Goal: Task Accomplishment & Management: Manage account settings

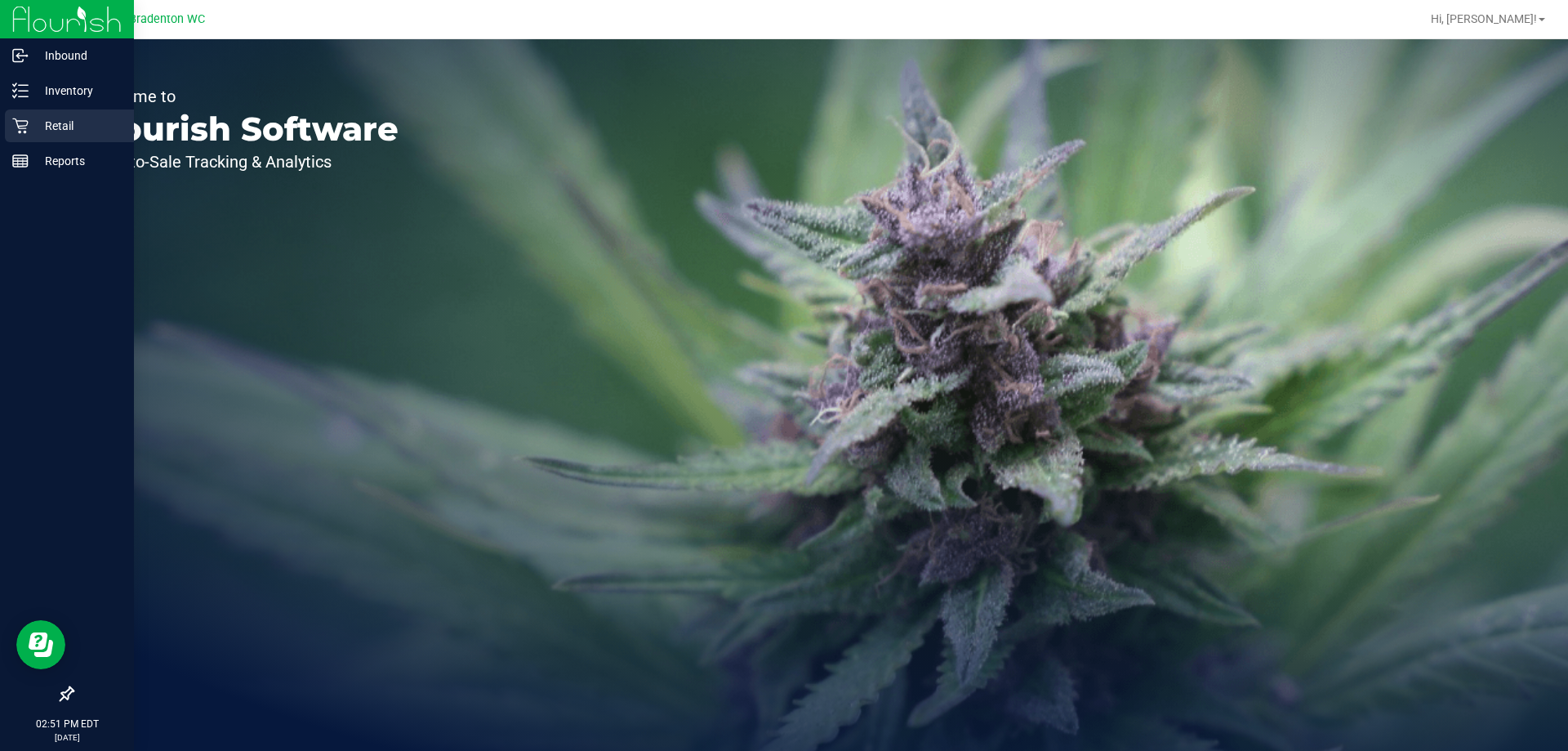
click at [58, 137] on div "Retail" at bounding box center [69, 126] width 129 height 33
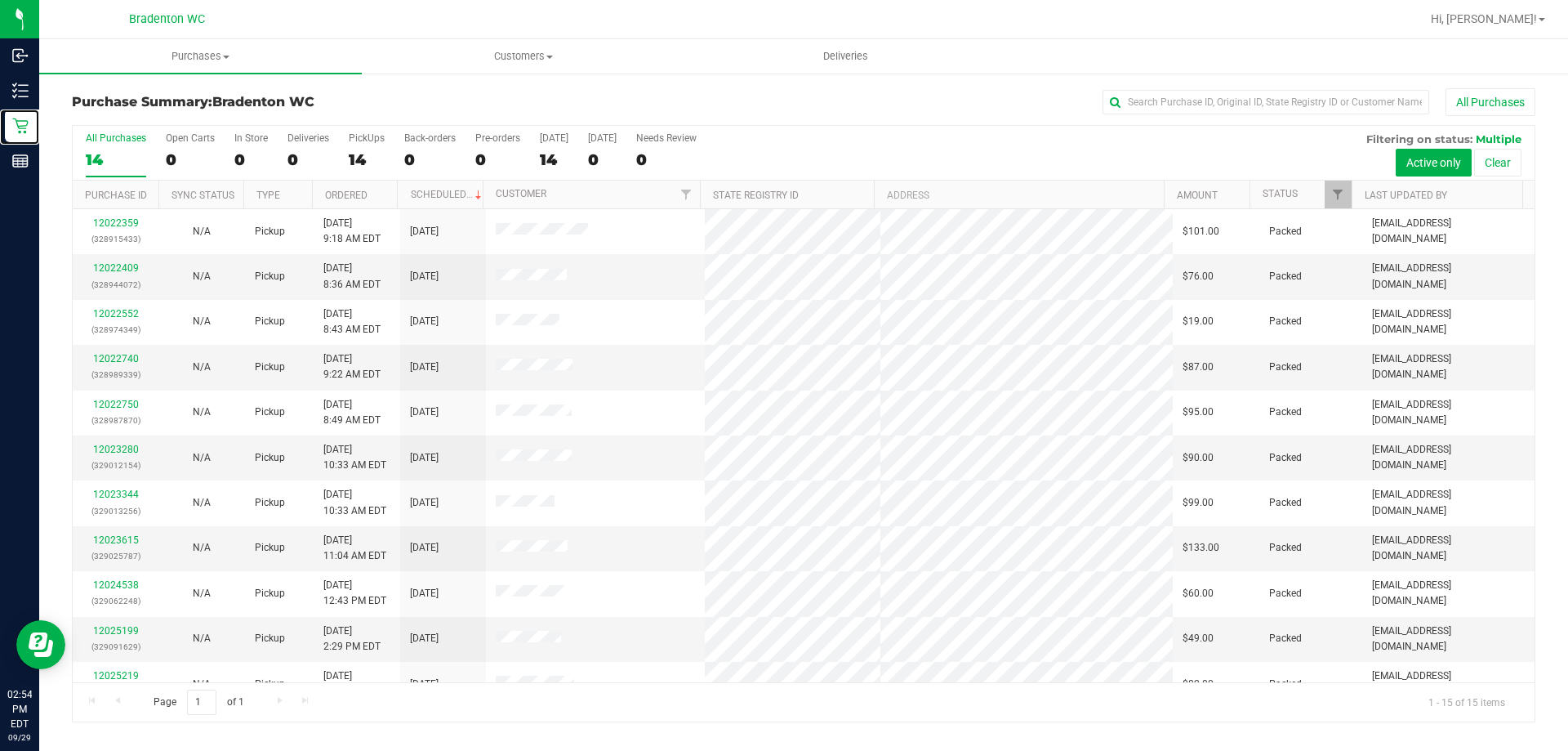
scroll to position [205, 0]
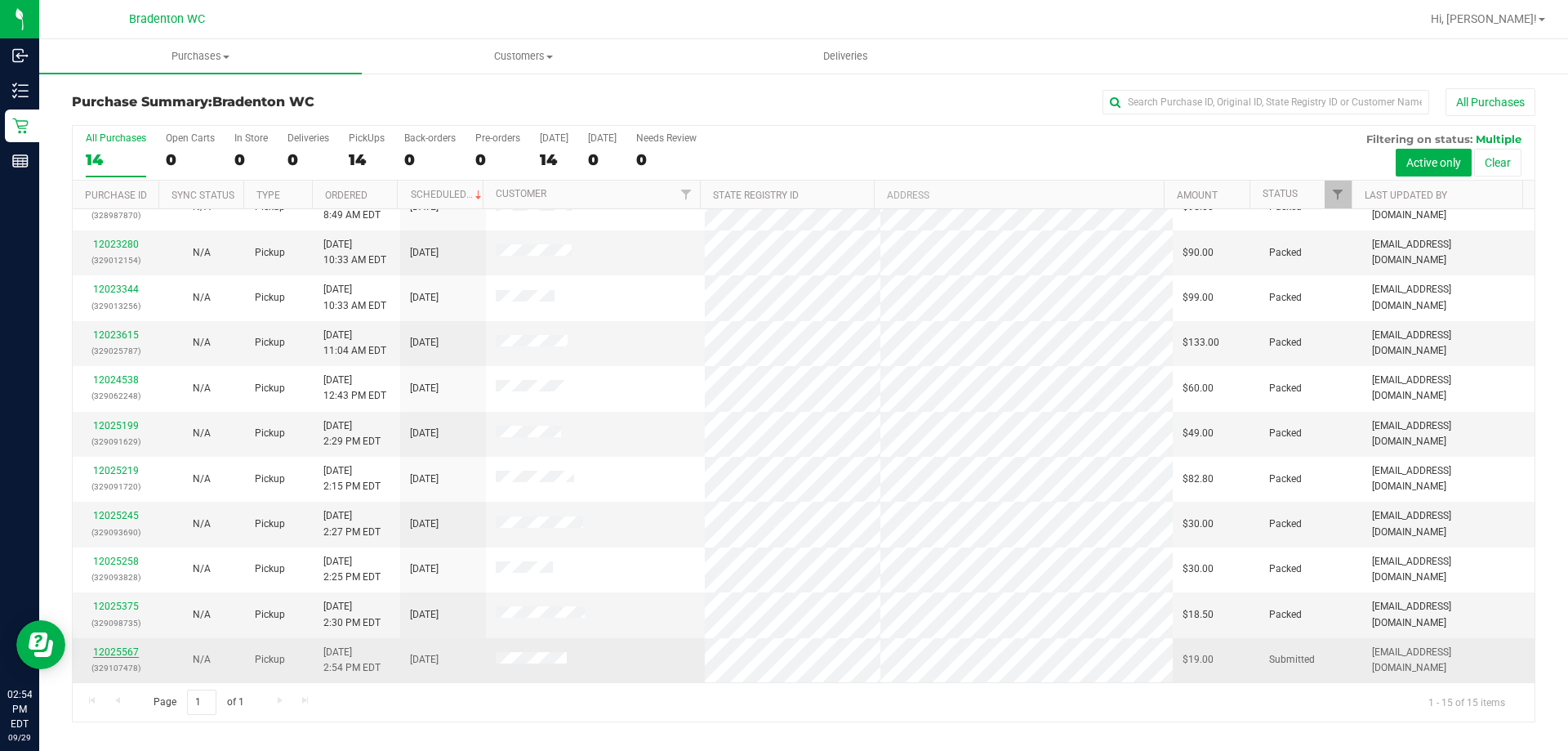
click at [116, 646] on link "12025567" at bounding box center [116, 652] width 46 height 12
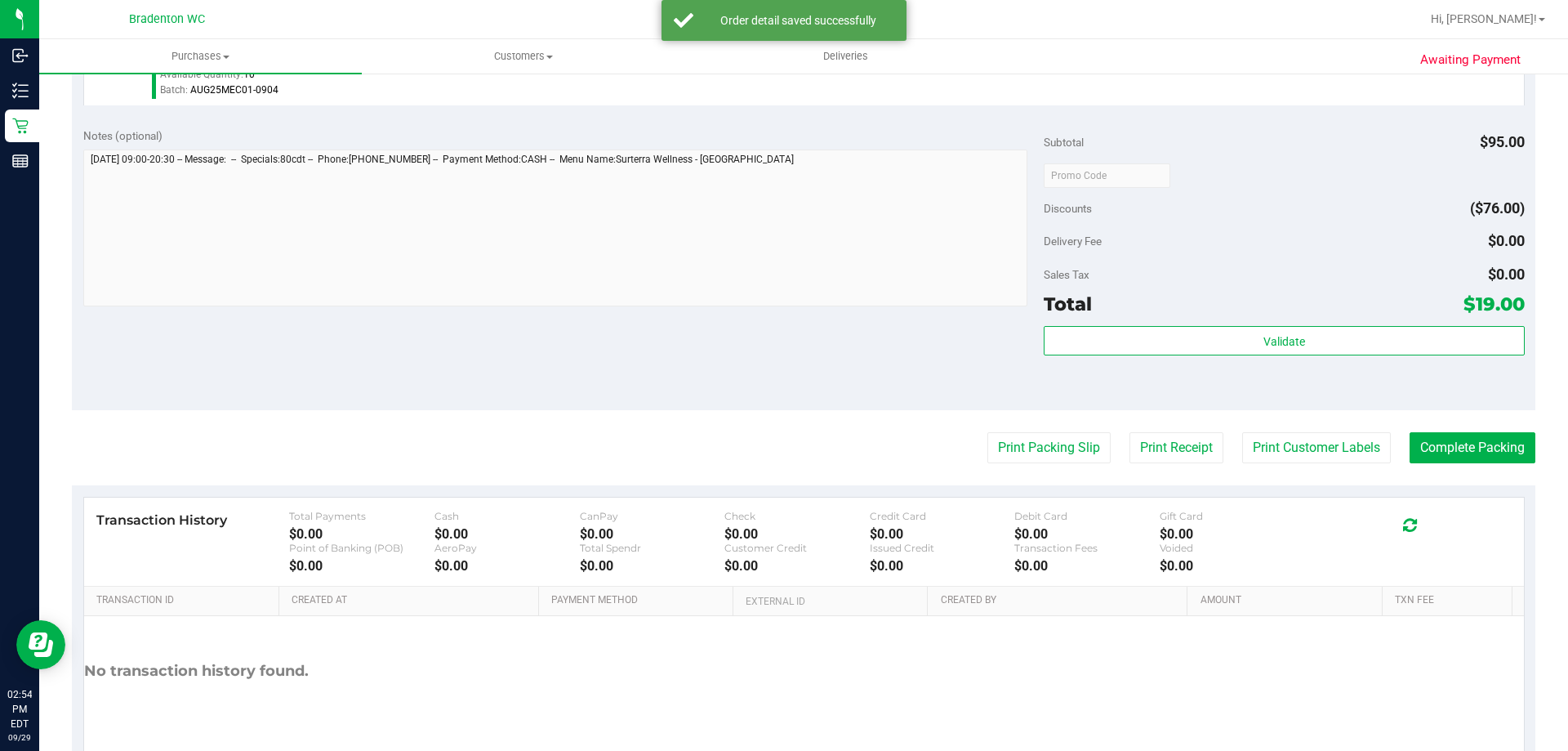
scroll to position [585, 0]
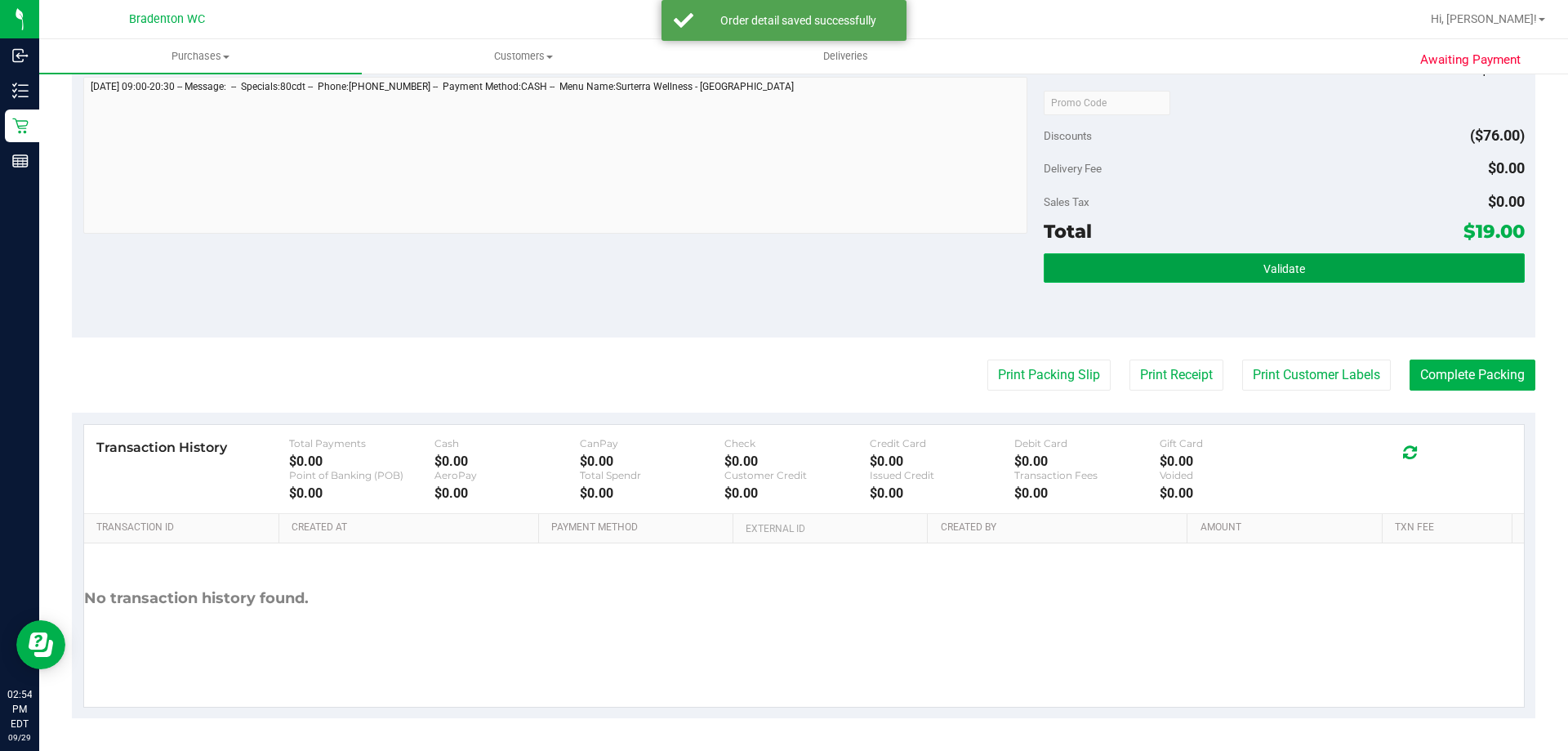
click at [1303, 269] on button "Validate" at bounding box center [1284, 268] width 481 height 29
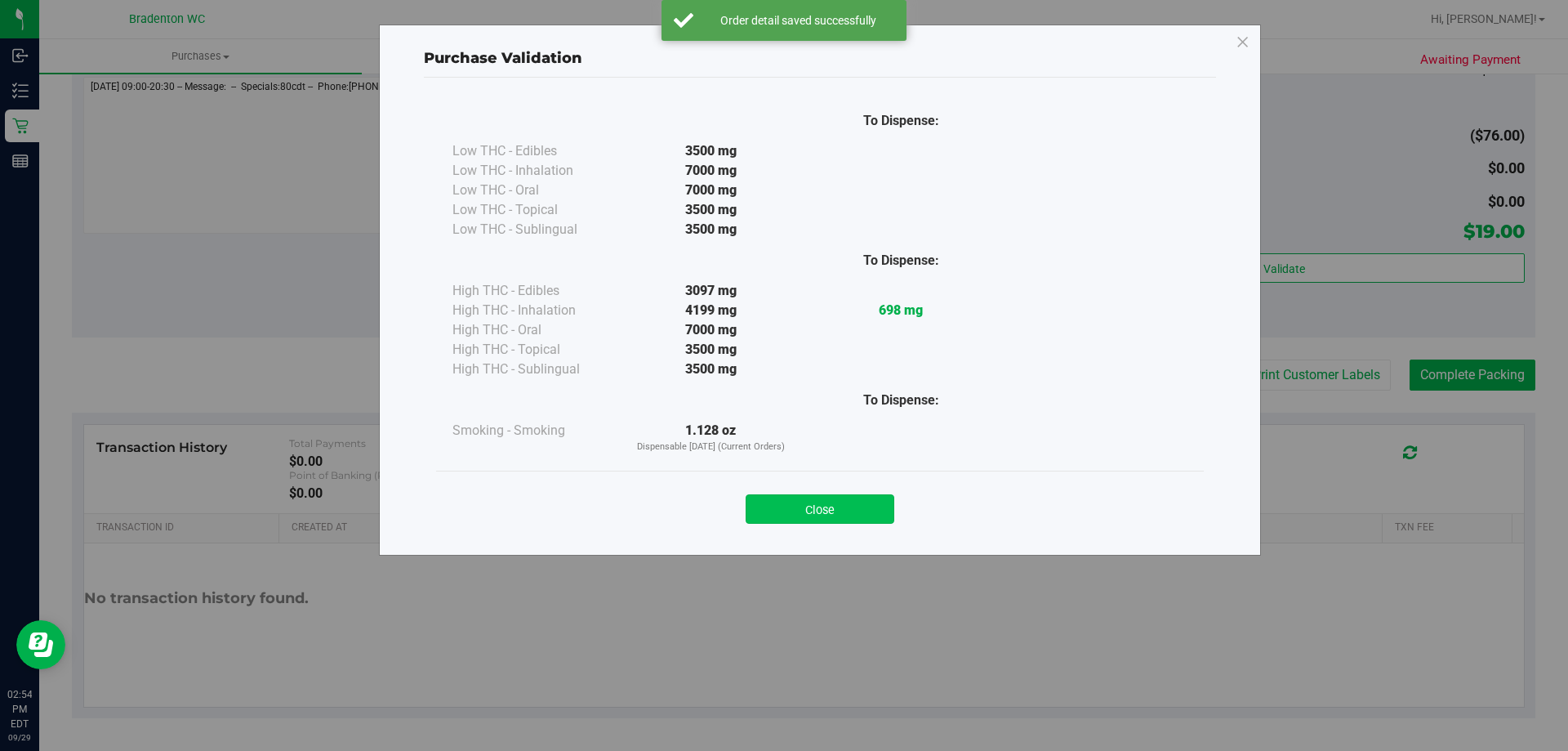
click at [848, 504] on button "Close" at bounding box center [819, 509] width 148 height 29
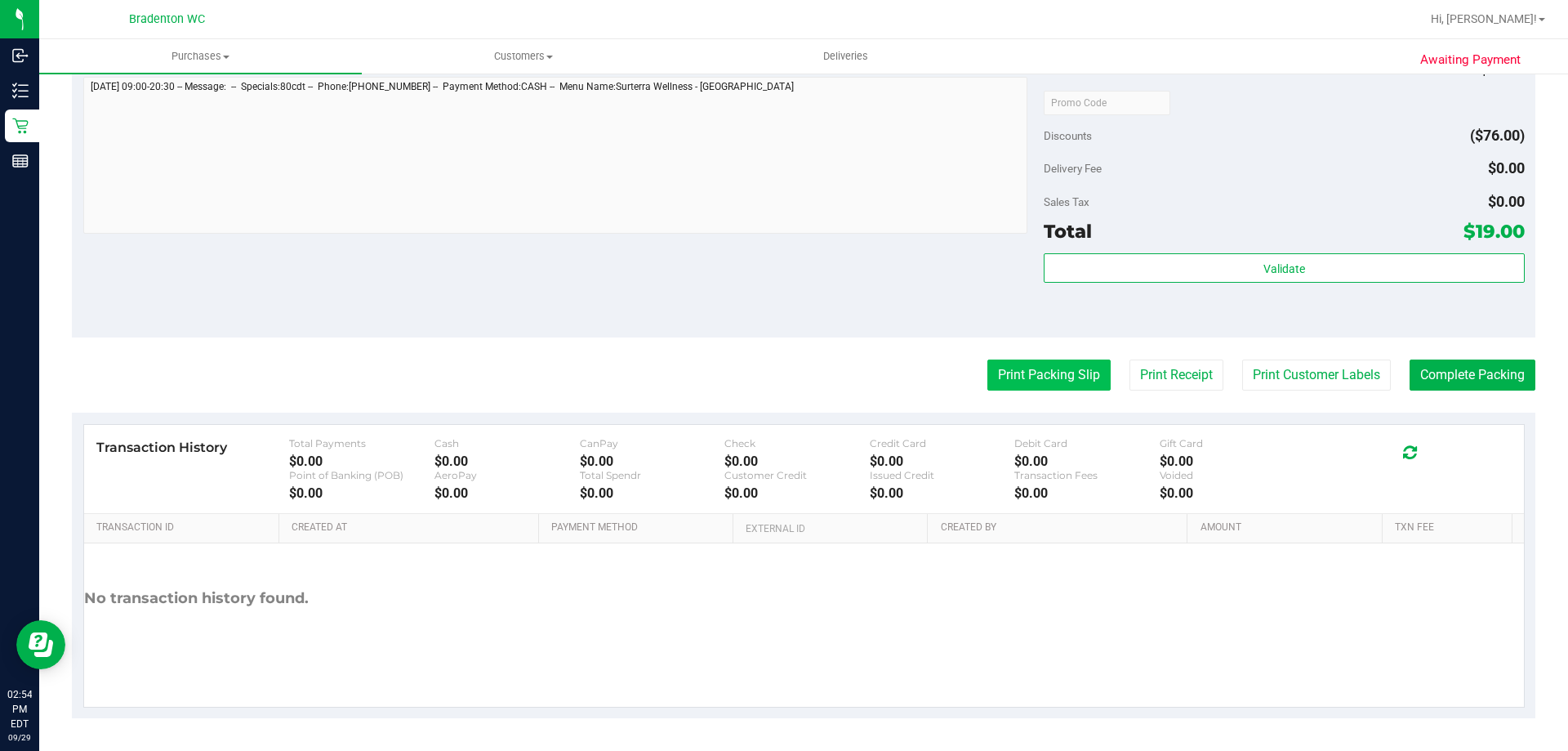
click at [1037, 374] on button "Print Packing Slip" at bounding box center [1049, 375] width 124 height 31
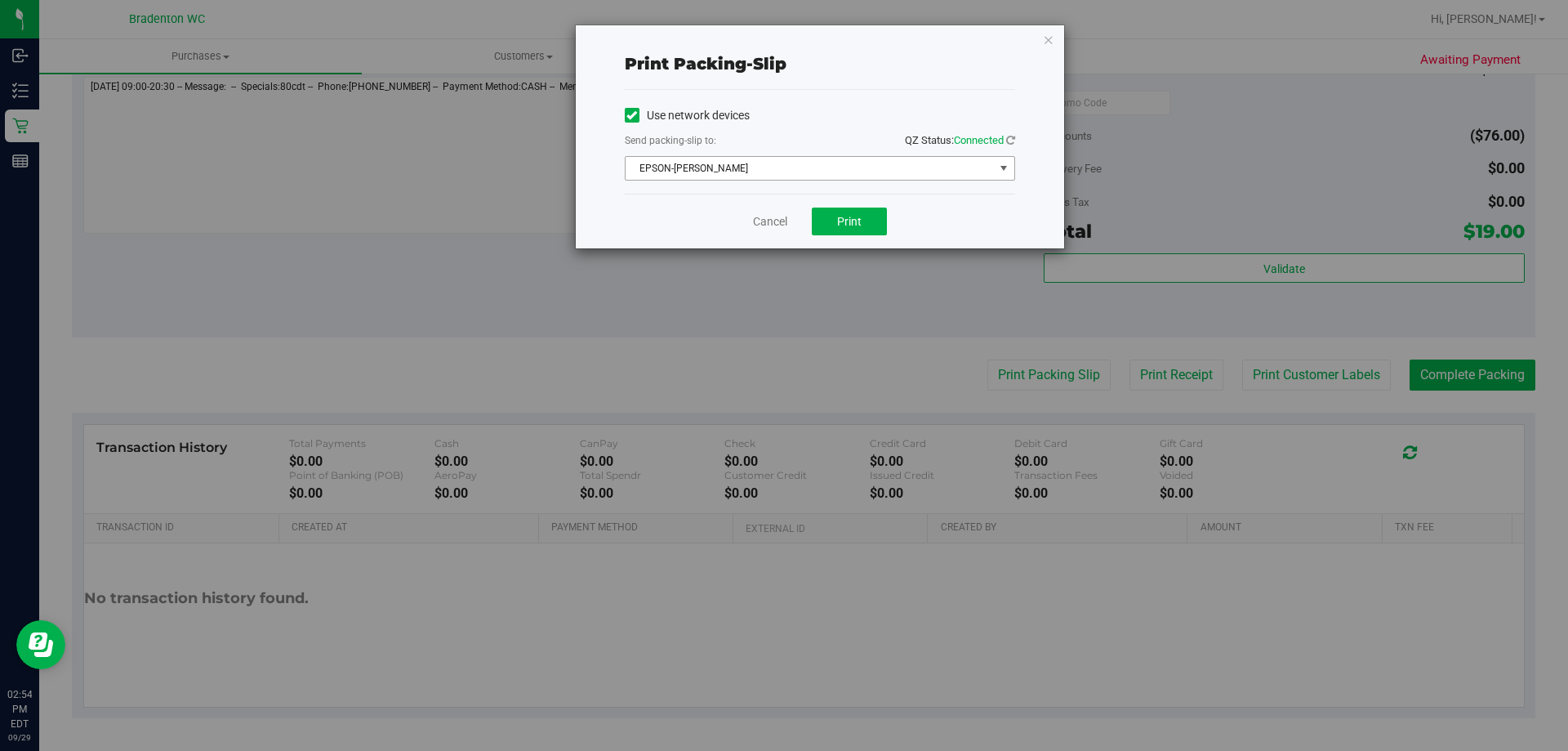
click at [1008, 168] on span "select" at bounding box center [1004, 168] width 13 height 13
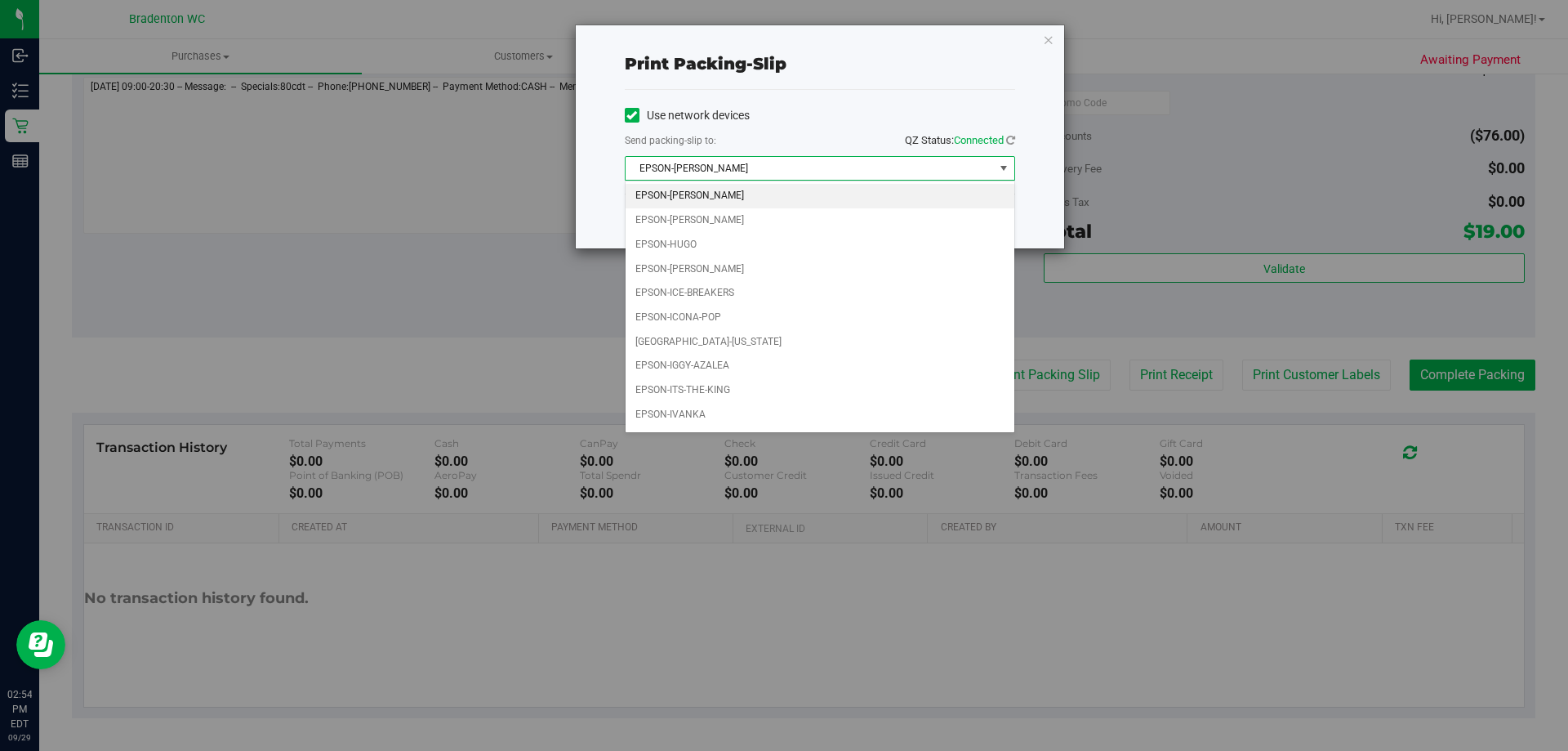
scroll to position [46, 0]
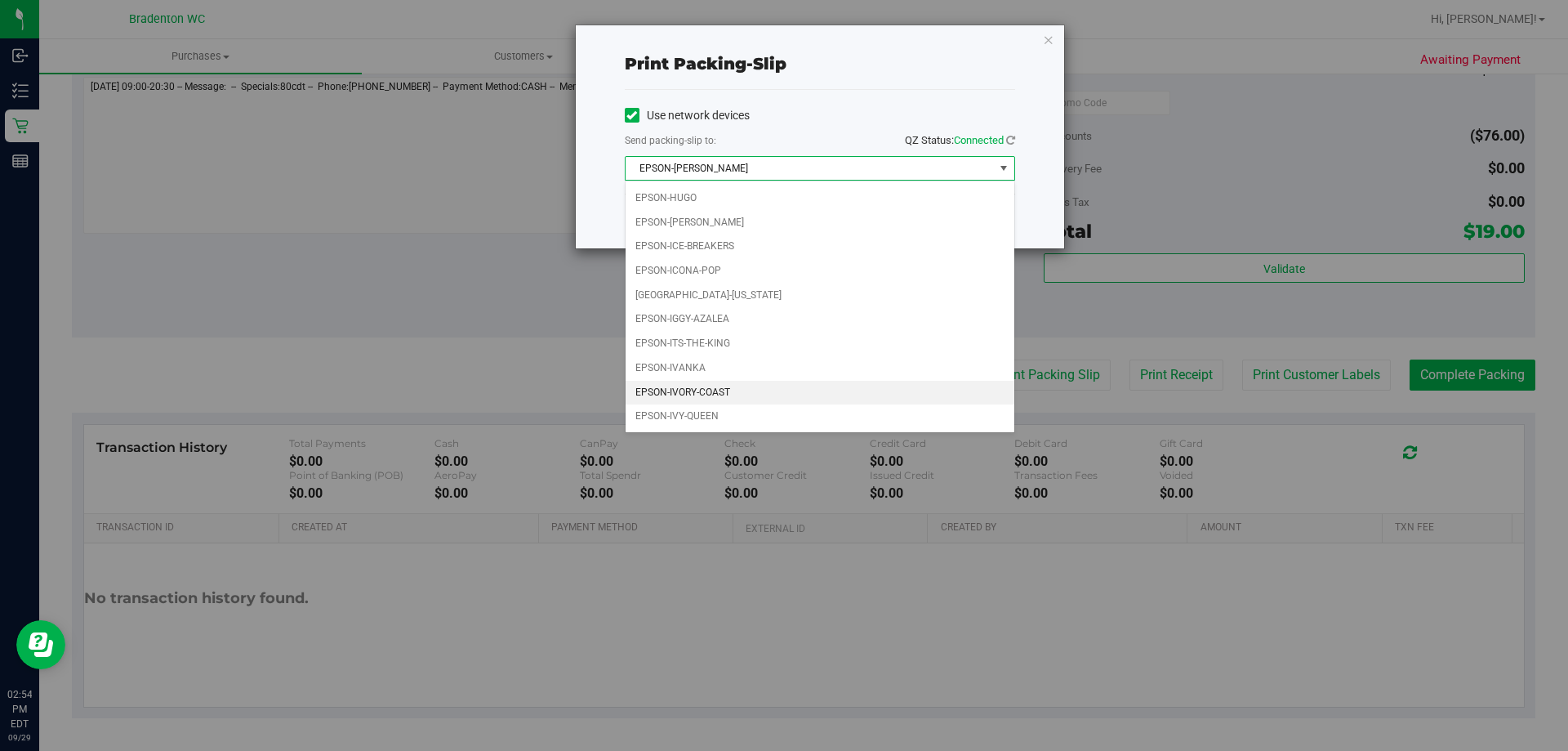
click at [713, 388] on li "EPSON-IVORY-COAST" at bounding box center [819, 392] width 389 height 25
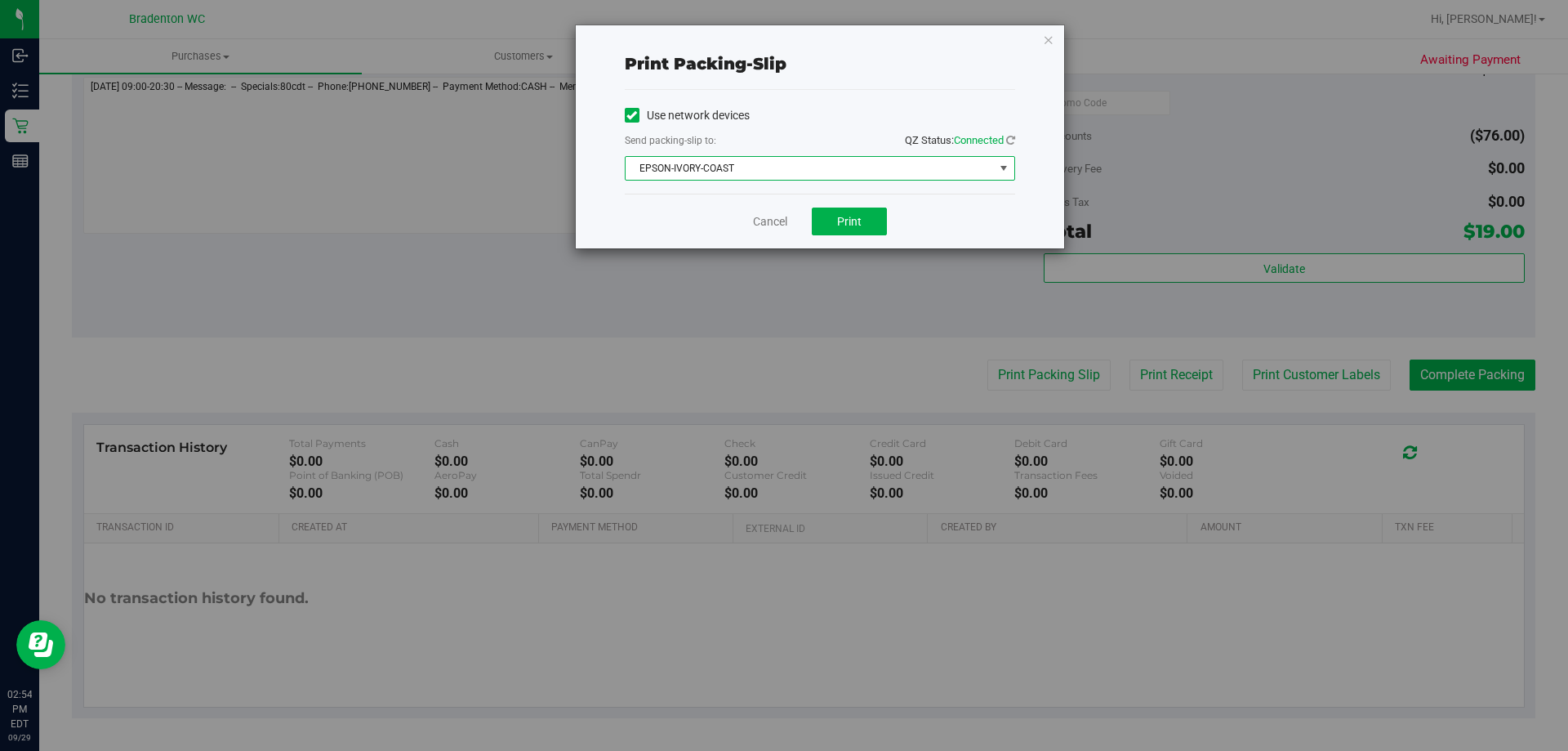
click at [1002, 168] on span "select" at bounding box center [1004, 168] width 13 height 13
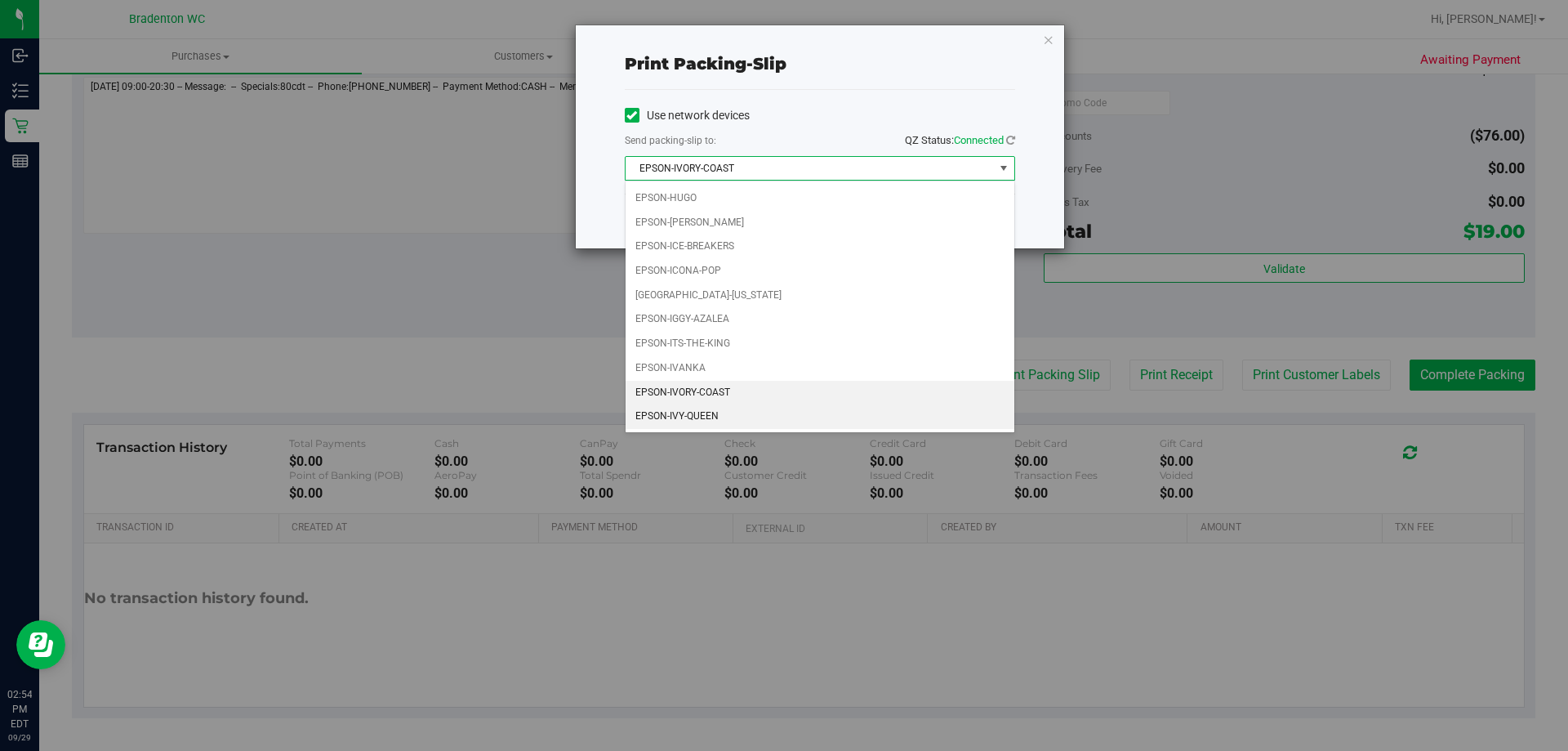
click at [703, 411] on li "EPSON-IVY-QUEEN" at bounding box center [819, 416] width 389 height 25
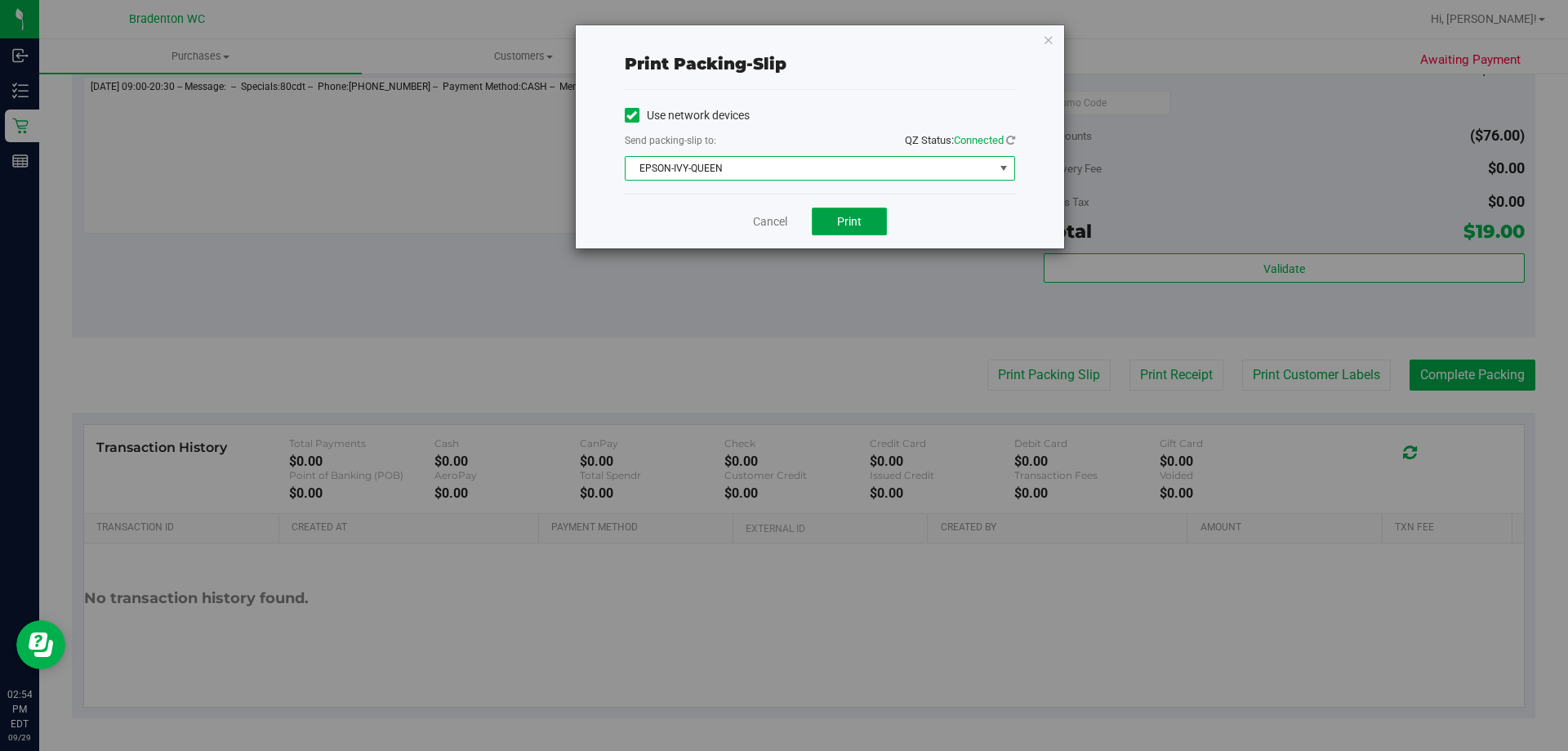
click at [856, 224] on span "Print" at bounding box center [849, 221] width 25 height 13
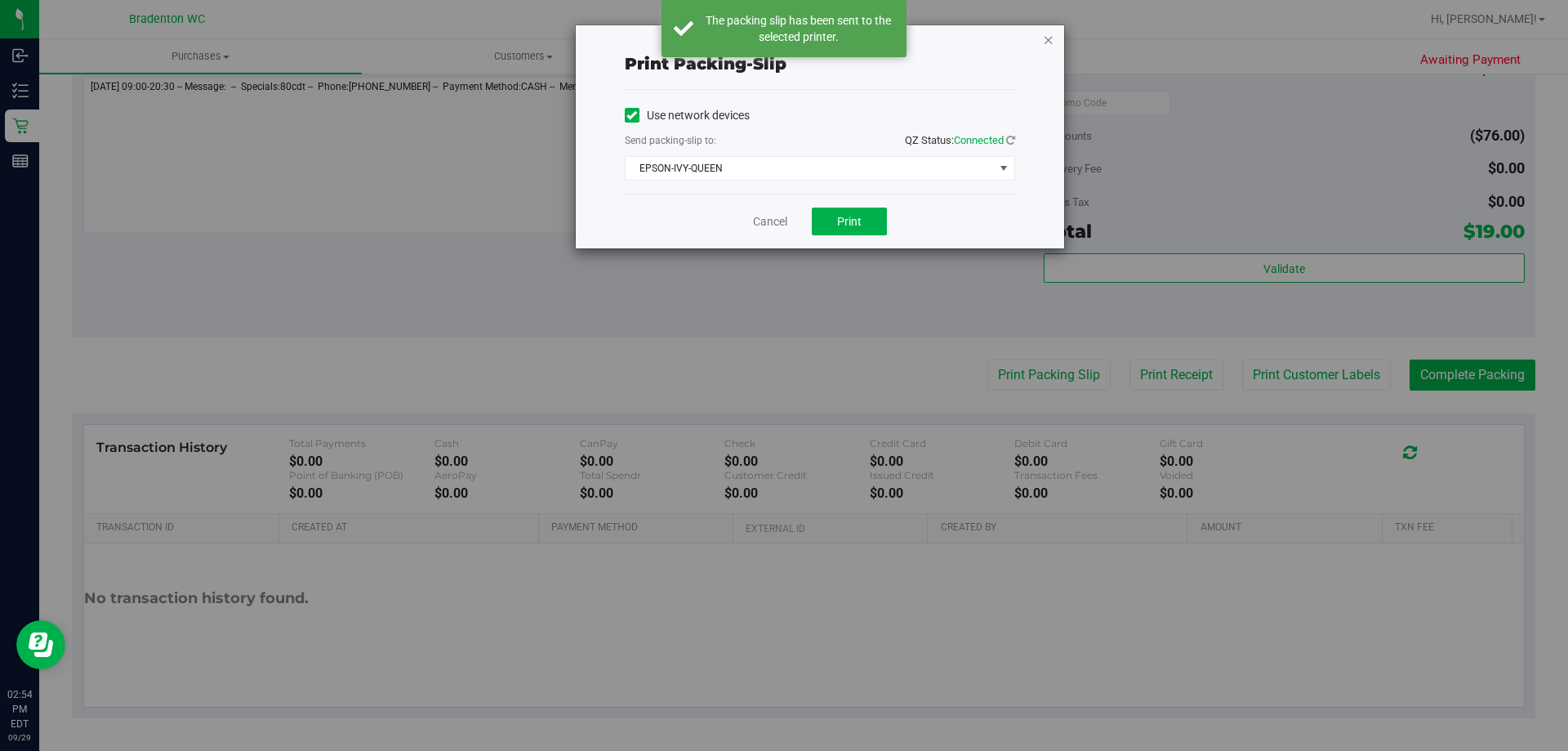
click at [1050, 44] on icon "button" at bounding box center [1048, 39] width 12 height 20
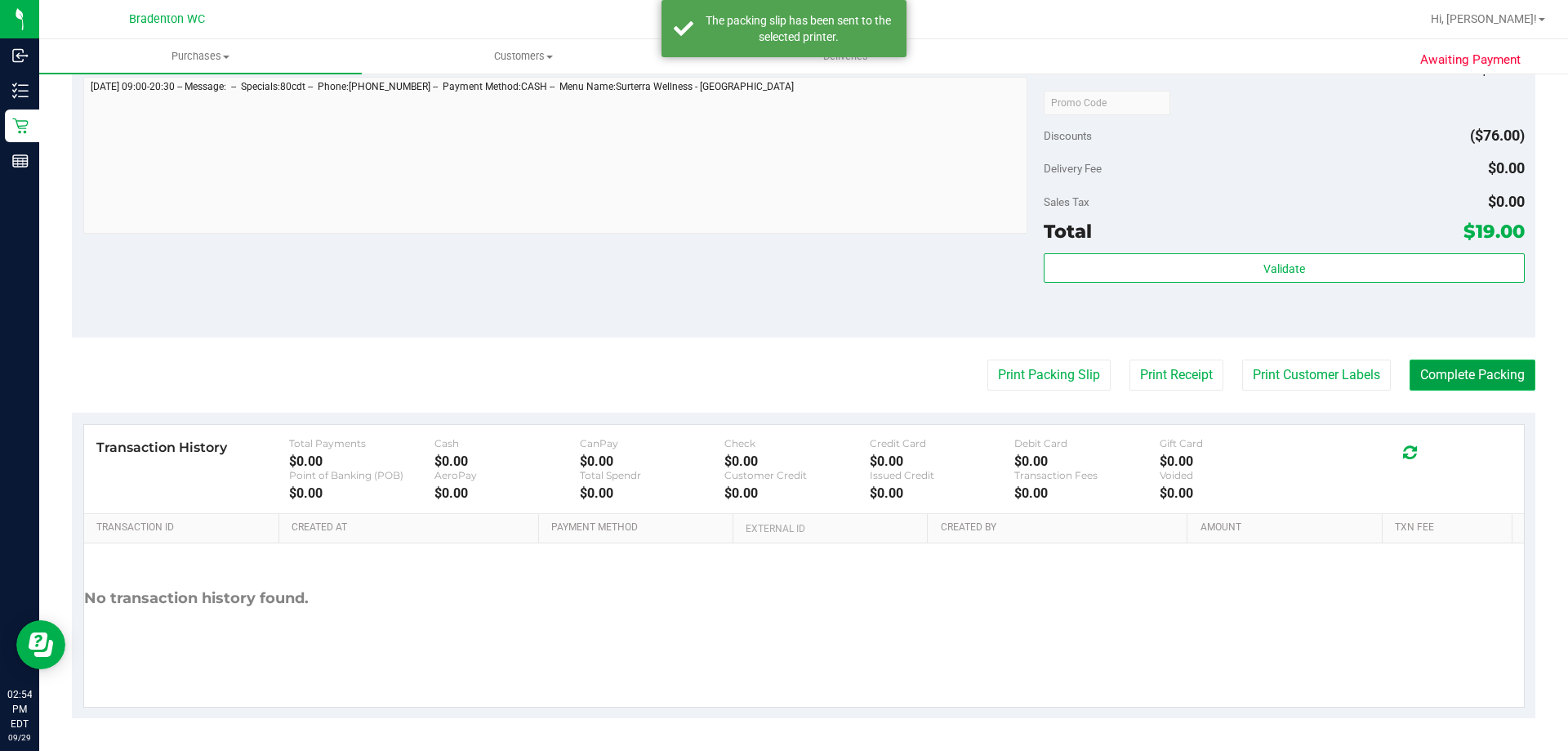
click at [1460, 379] on button "Complete Packing" at bounding box center [1472, 375] width 126 height 31
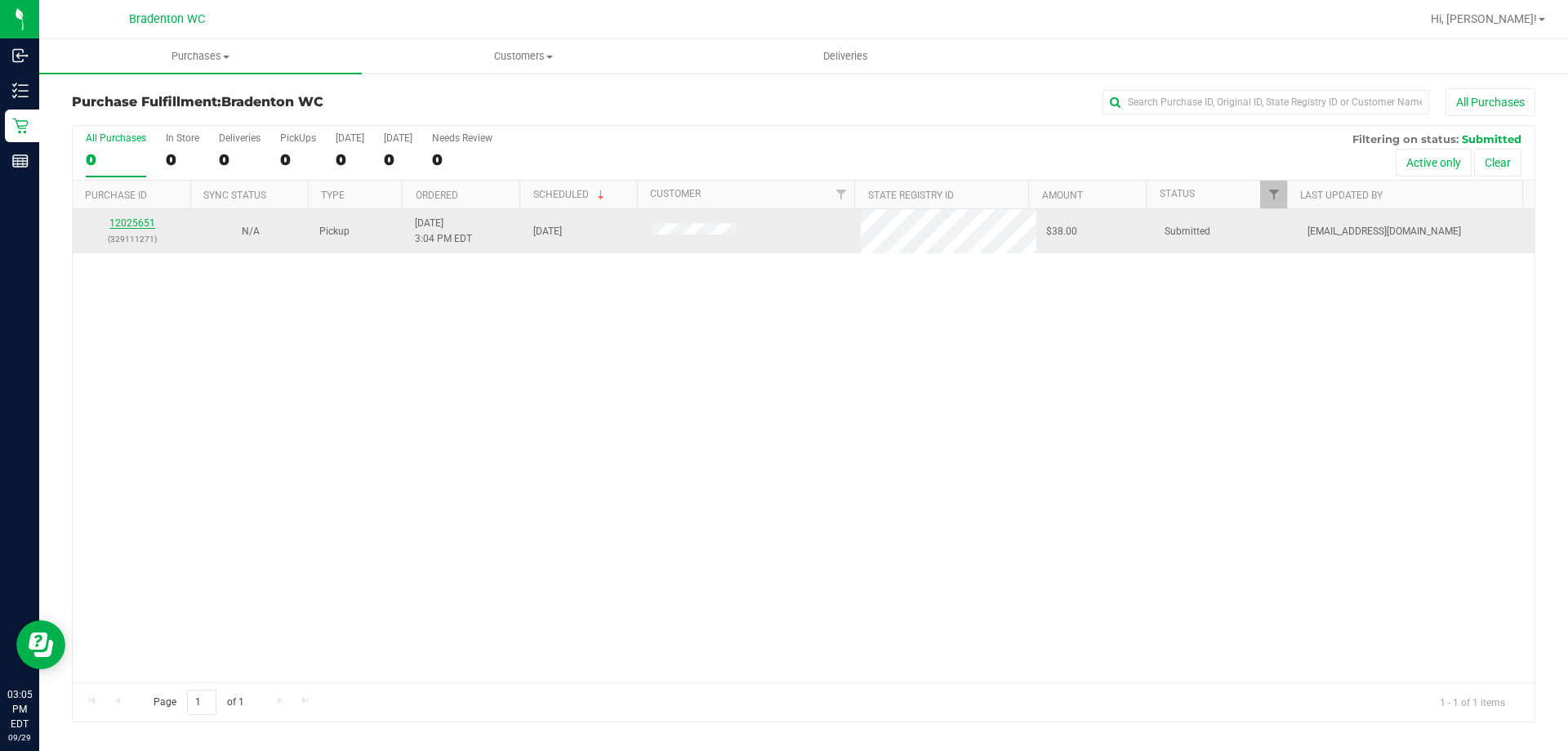
click at [132, 227] on link "12025651" at bounding box center [132, 223] width 46 height 12
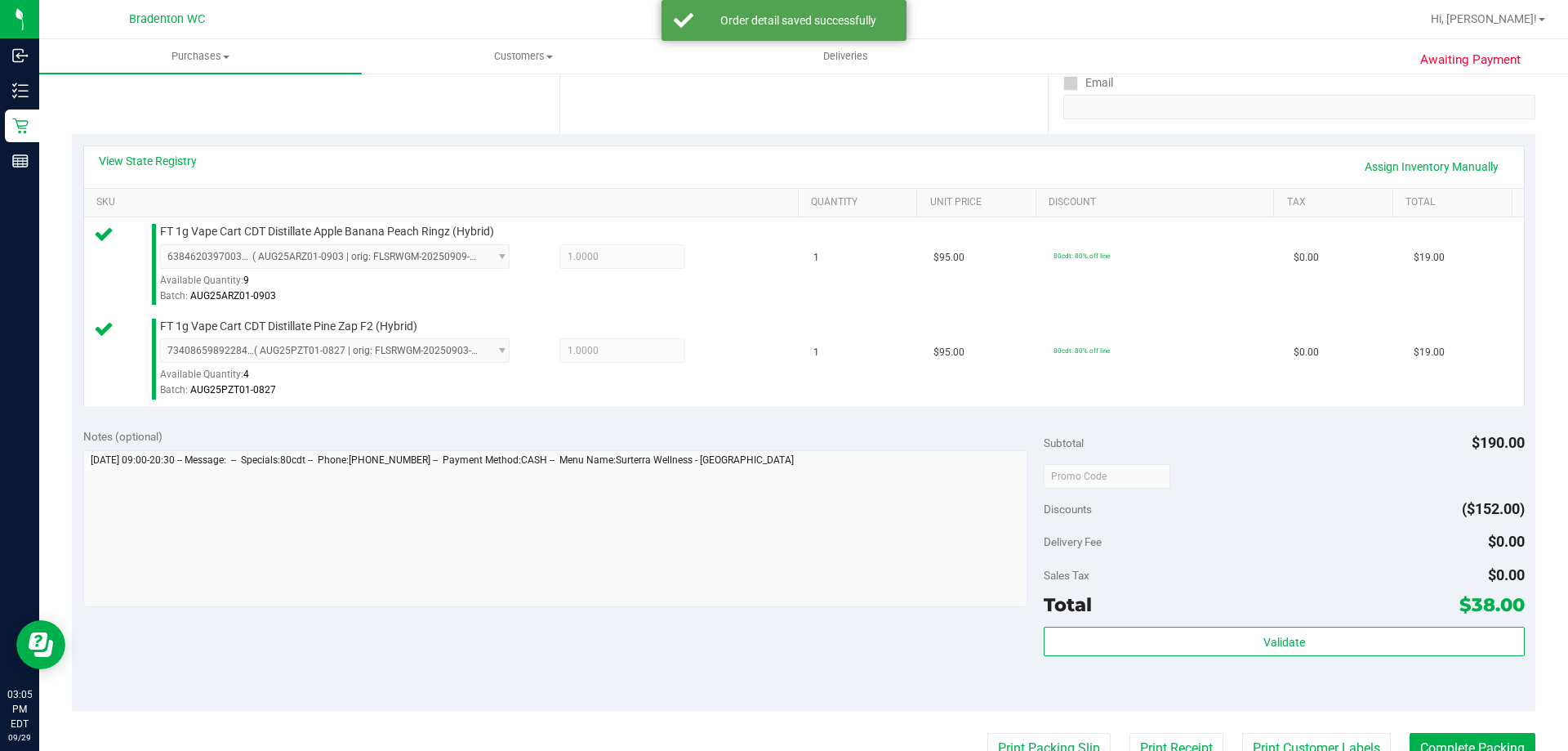
scroll to position [310, 0]
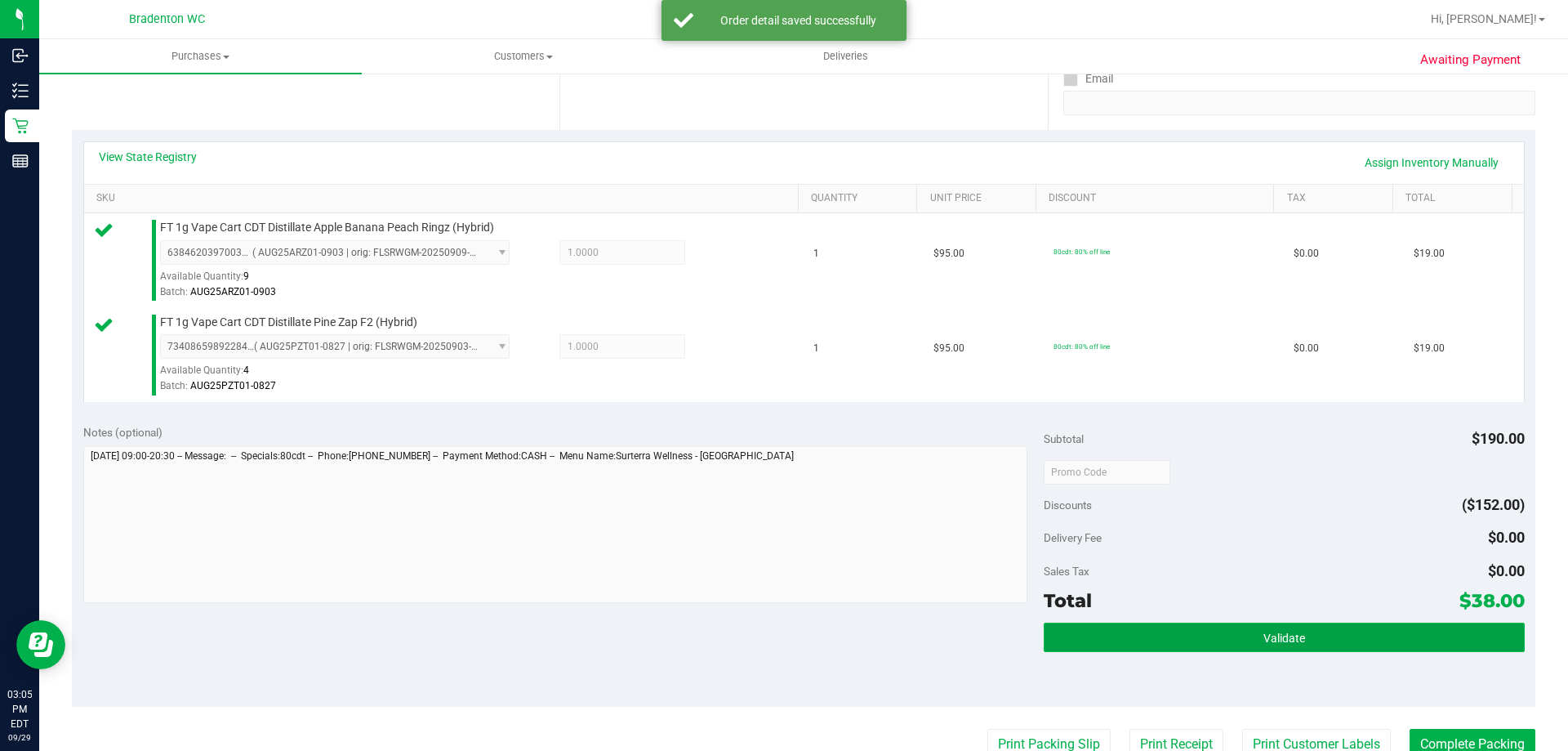
click at [1381, 649] on button "Validate" at bounding box center [1284, 637] width 481 height 29
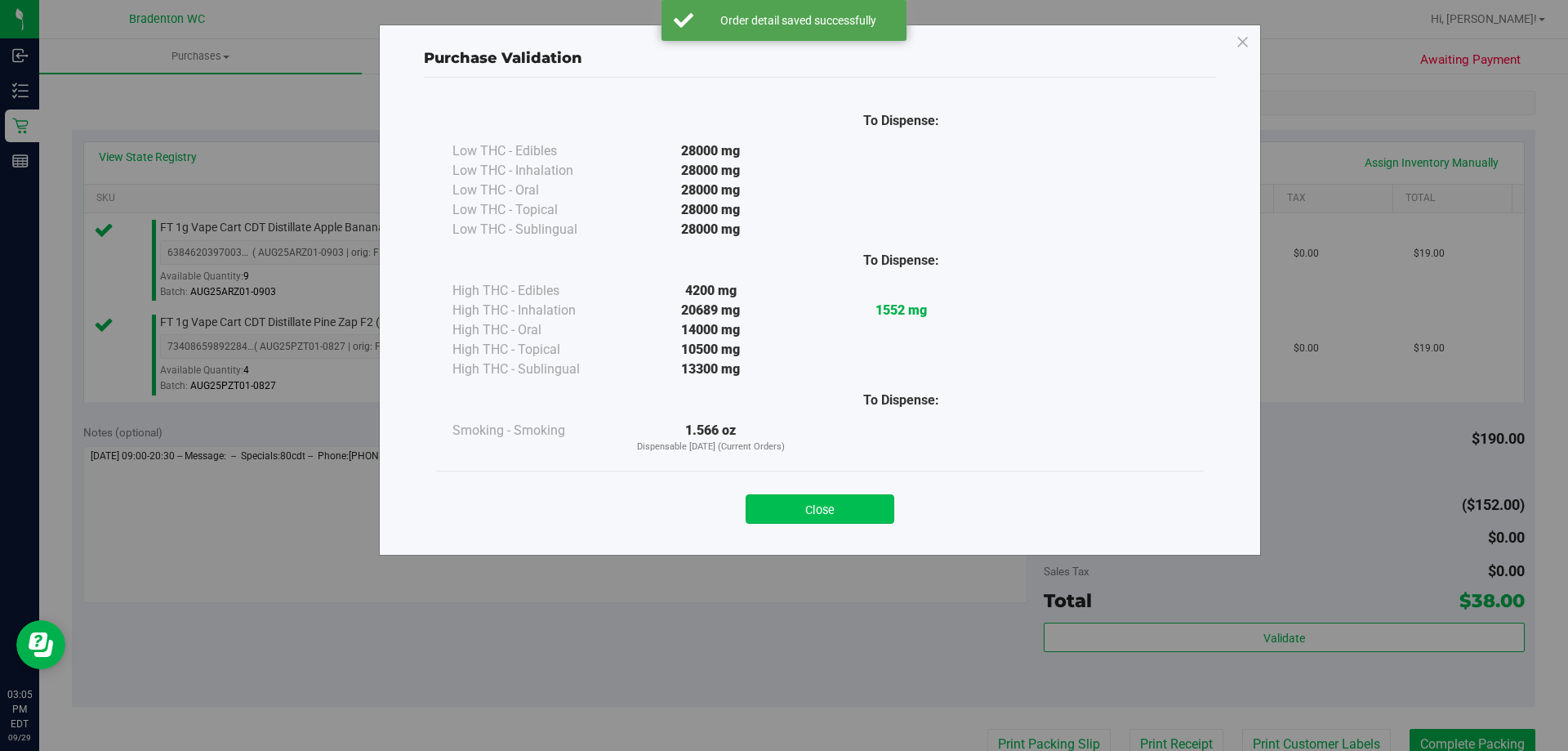
click at [893, 505] on button "Close" at bounding box center [819, 509] width 148 height 29
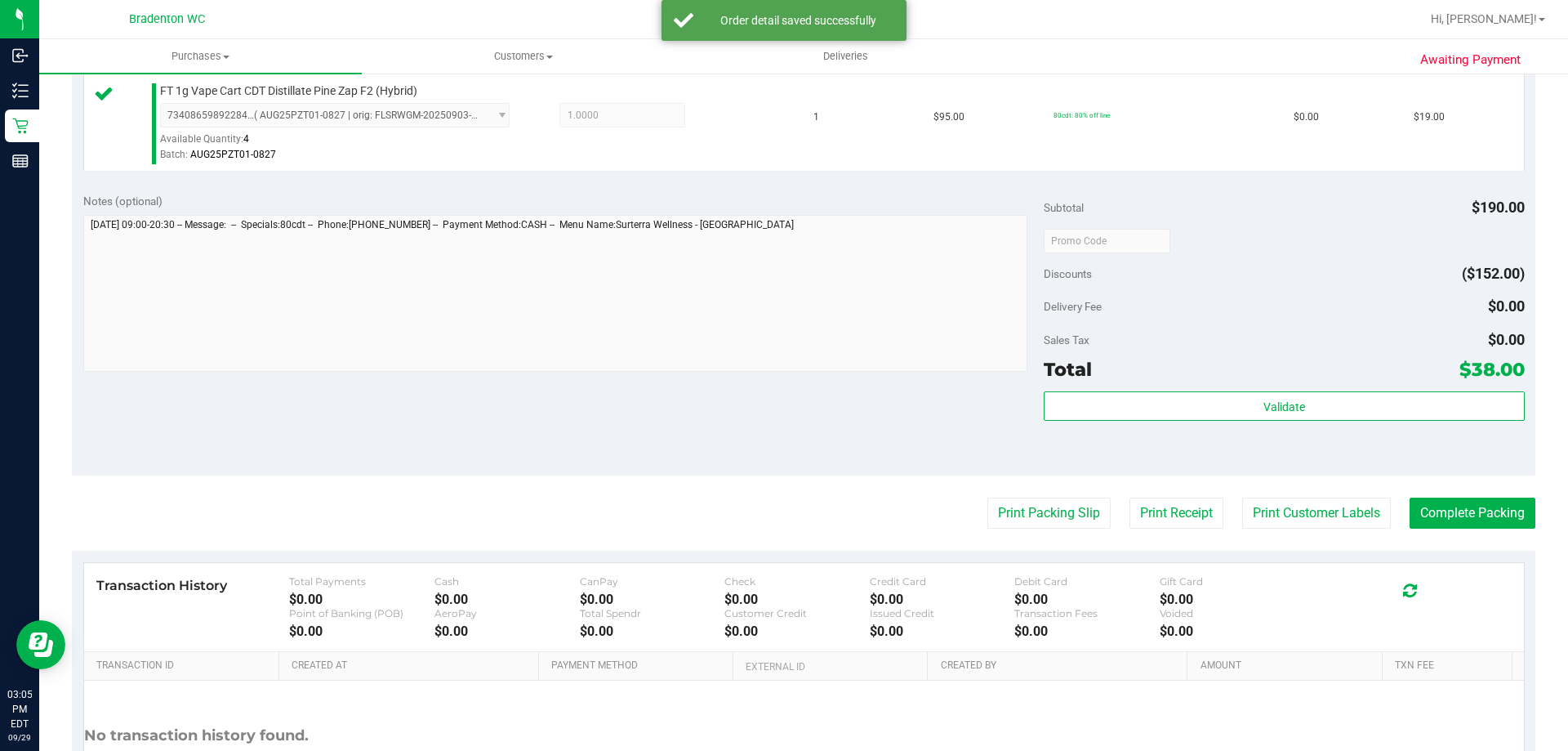
scroll to position [541, 0]
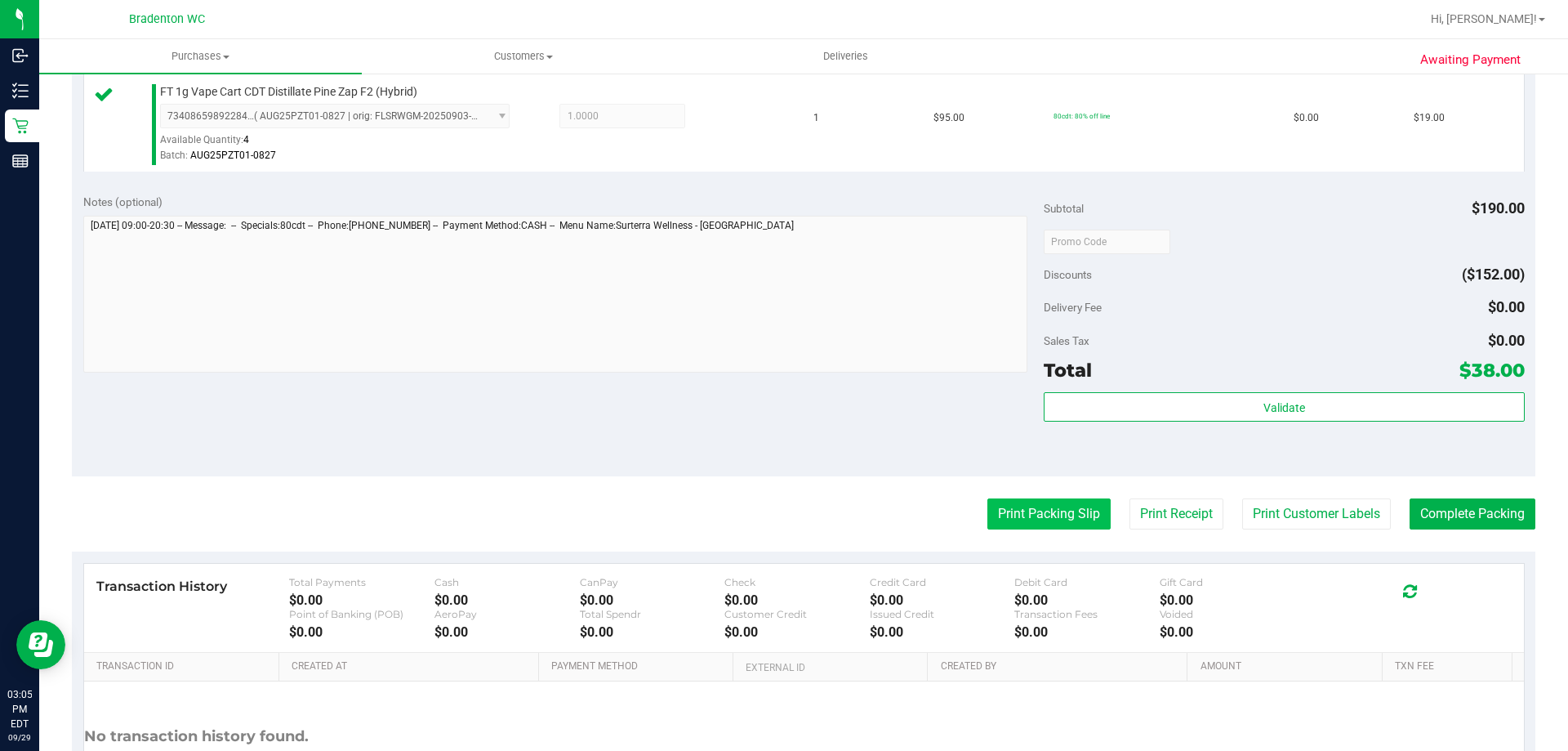
click at [1037, 523] on button "Print Packing Slip" at bounding box center [1049, 513] width 124 height 31
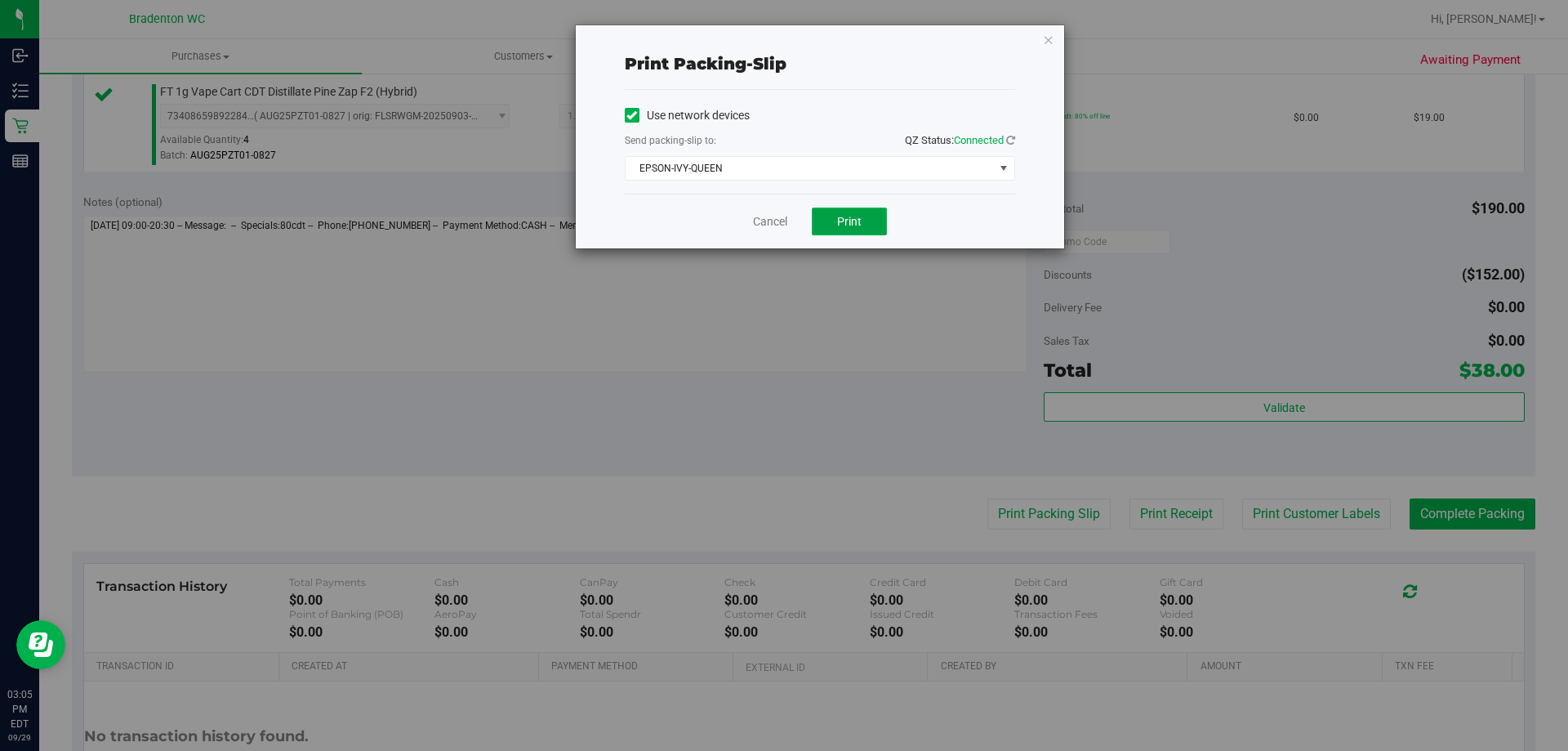
click at [855, 227] on span "Print" at bounding box center [849, 221] width 25 height 13
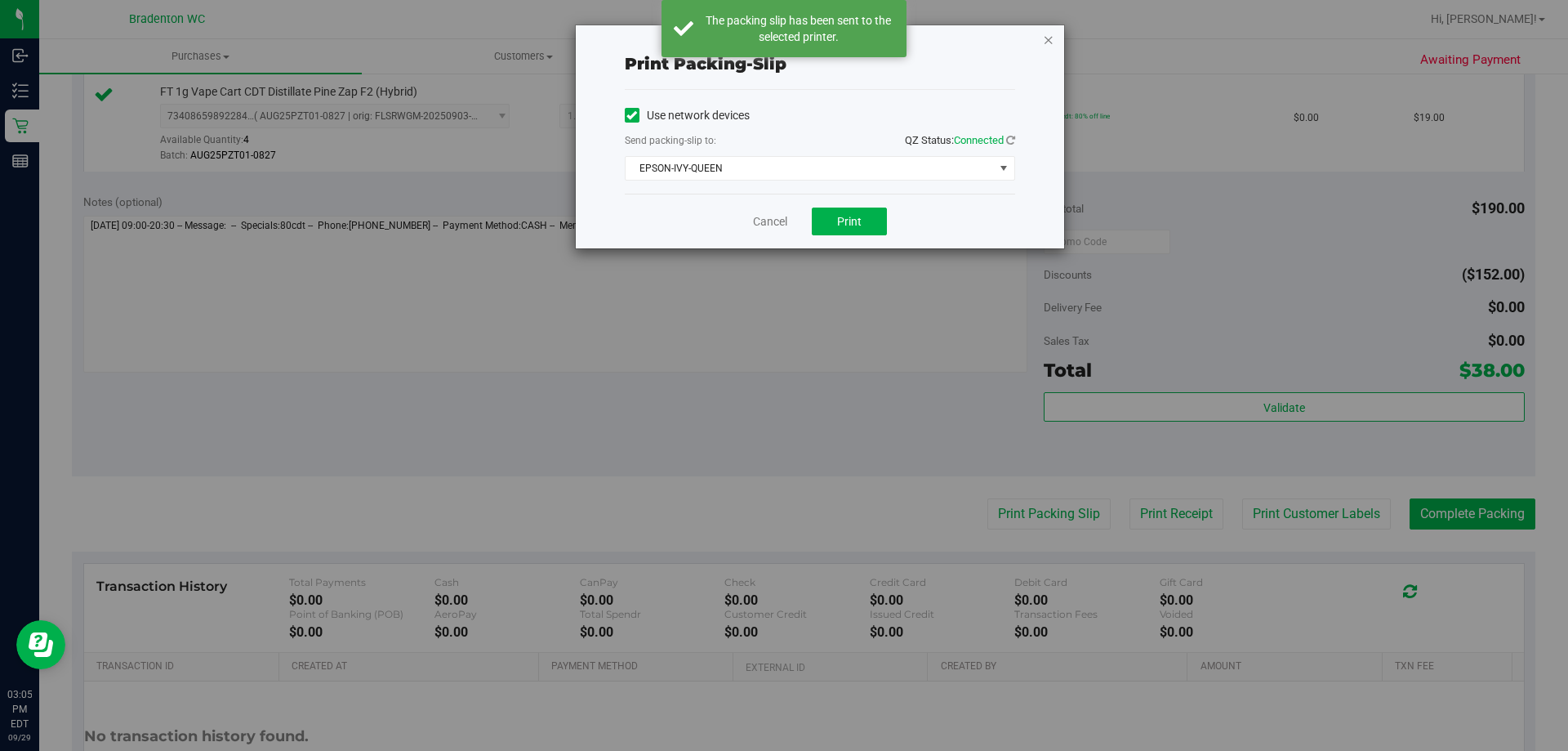
click at [1048, 31] on icon "button" at bounding box center [1048, 39] width 12 height 20
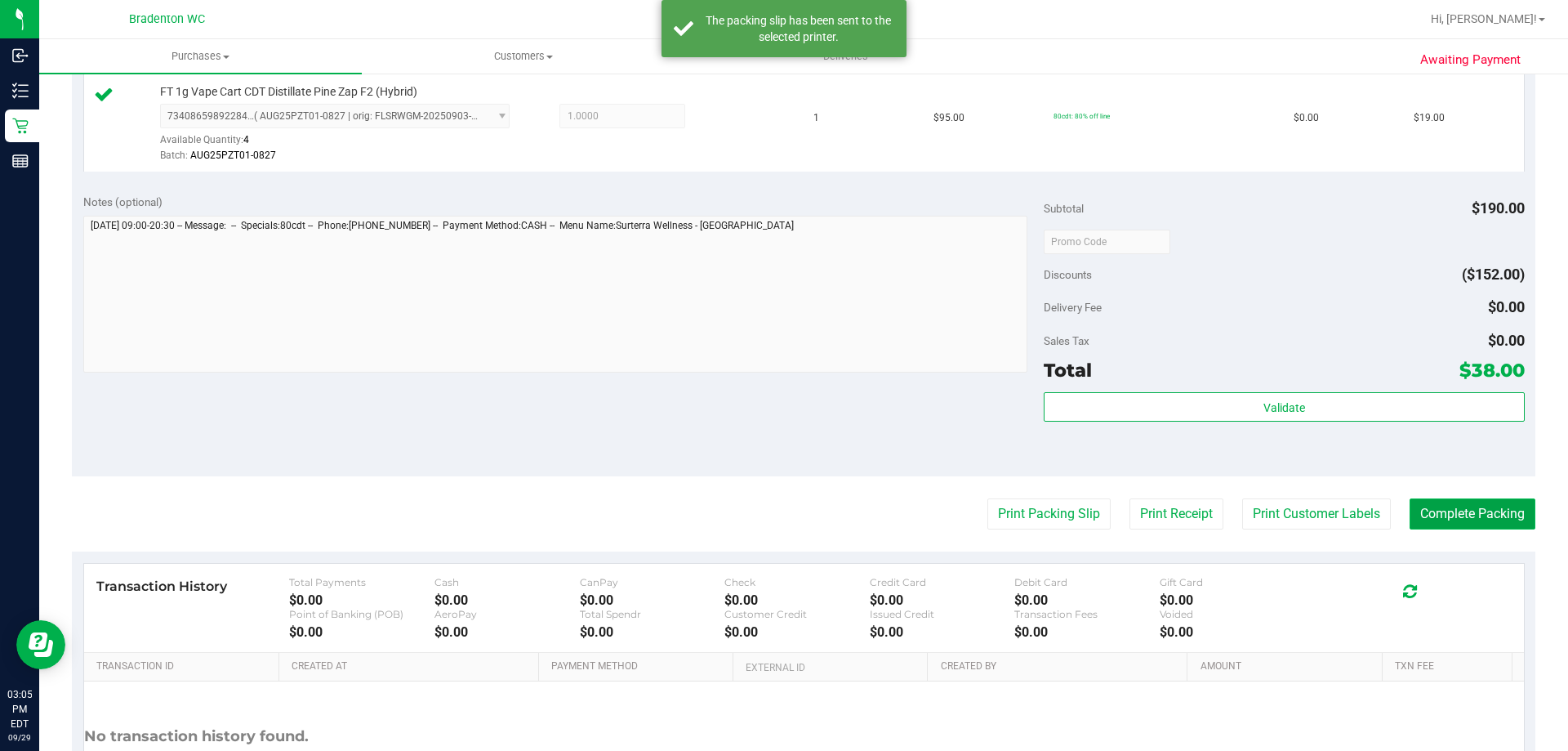
click at [1470, 513] on button "Complete Packing" at bounding box center [1472, 513] width 126 height 31
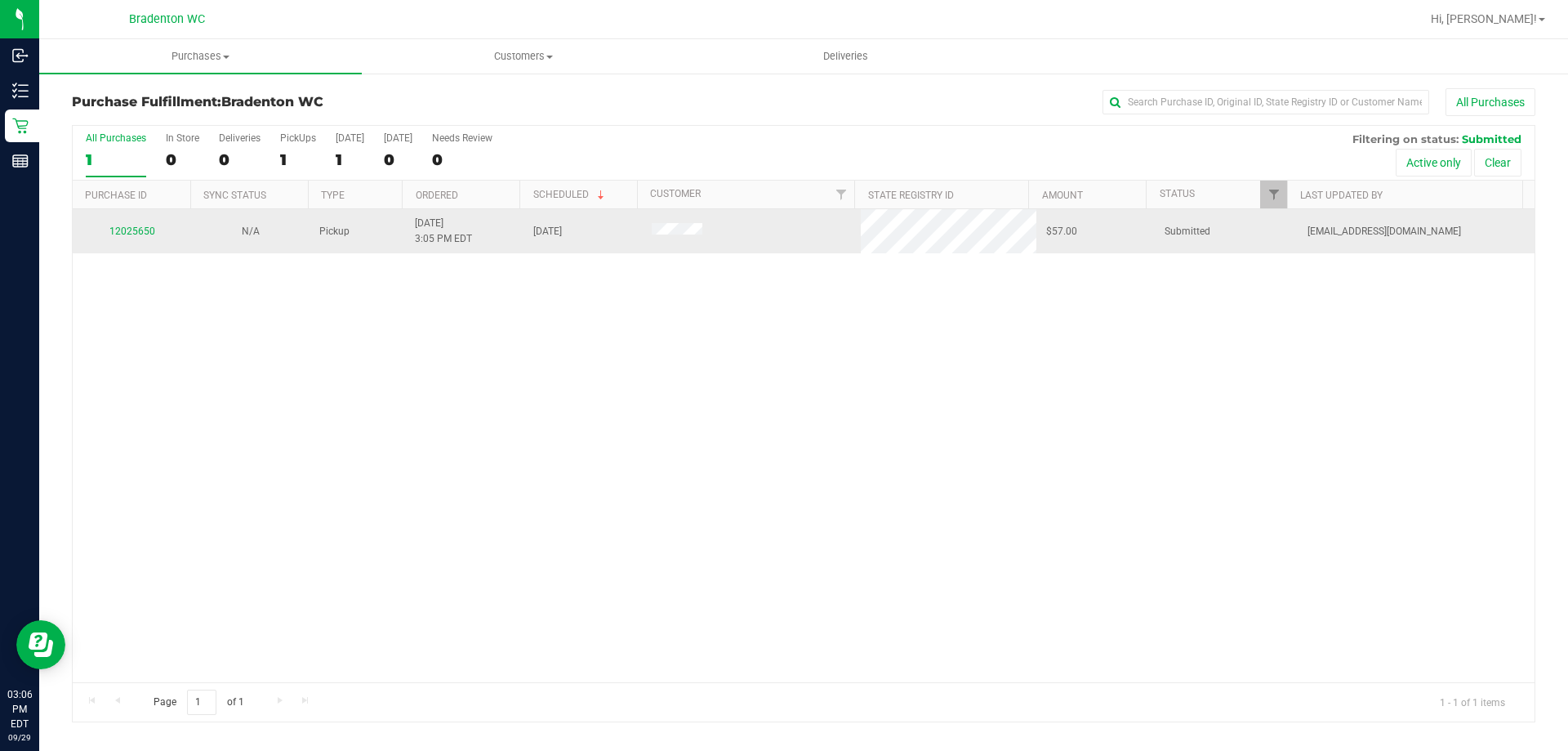
click at [116, 225] on div "12025650" at bounding box center [132, 231] width 99 height 15
click at [138, 230] on link "12025650" at bounding box center [132, 231] width 46 height 12
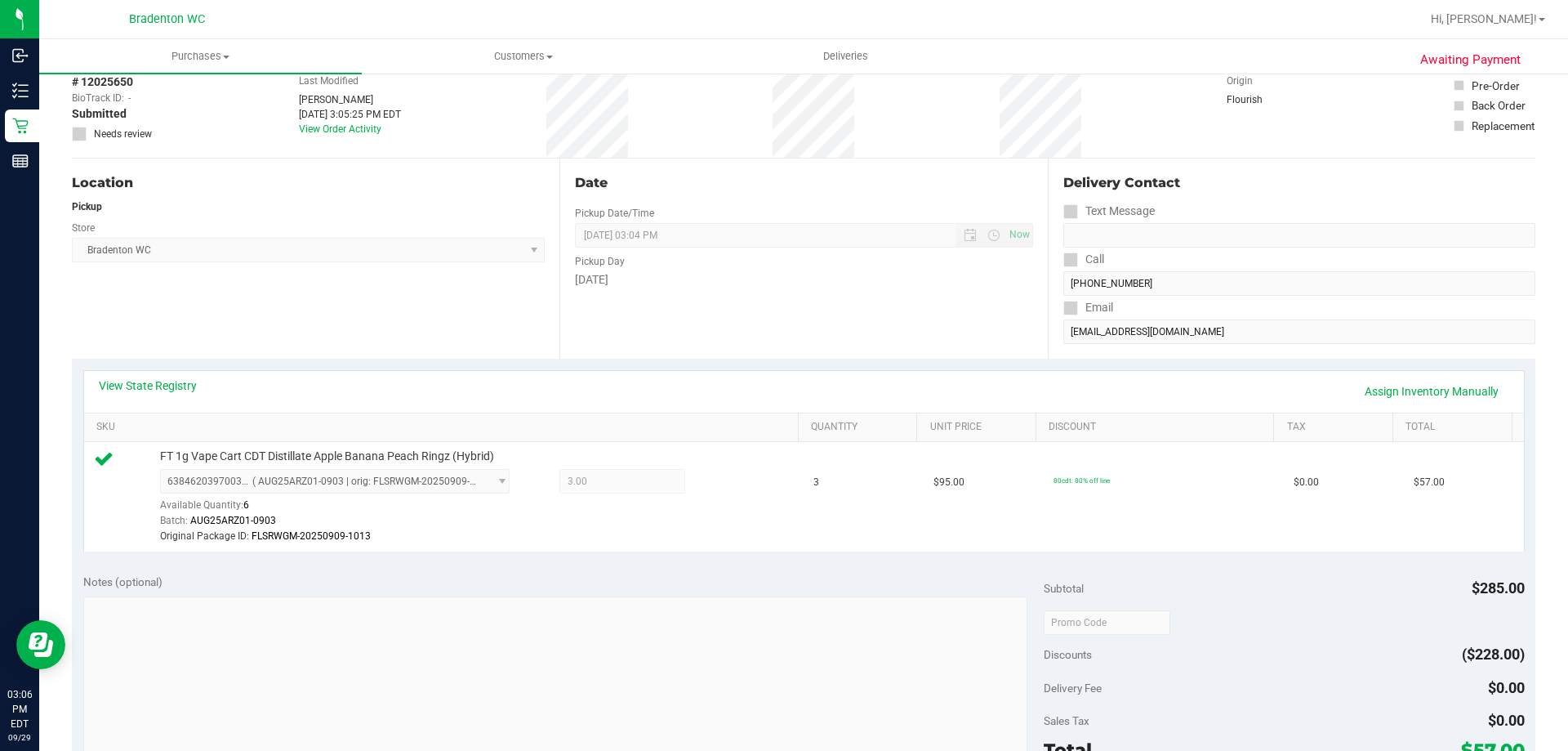
scroll to position [490, 0]
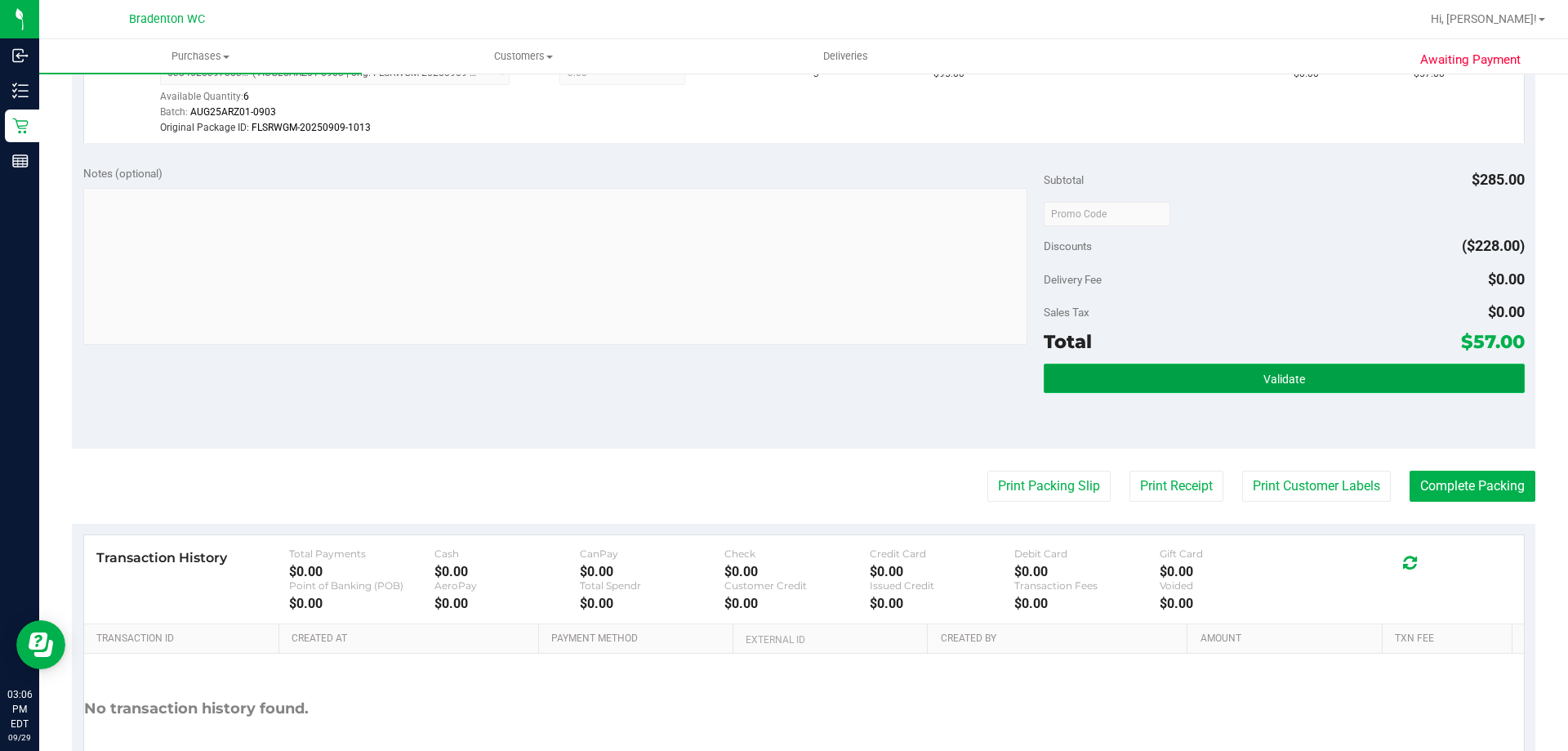
click at [1257, 387] on button "Validate" at bounding box center [1284, 378] width 481 height 29
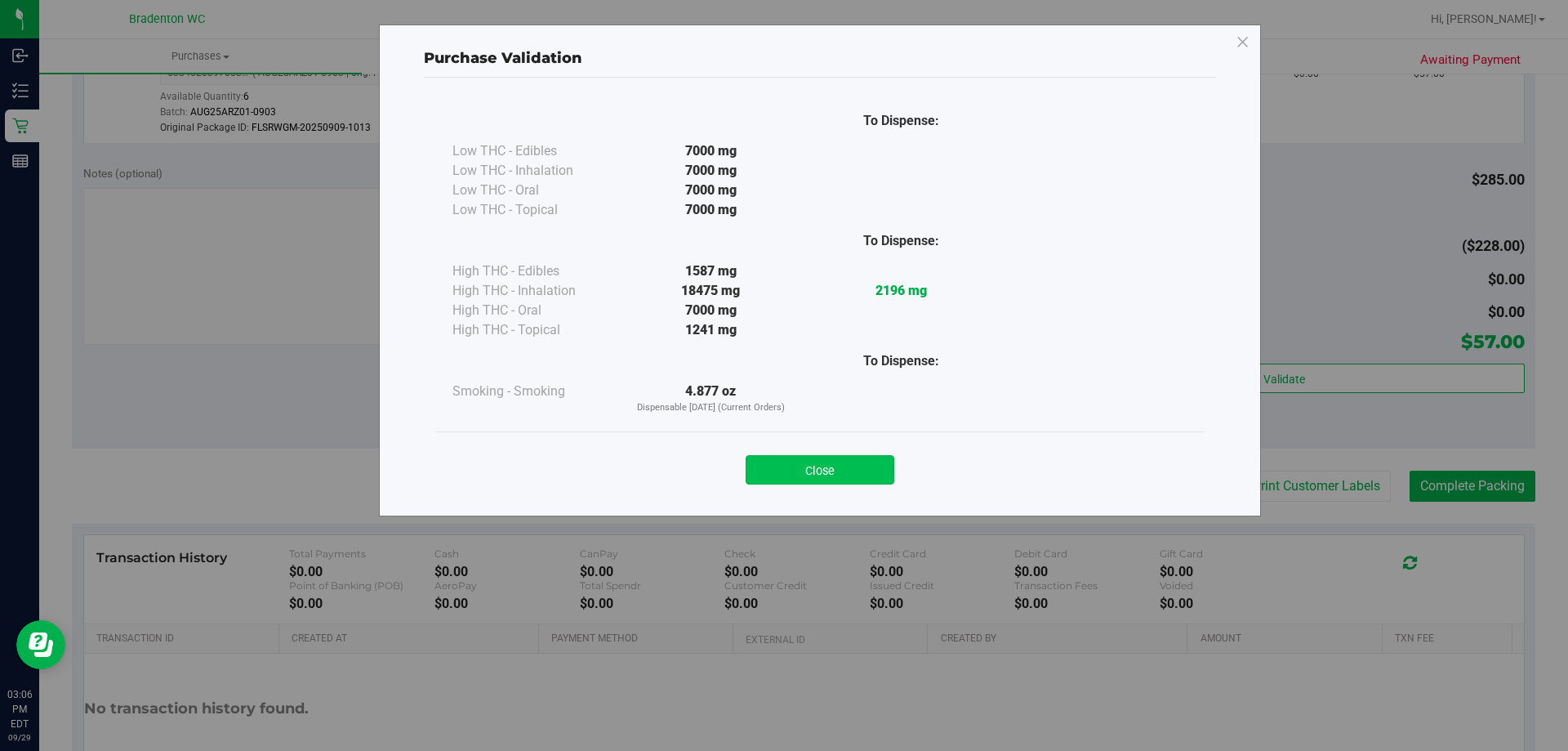
click at [849, 466] on button "Close" at bounding box center [819, 470] width 148 height 29
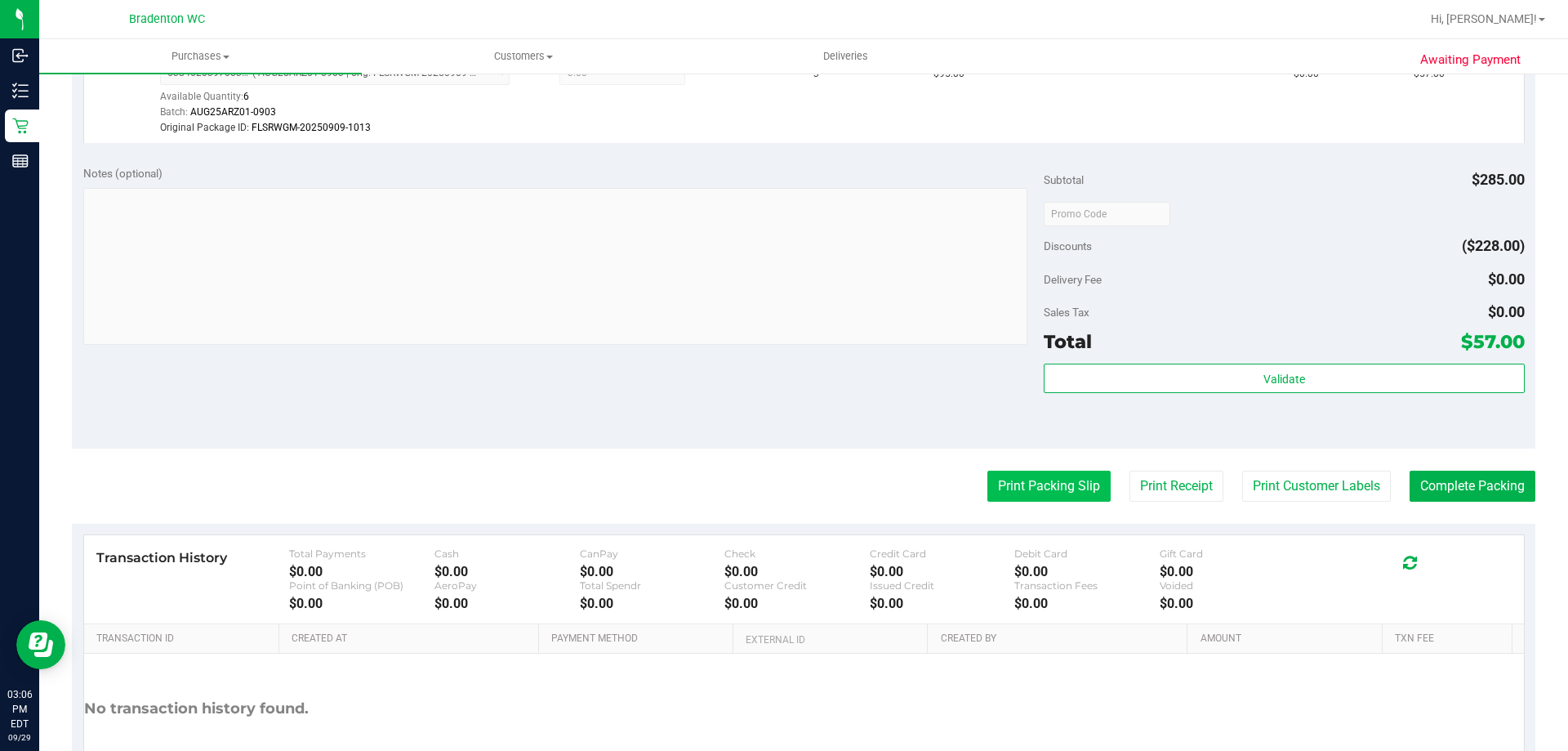
click at [1060, 484] on button "Print Packing Slip" at bounding box center [1049, 486] width 124 height 31
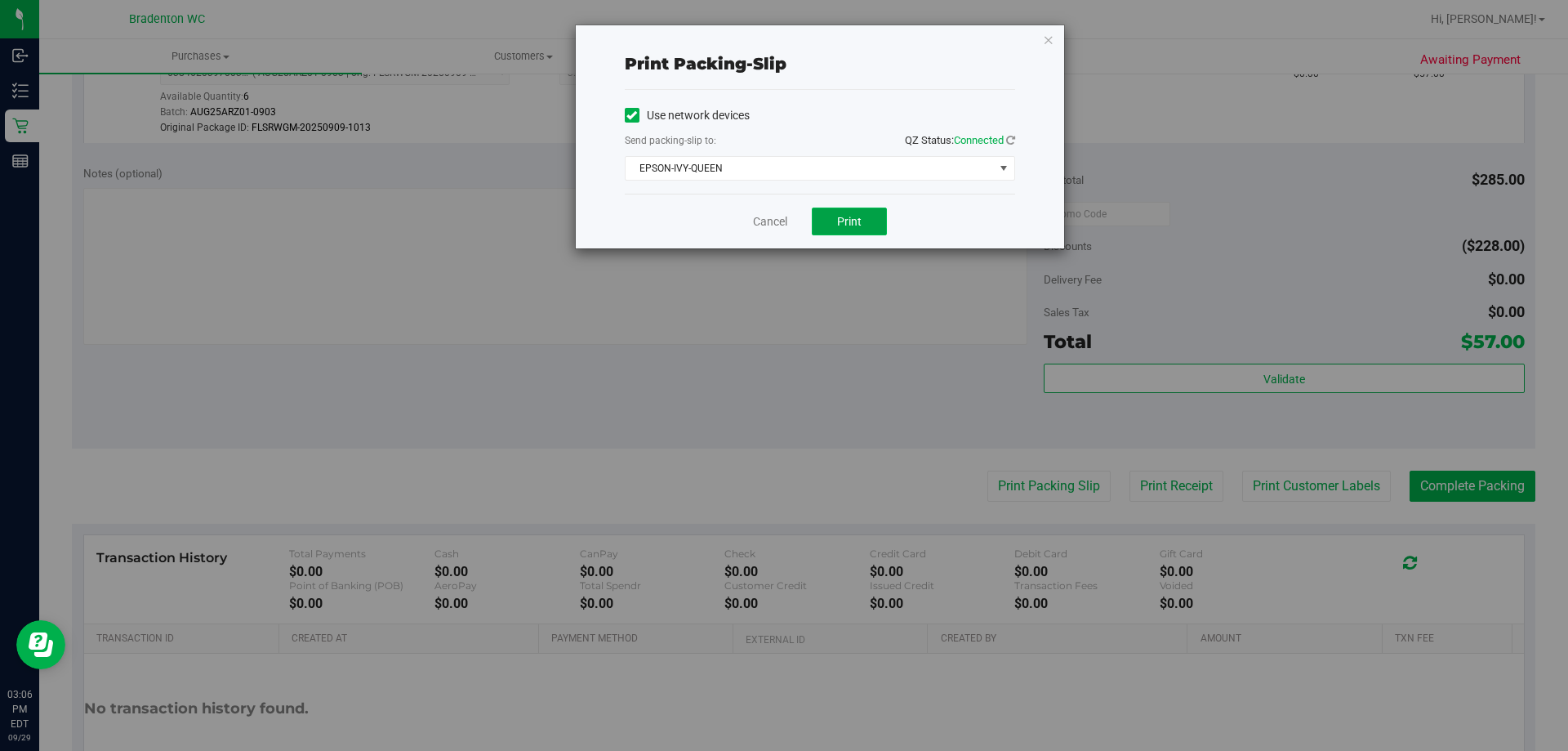
click at [839, 217] on span "Print" at bounding box center [849, 221] width 25 height 13
click at [1047, 40] on icon "button" at bounding box center [1048, 39] width 12 height 20
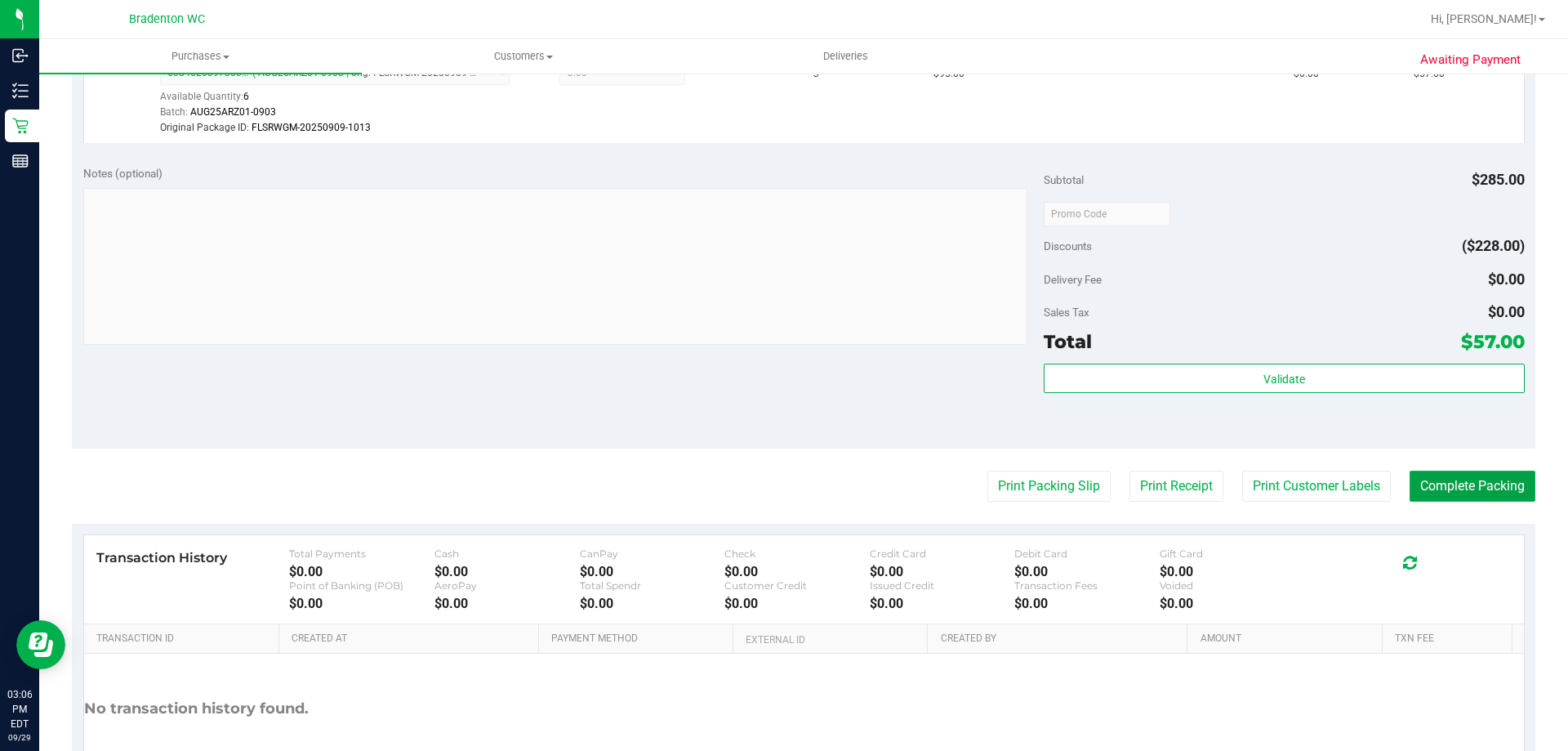
click at [1430, 481] on button "Complete Packing" at bounding box center [1472, 486] width 126 height 31
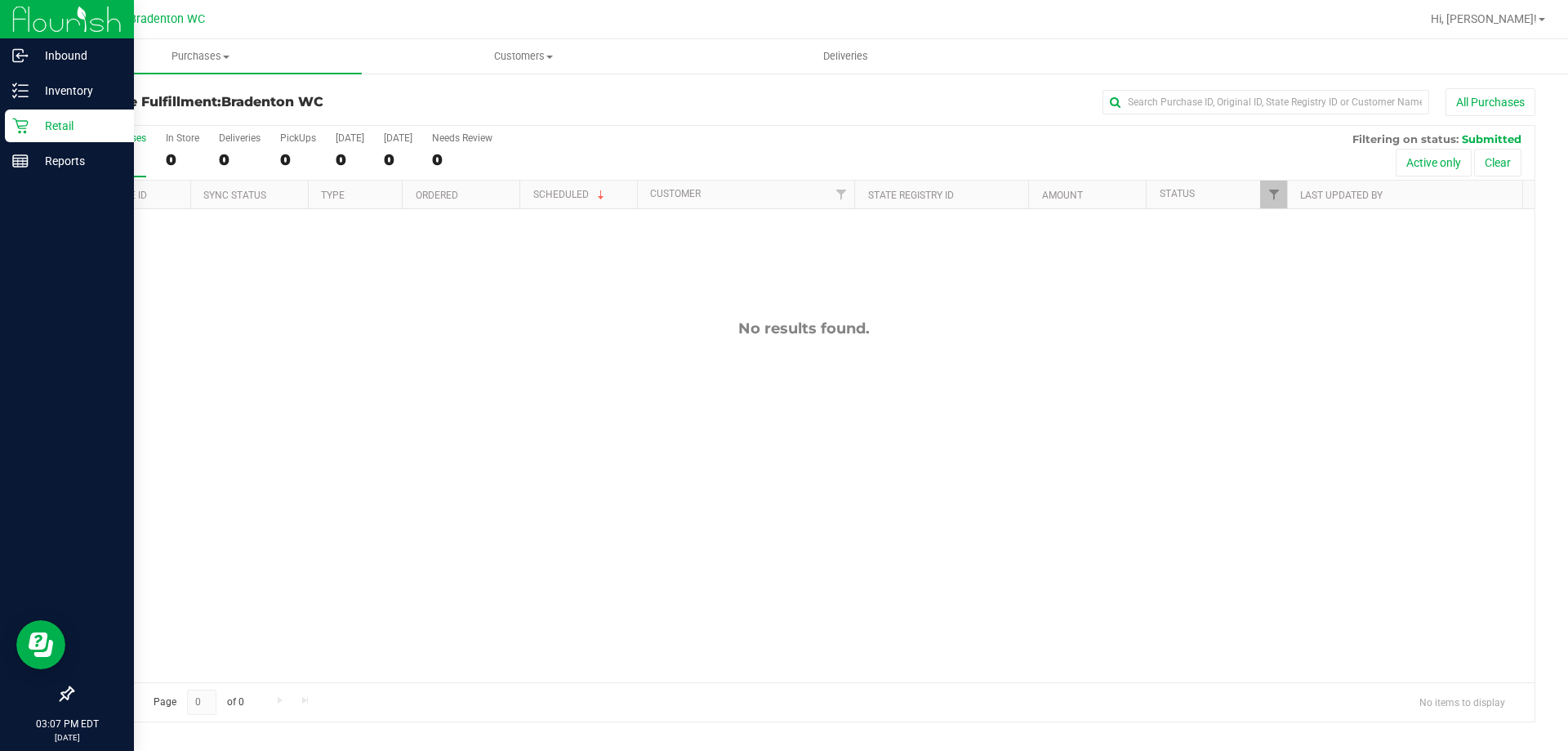
click at [31, 131] on p "Retail" at bounding box center [77, 126] width 98 height 20
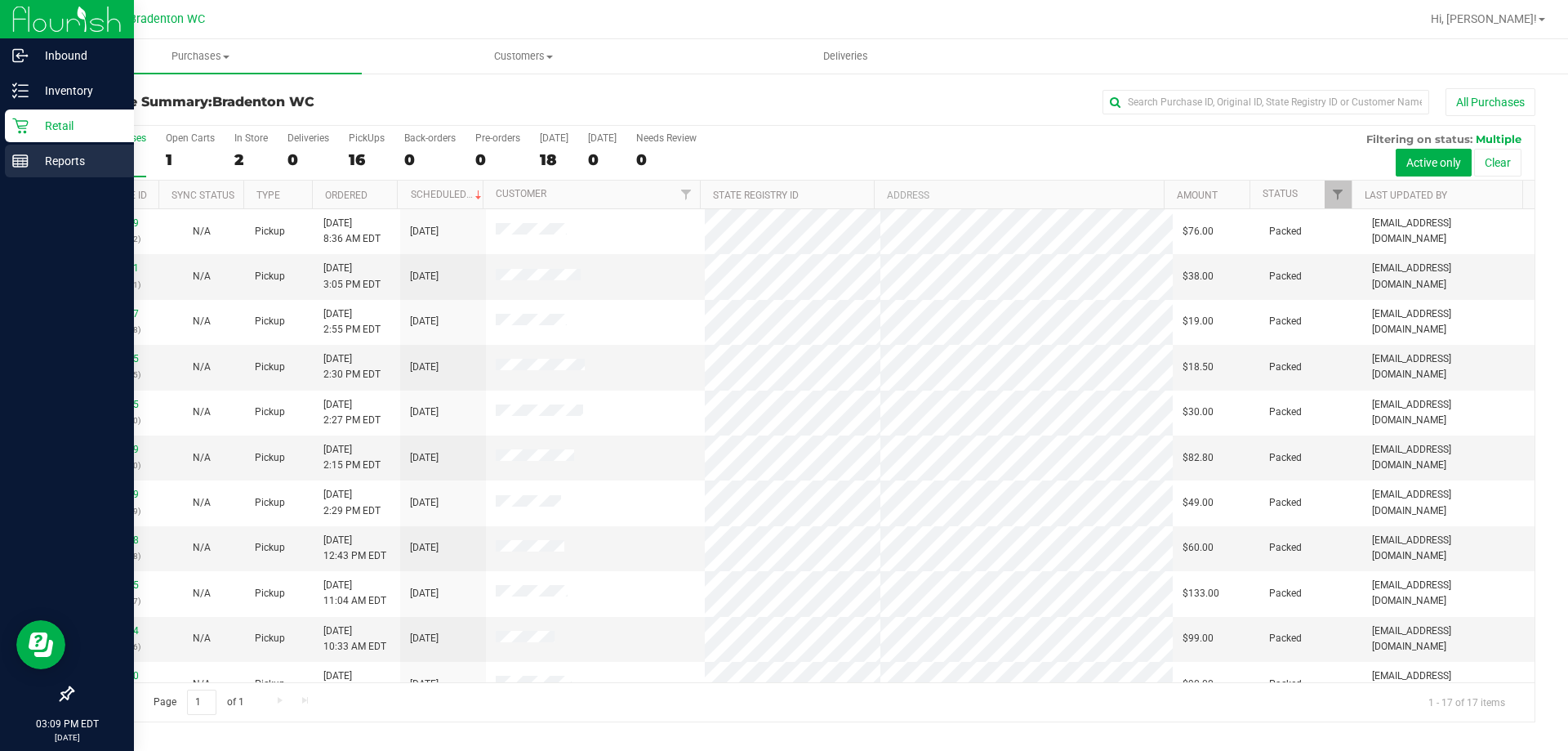
click at [32, 156] on p "Reports" at bounding box center [77, 161] width 98 height 20
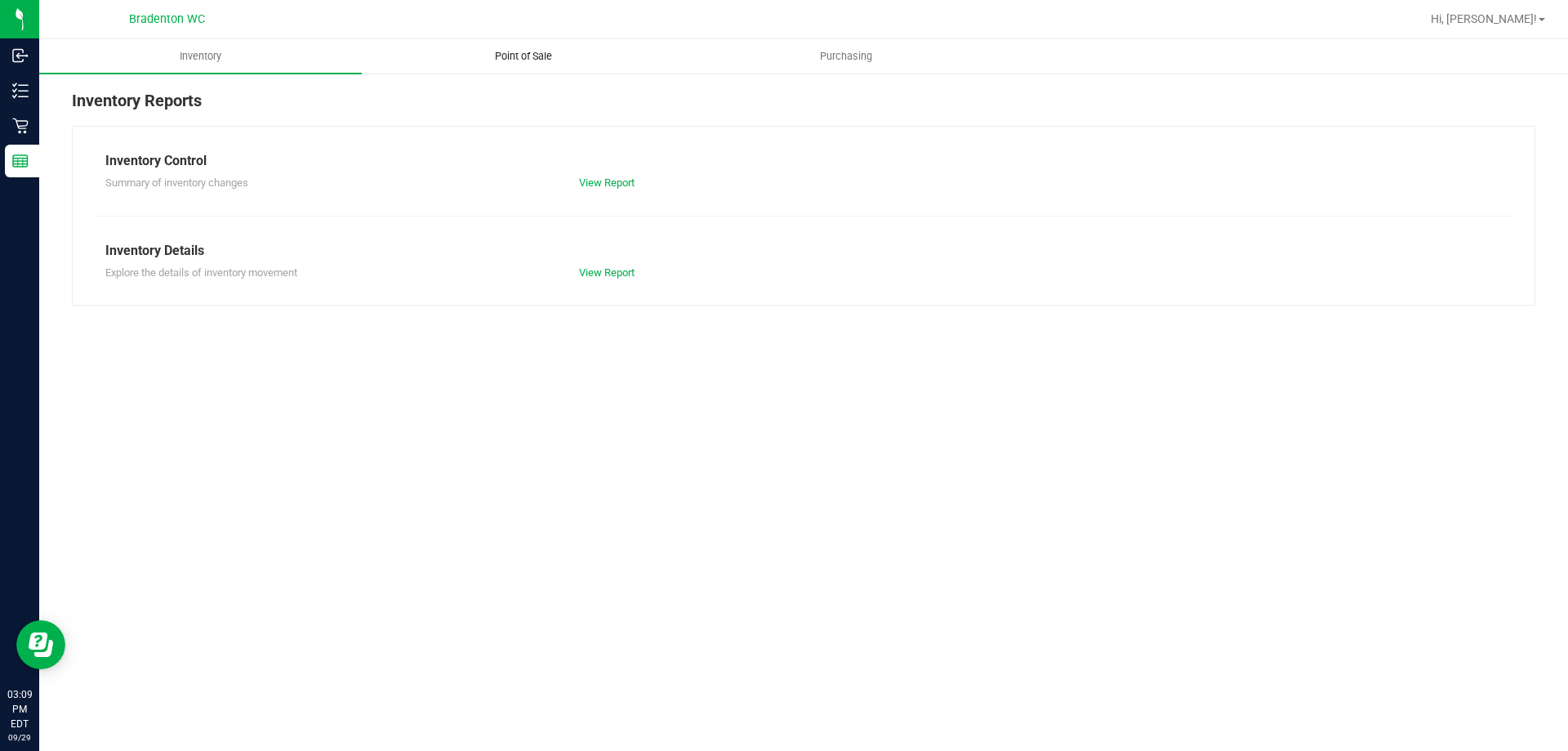
click at [531, 55] on span "Point of Sale" at bounding box center [523, 56] width 101 height 15
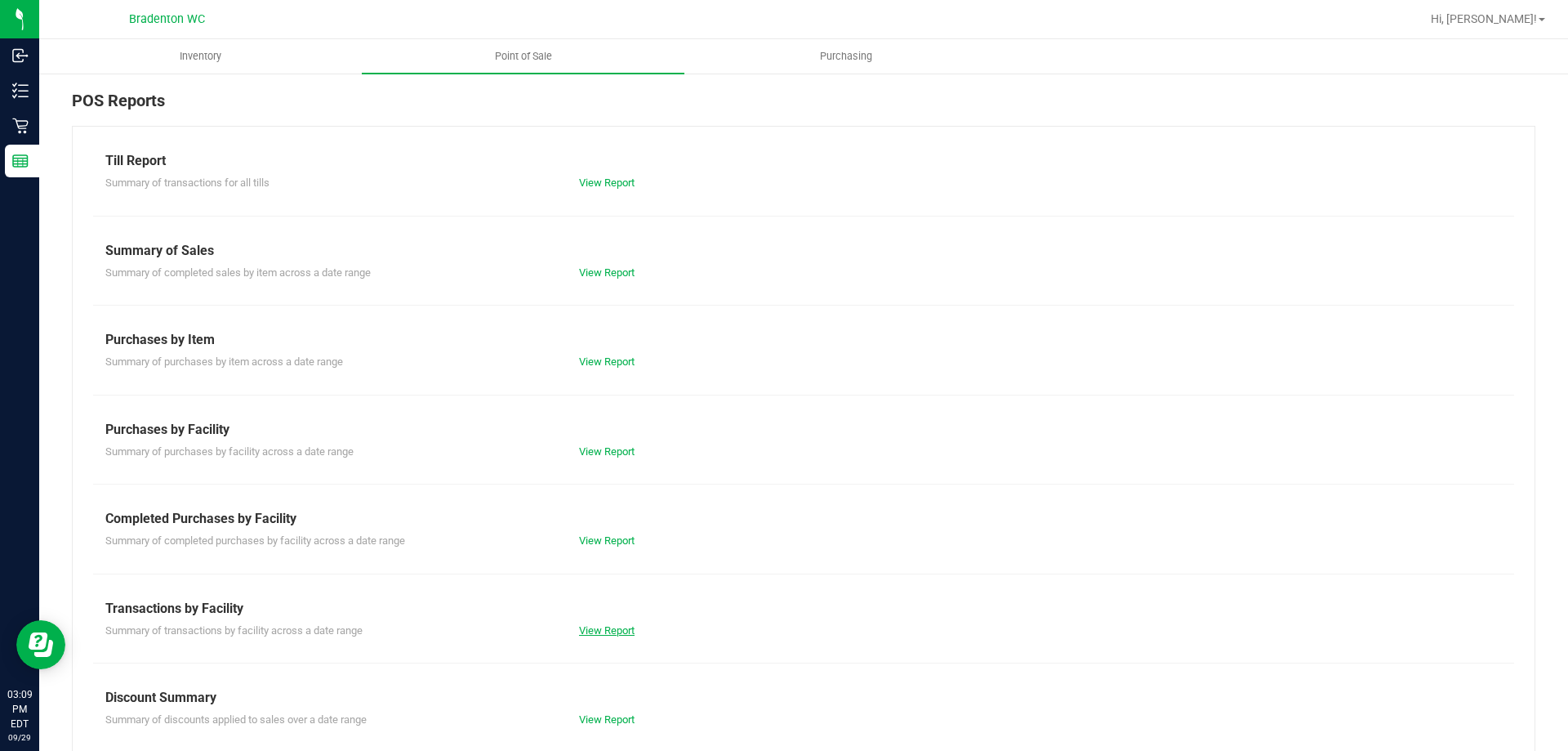
click at [620, 632] on link "View Report" at bounding box center [606, 630] width 56 height 12
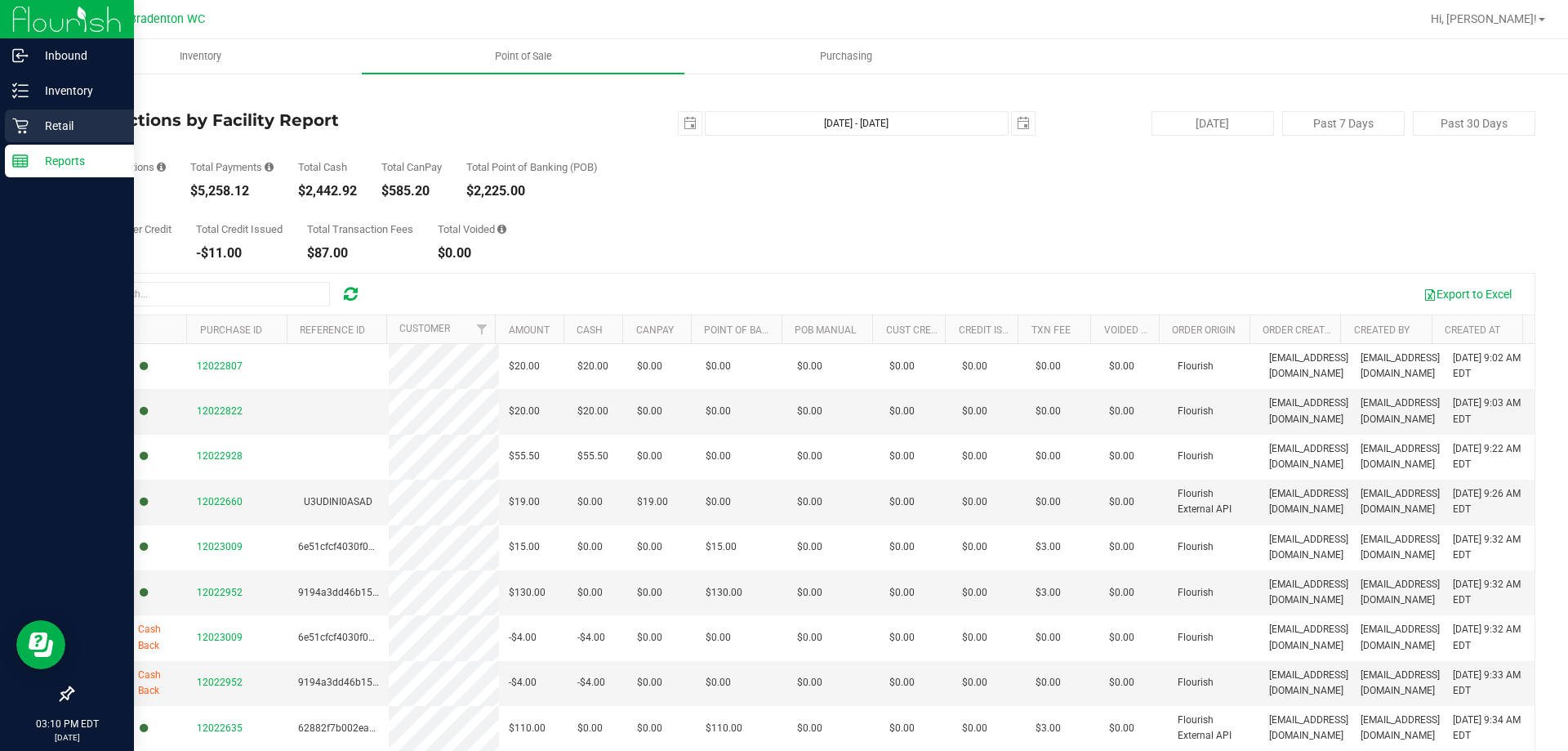
click at [73, 118] on p "Retail" at bounding box center [77, 126] width 98 height 20
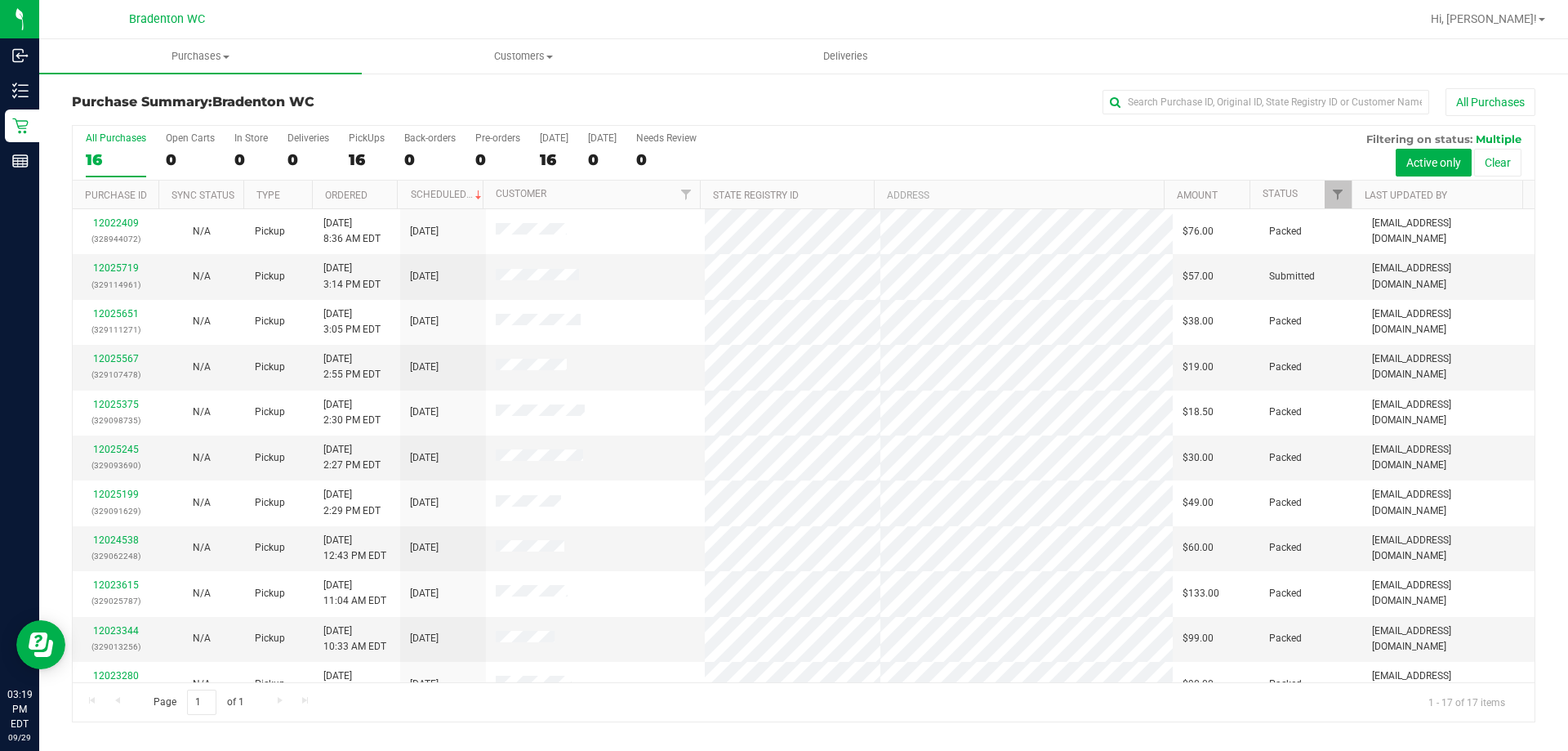
click at [769, 95] on div "All Purchases" at bounding box center [1047, 102] width 976 height 28
click at [116, 272] on link "12025719" at bounding box center [116, 268] width 46 height 12
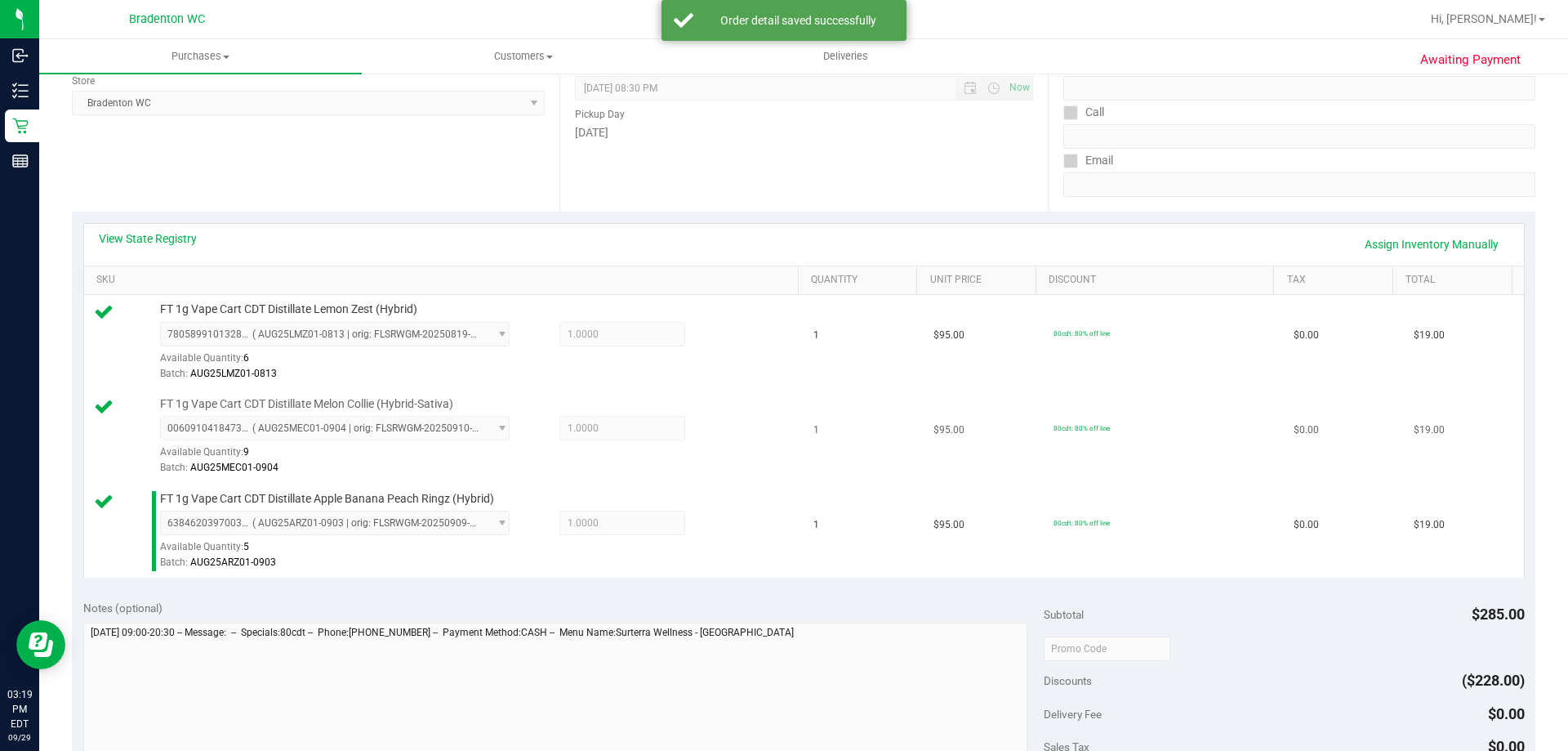
scroll to position [414, 0]
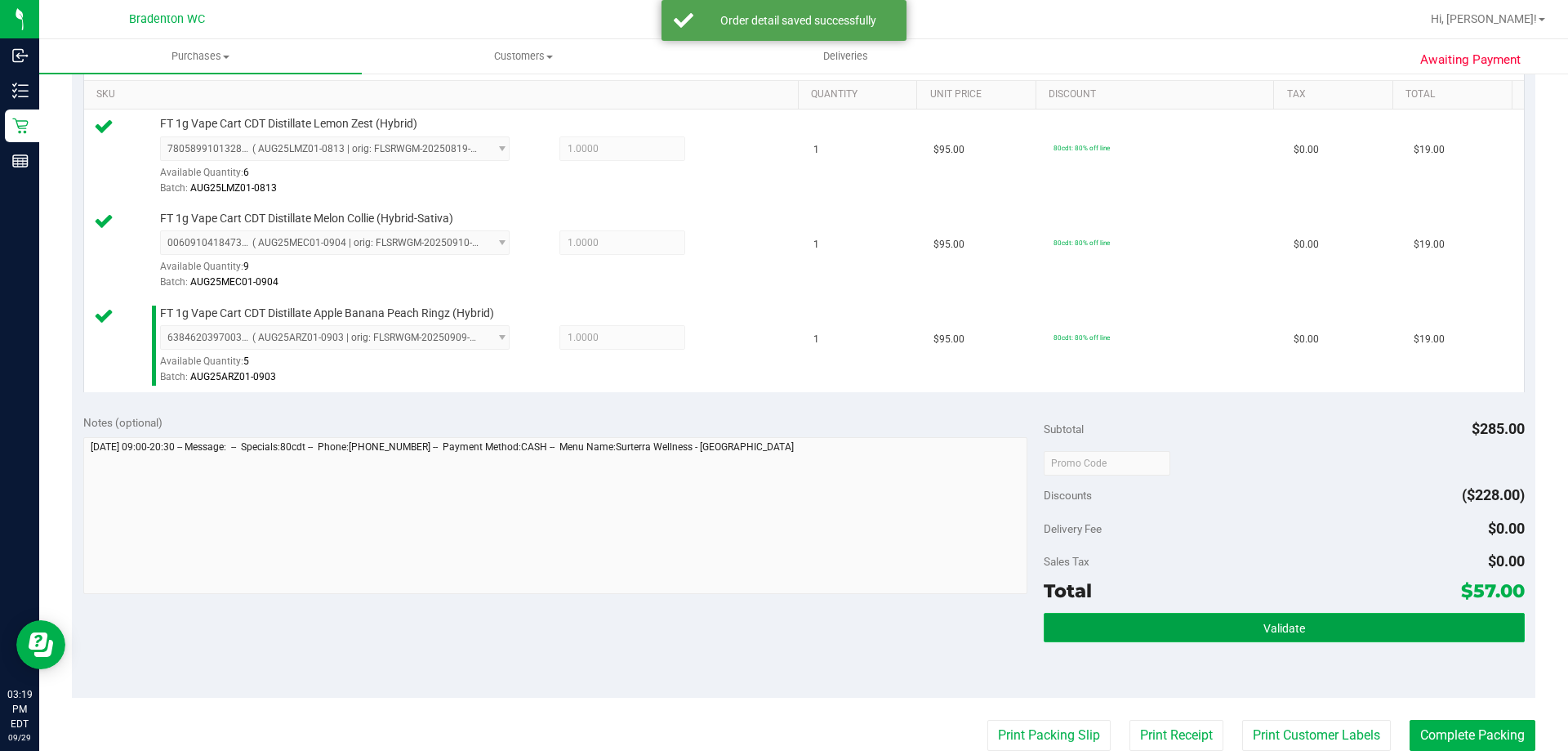
click at [1271, 642] on button "Validate" at bounding box center [1284, 627] width 481 height 29
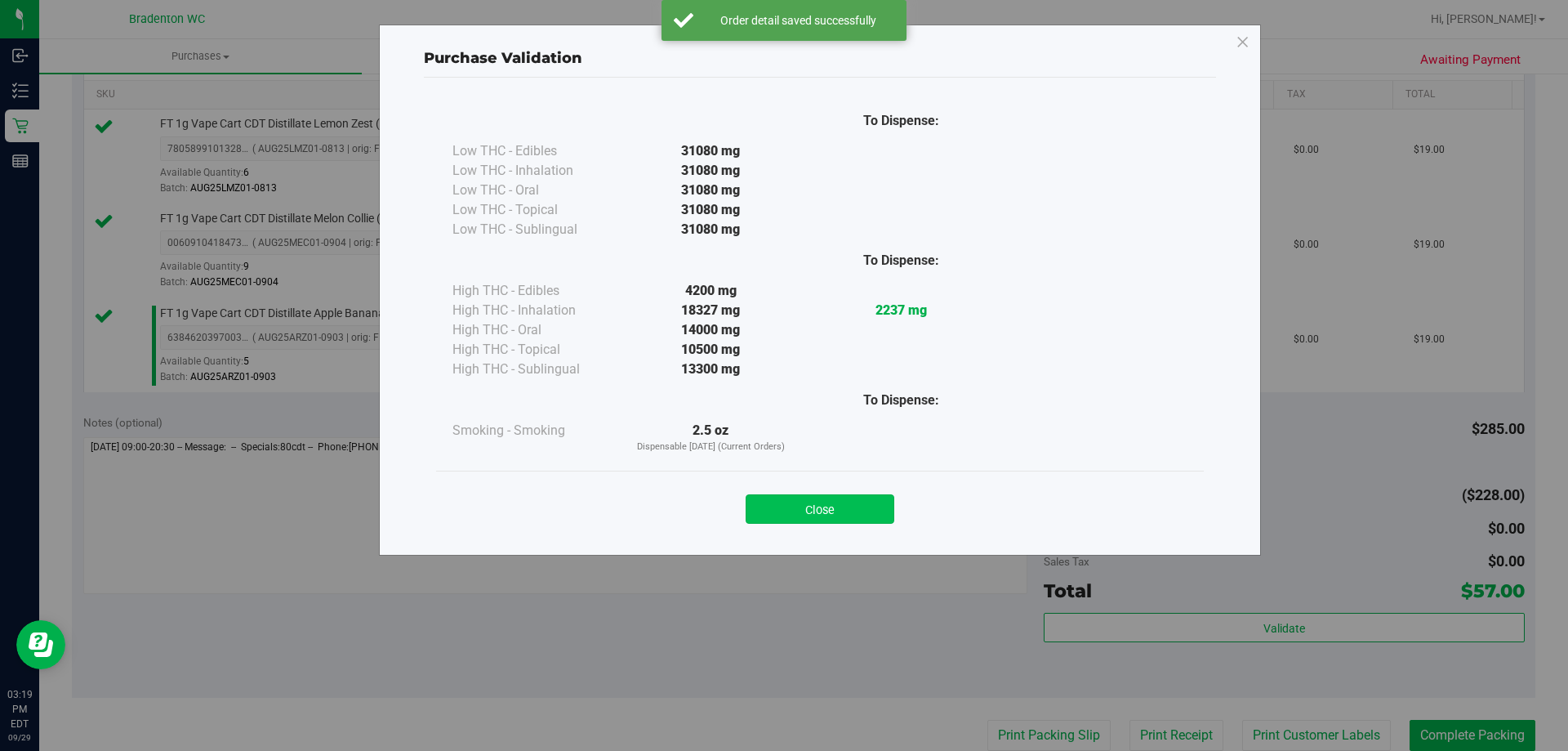
click at [857, 506] on button "Close" at bounding box center [819, 509] width 148 height 29
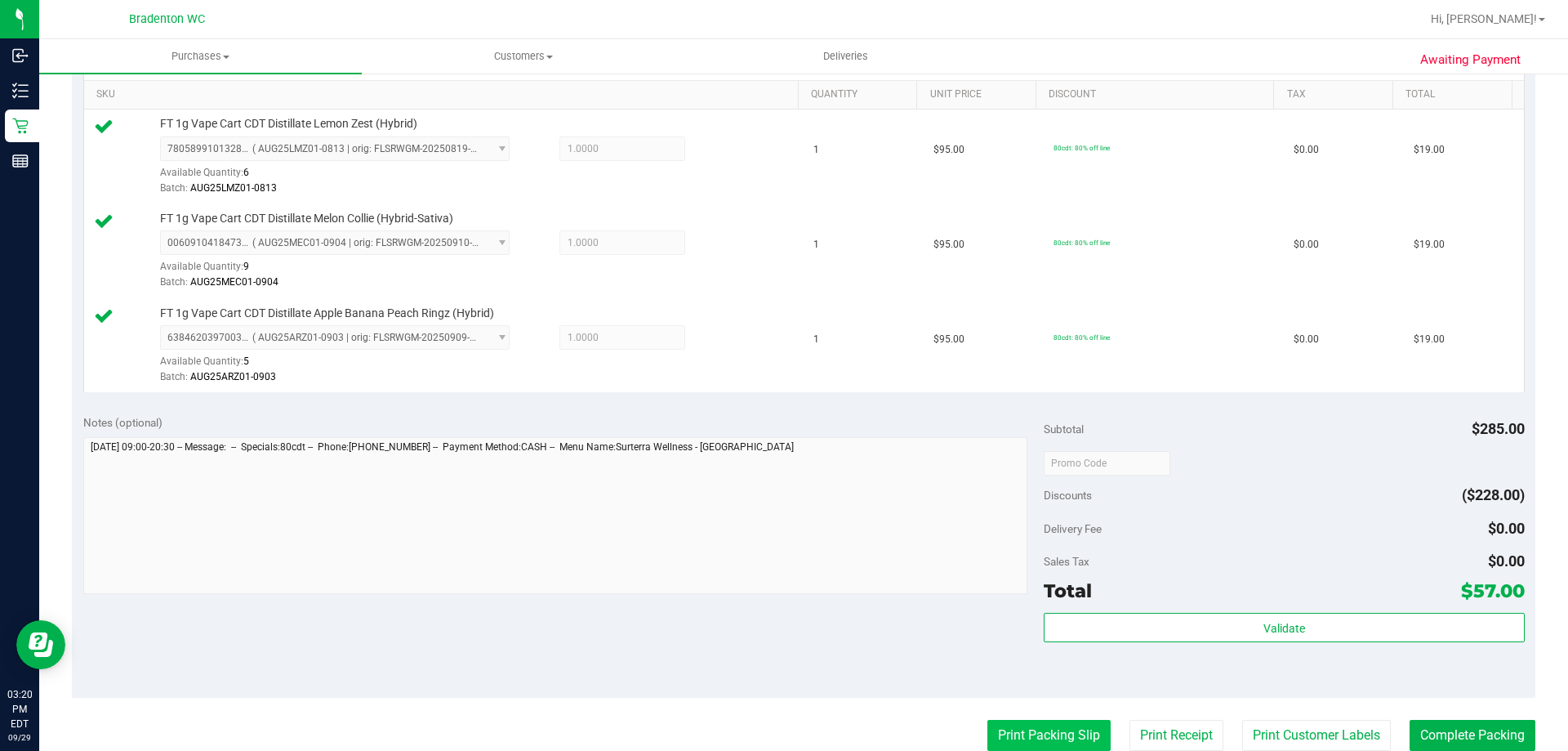
click at [1027, 735] on button "Print Packing Slip" at bounding box center [1049, 736] width 124 height 31
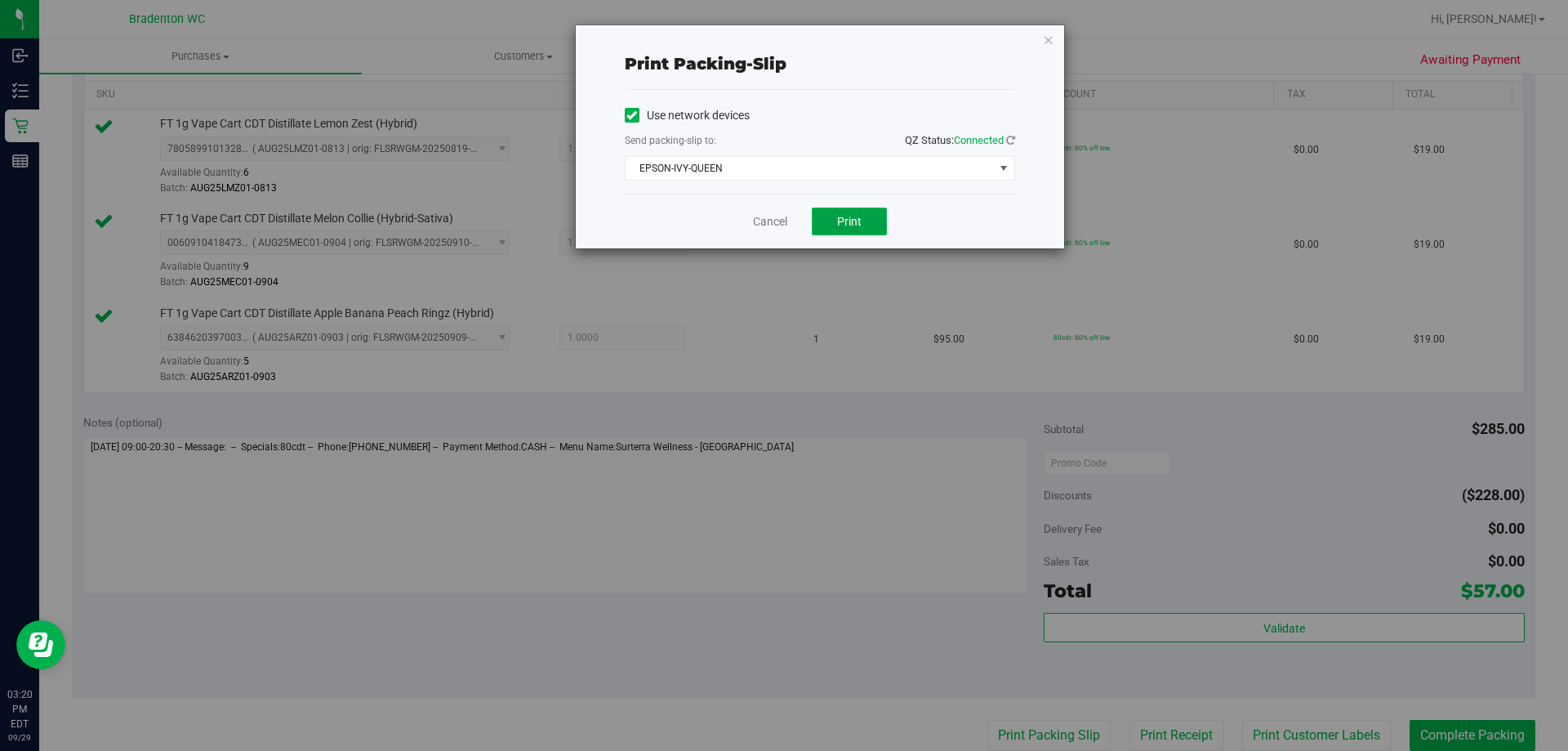
click at [866, 225] on button "Print" at bounding box center [849, 221] width 76 height 28
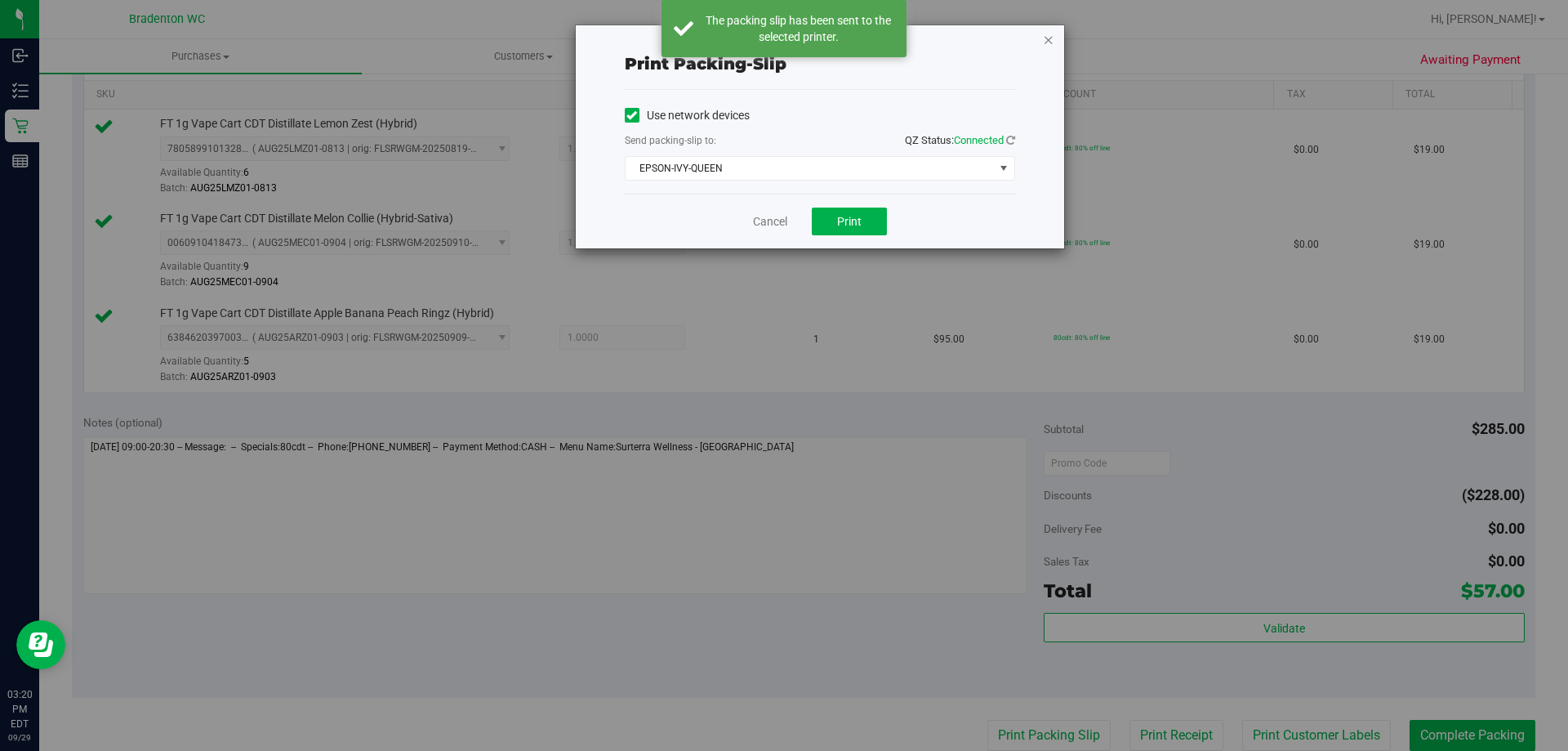
click at [1047, 40] on icon "button" at bounding box center [1048, 39] width 12 height 20
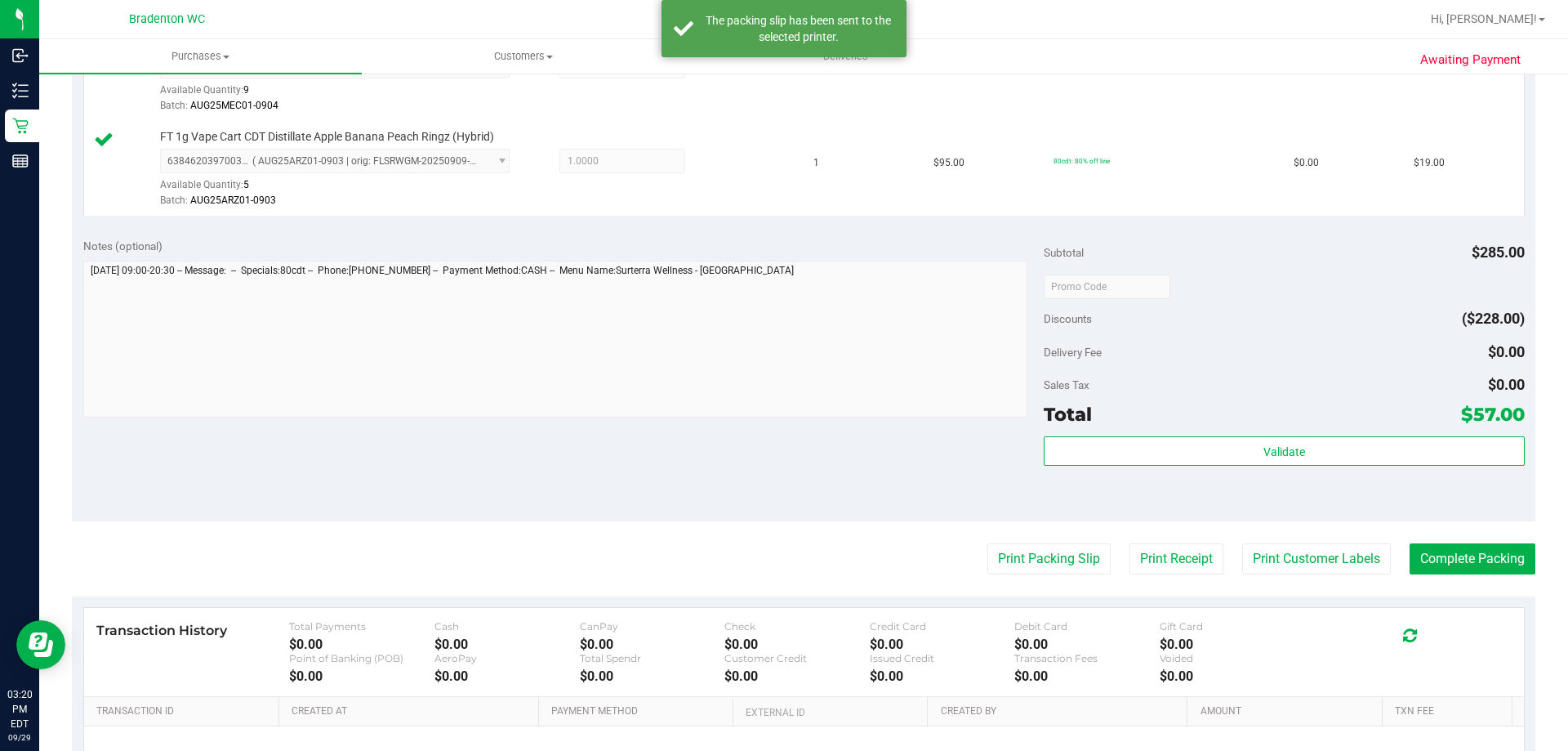
scroll to position [775, 0]
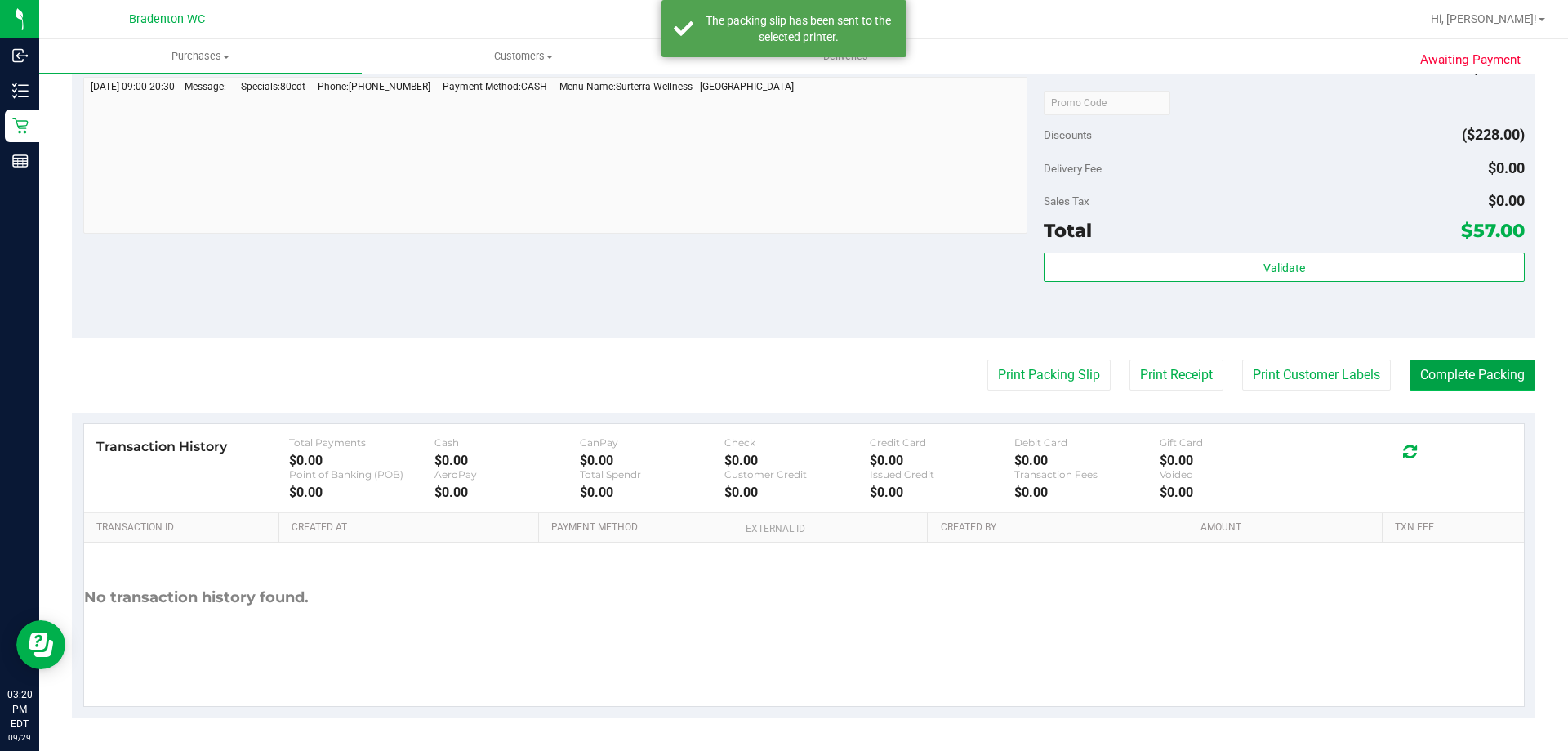
click at [1426, 380] on button "Complete Packing" at bounding box center [1472, 375] width 126 height 31
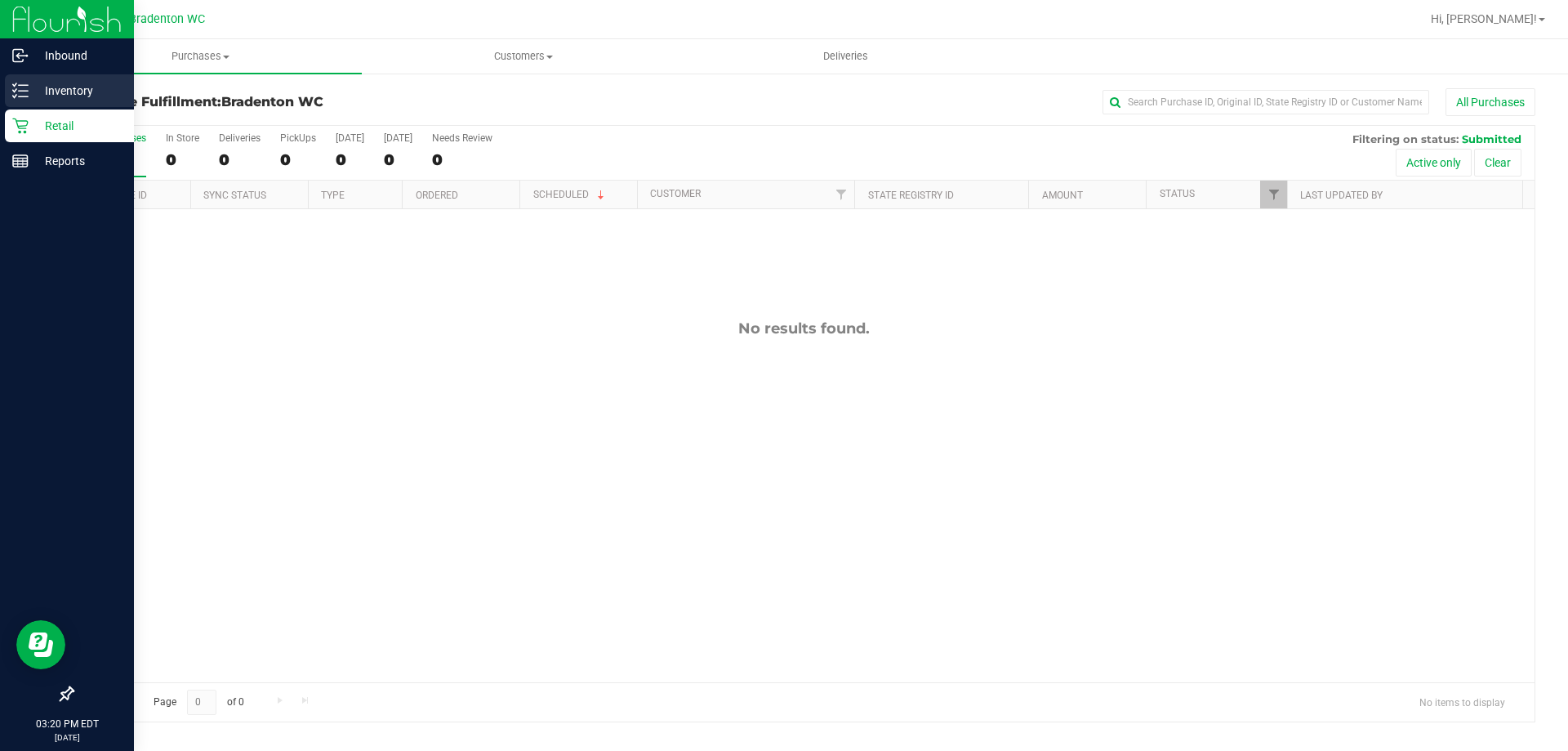
click at [25, 88] on icon at bounding box center [20, 91] width 16 height 16
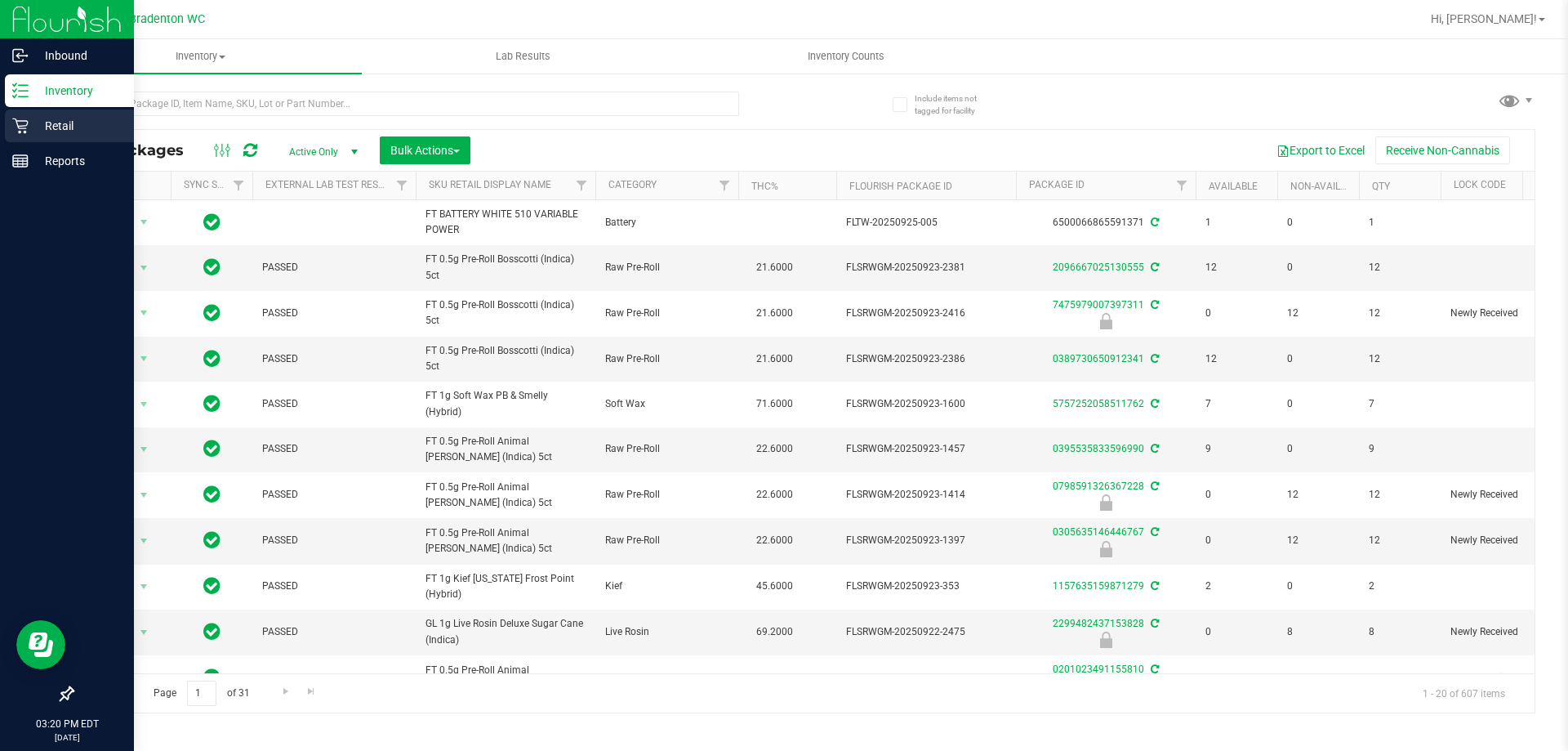
click at [11, 131] on div "Retail" at bounding box center [69, 126] width 129 height 33
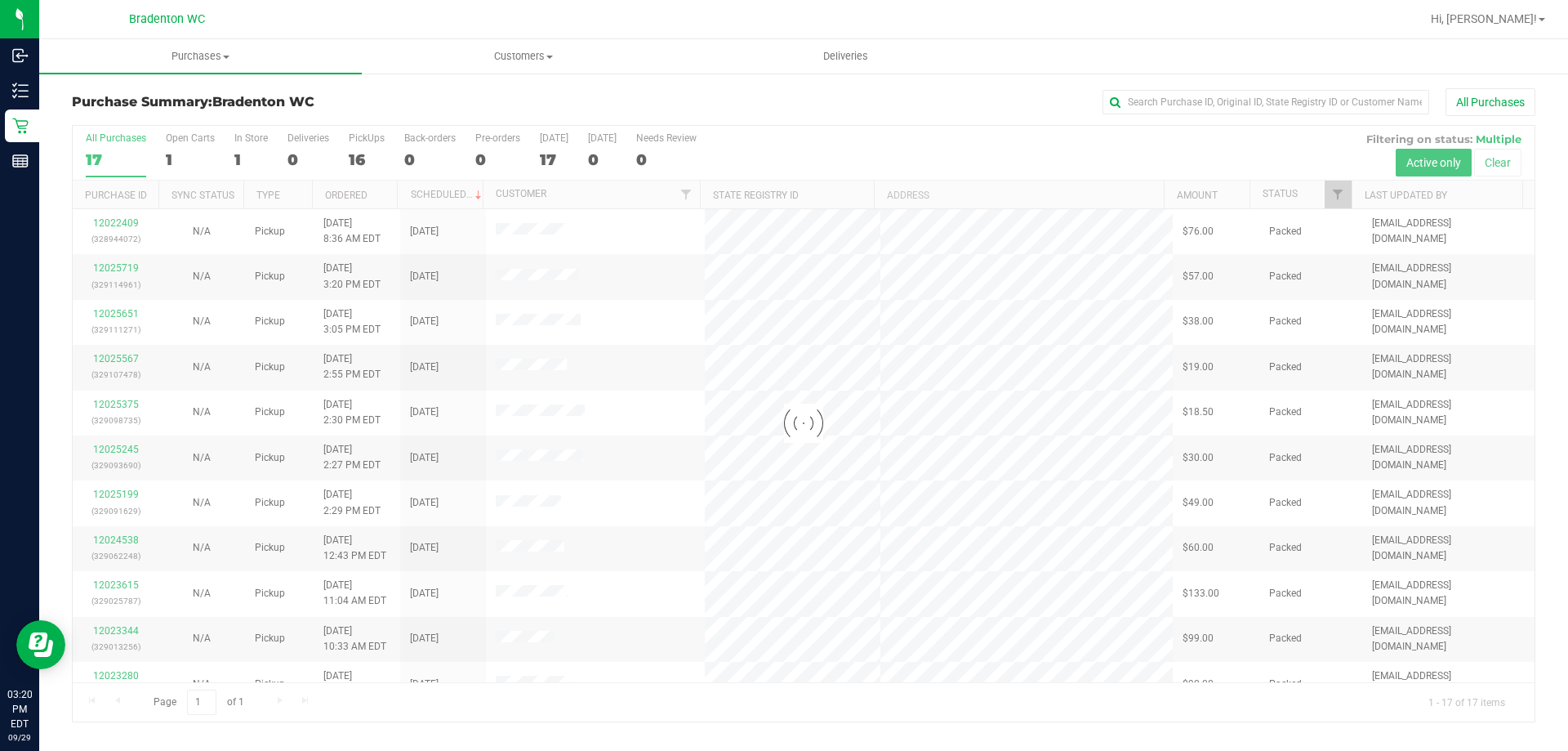
click at [477, 103] on h3 "Purchase Summary: Bradenton WC" at bounding box center [316, 102] width 488 height 15
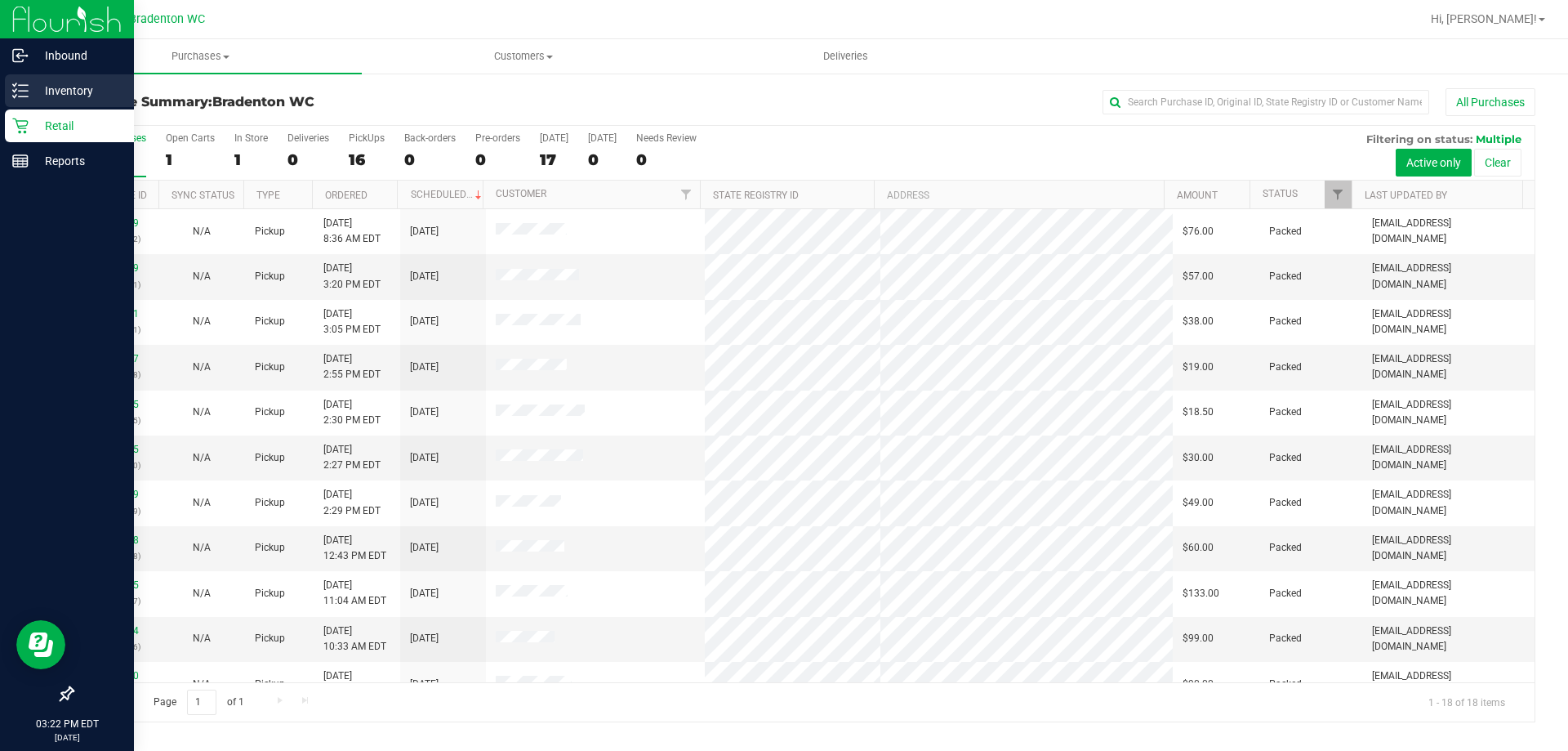
click at [24, 96] on icon at bounding box center [20, 91] width 16 height 16
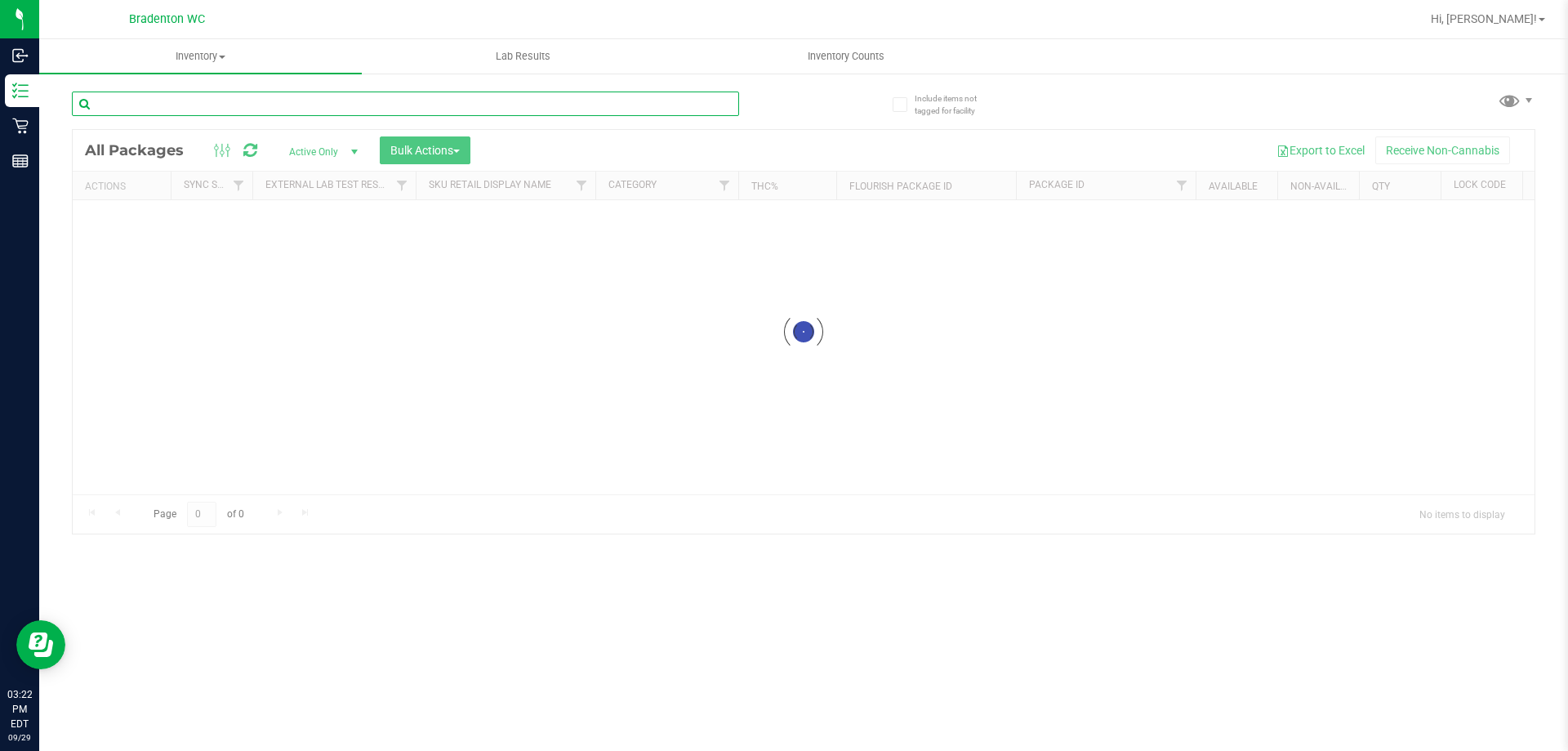
click at [313, 107] on input "text" at bounding box center [405, 104] width 667 height 25
type input "rbp"
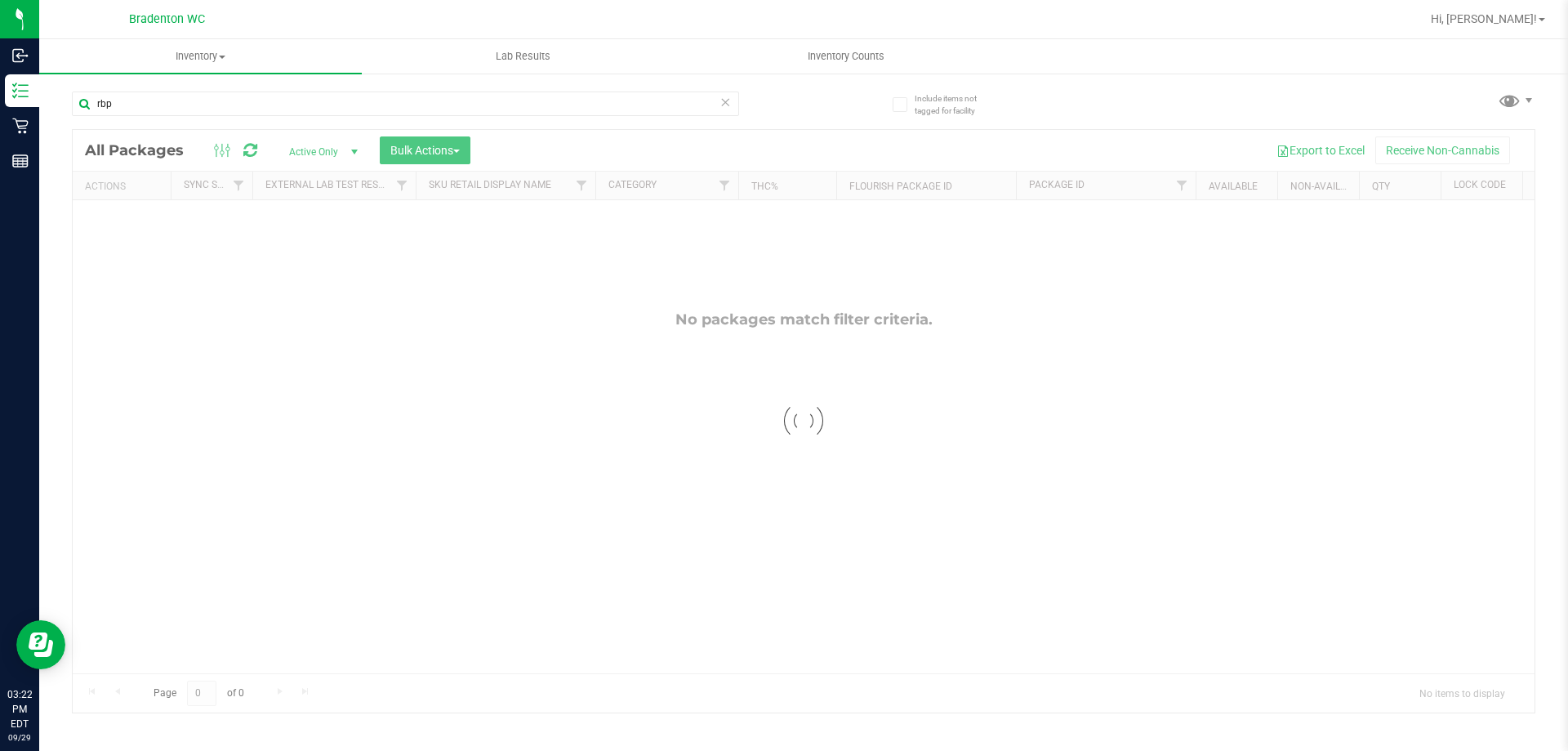
click at [723, 101] on icon at bounding box center [725, 102] width 12 height 20
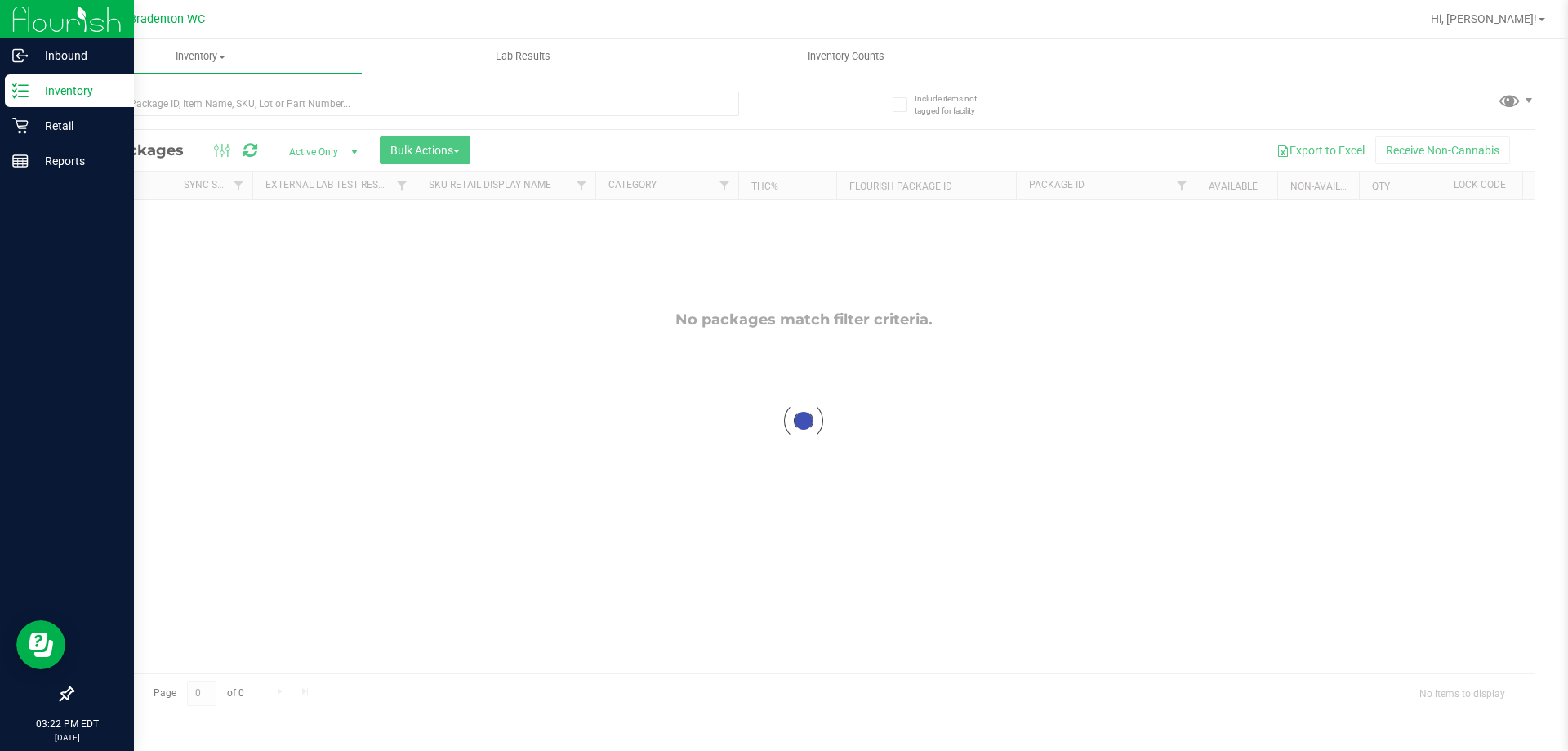
click at [52, 90] on p "Inventory" at bounding box center [77, 91] width 98 height 20
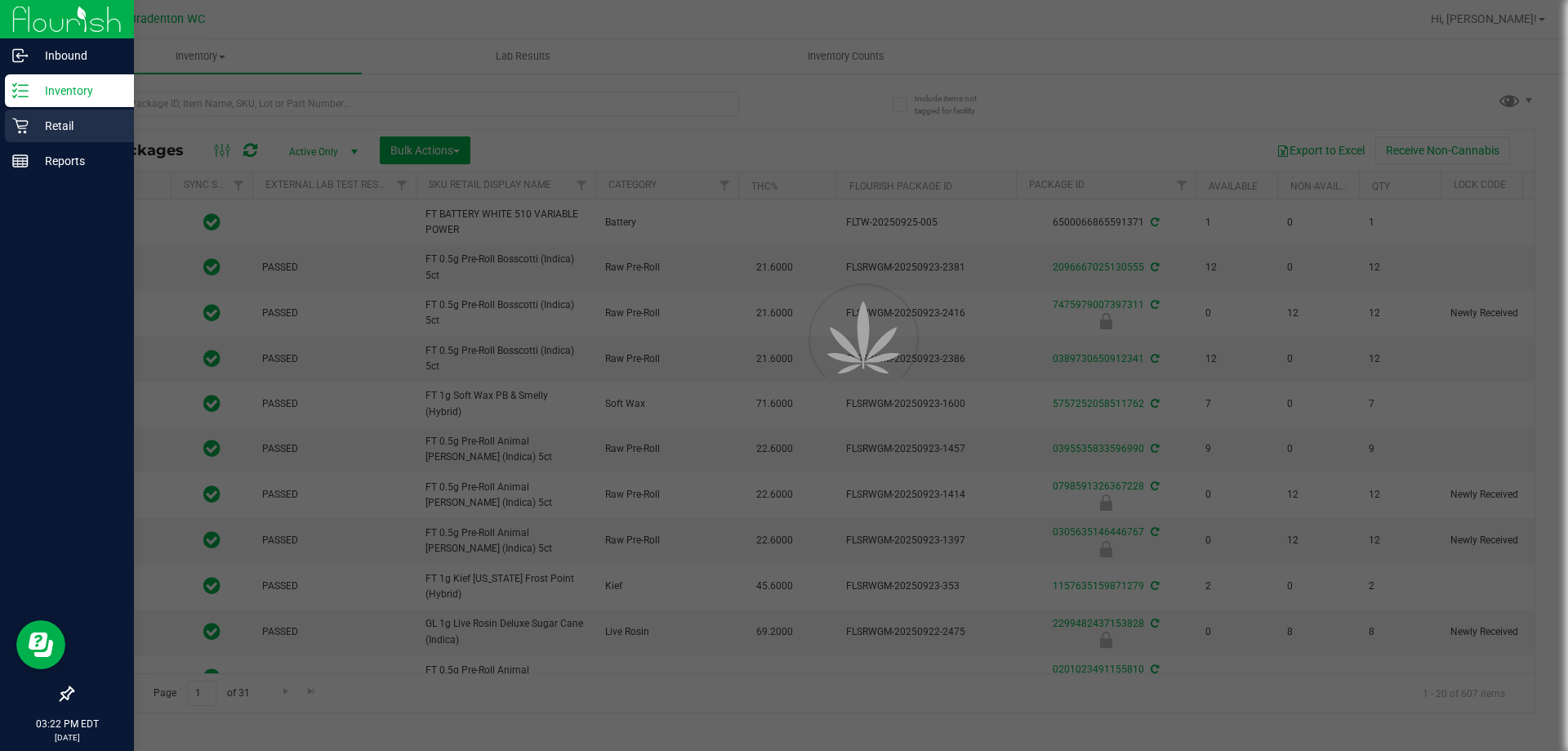
click at [55, 123] on p "Retail" at bounding box center [77, 126] width 98 height 20
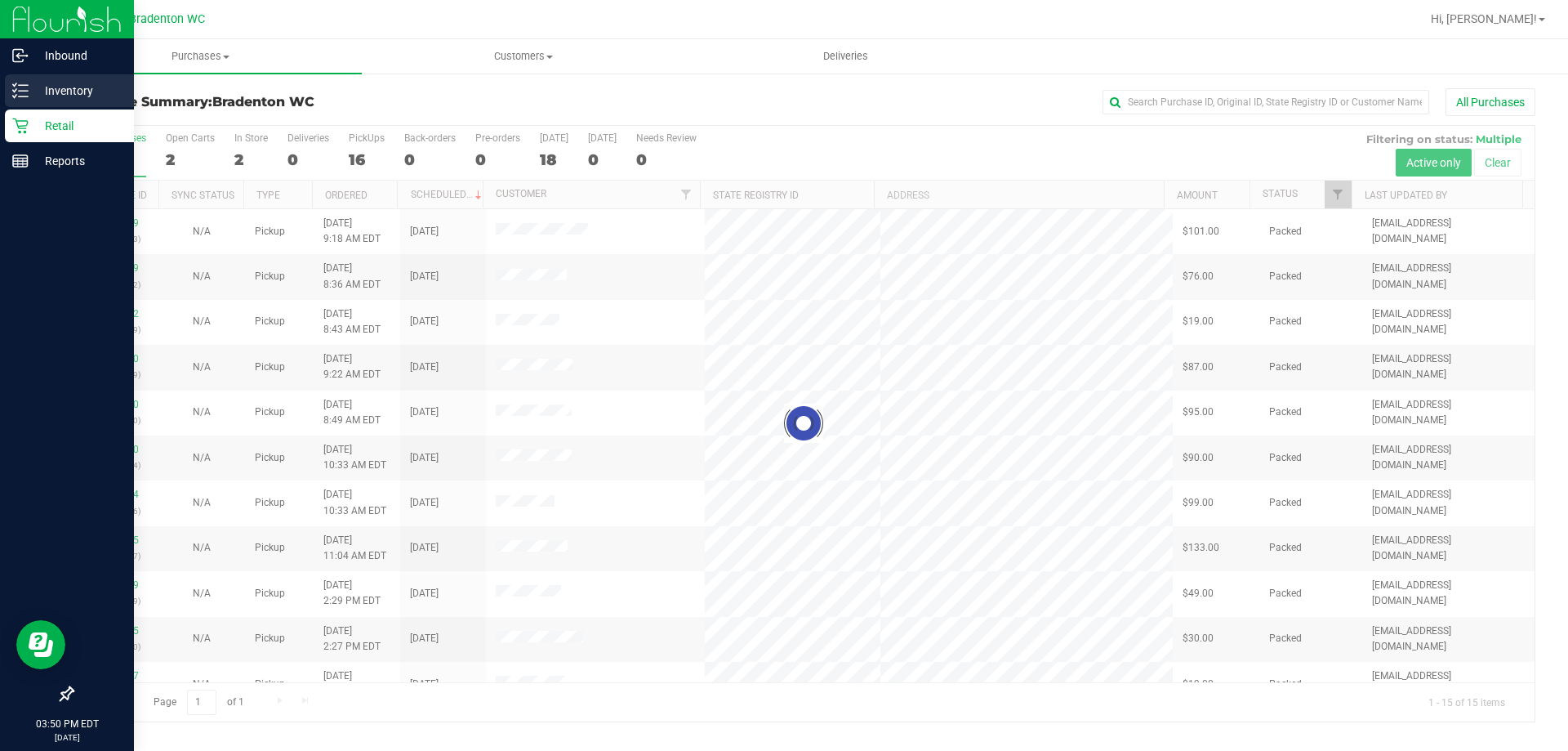
click at [23, 85] on line at bounding box center [24, 85] width 9 height 0
click at [74, 79] on div "Inventory" at bounding box center [69, 91] width 129 height 33
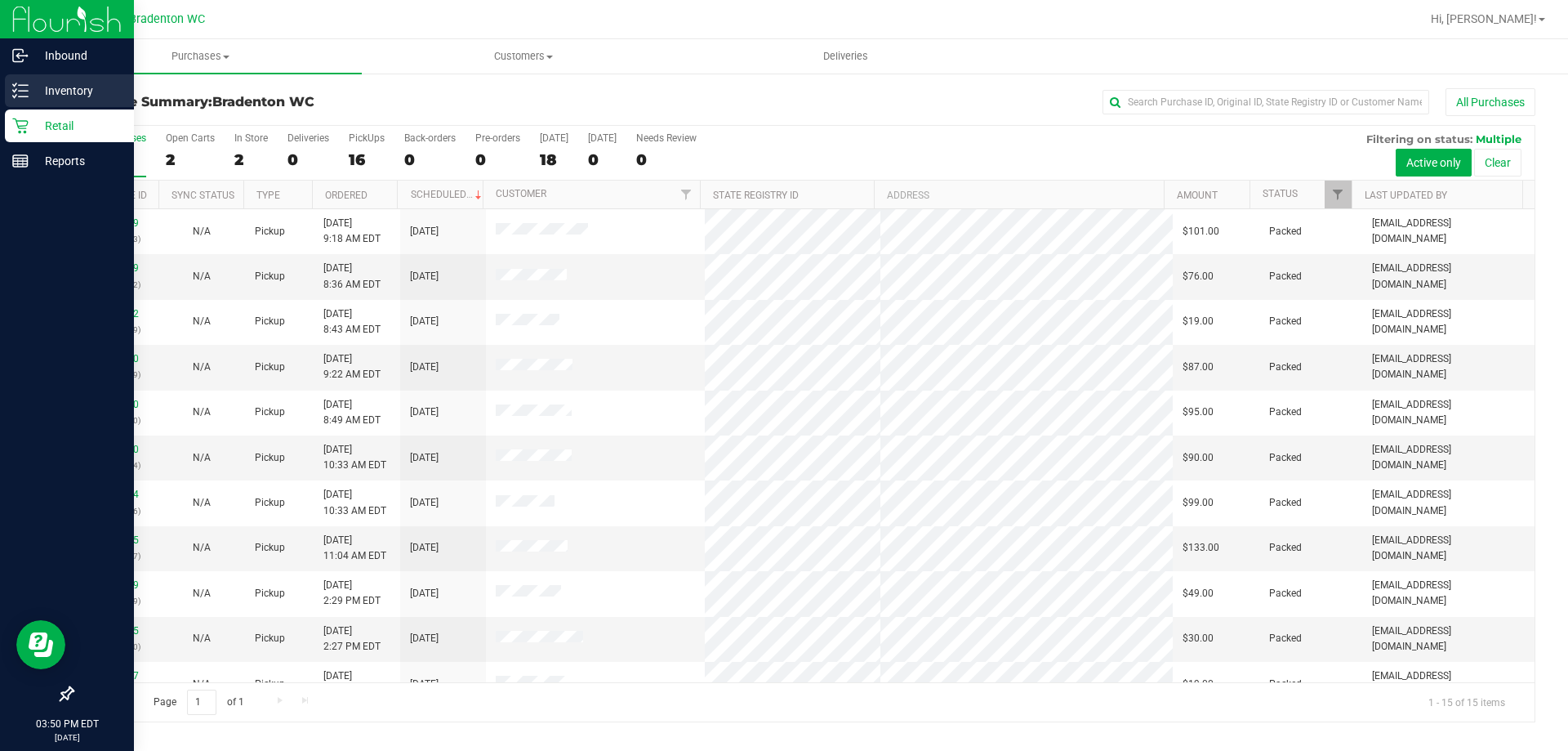
click at [67, 89] on p "Inventory" at bounding box center [77, 91] width 98 height 20
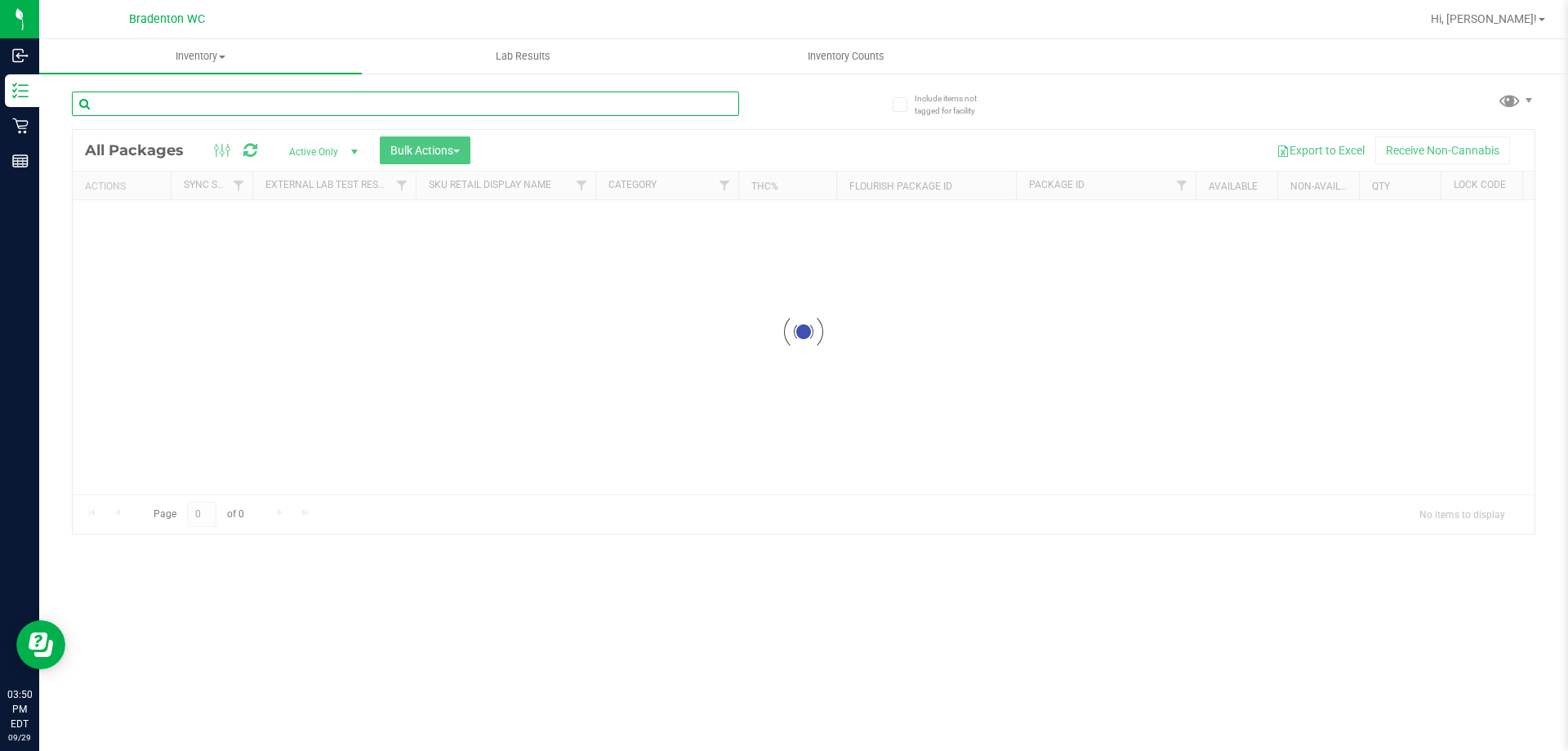
click at [208, 103] on input "text" at bounding box center [405, 104] width 667 height 25
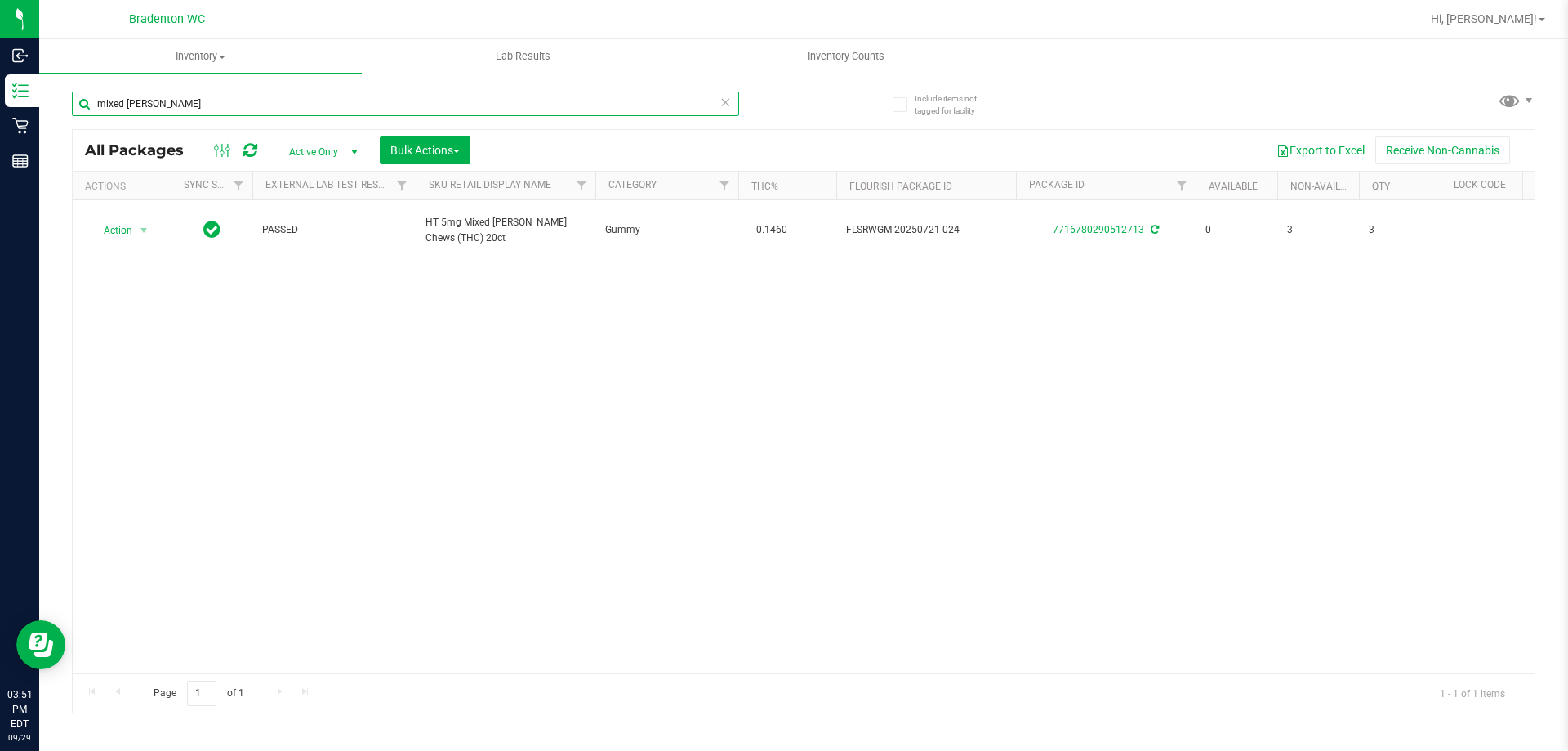
type input "mixed [PERSON_NAME]"
click at [729, 109] on icon at bounding box center [725, 102] width 12 height 20
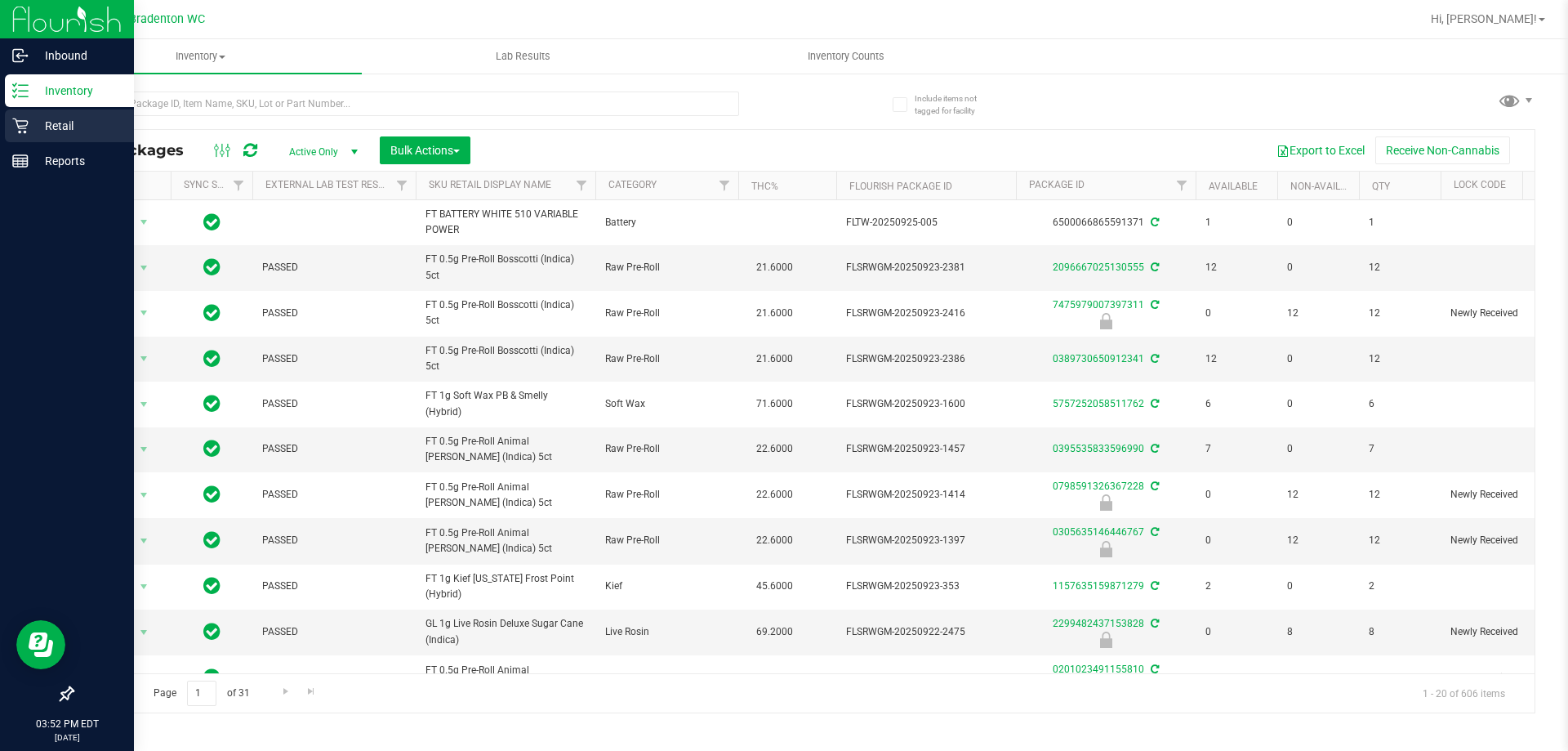
click at [15, 121] on icon at bounding box center [20, 126] width 16 height 16
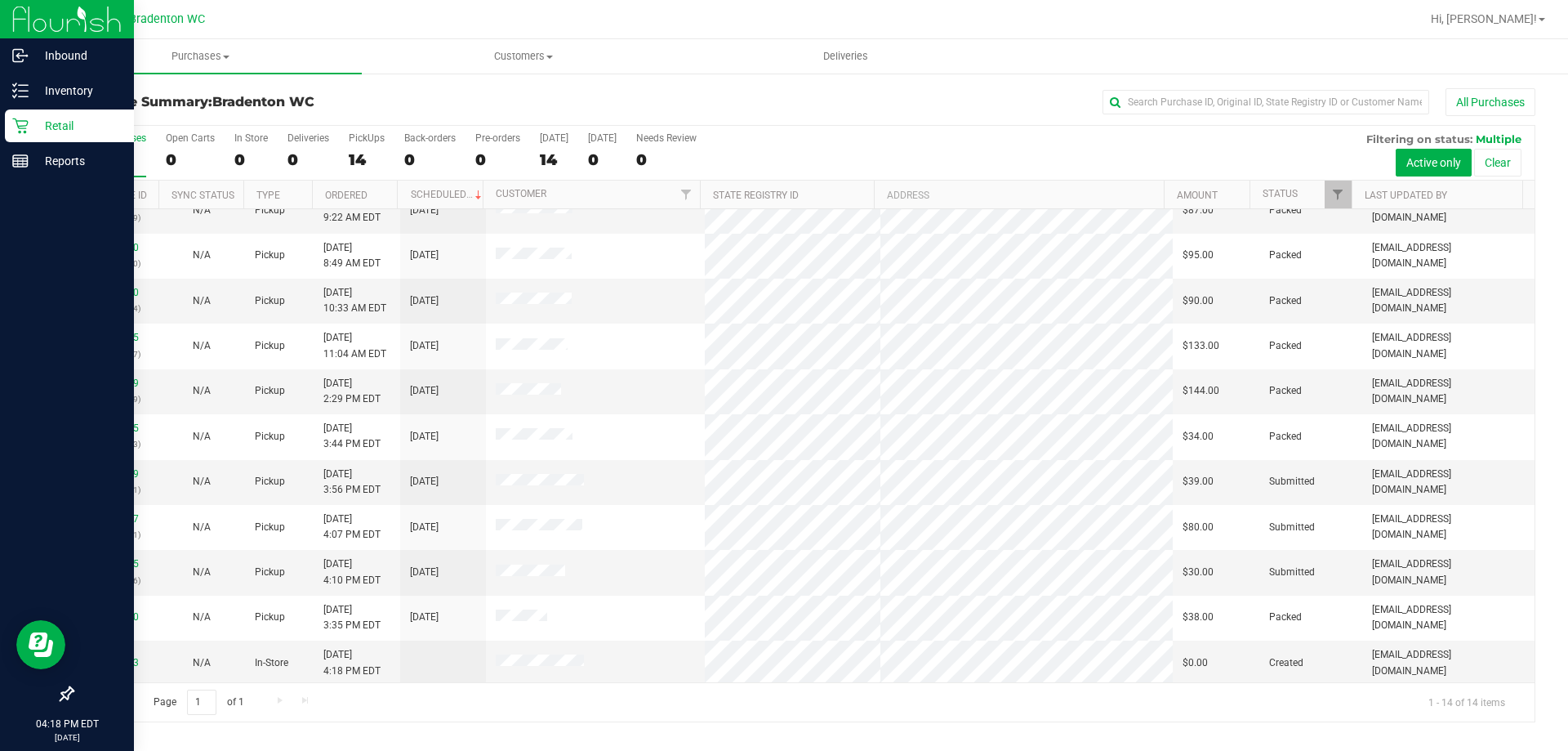
scroll to position [155, 0]
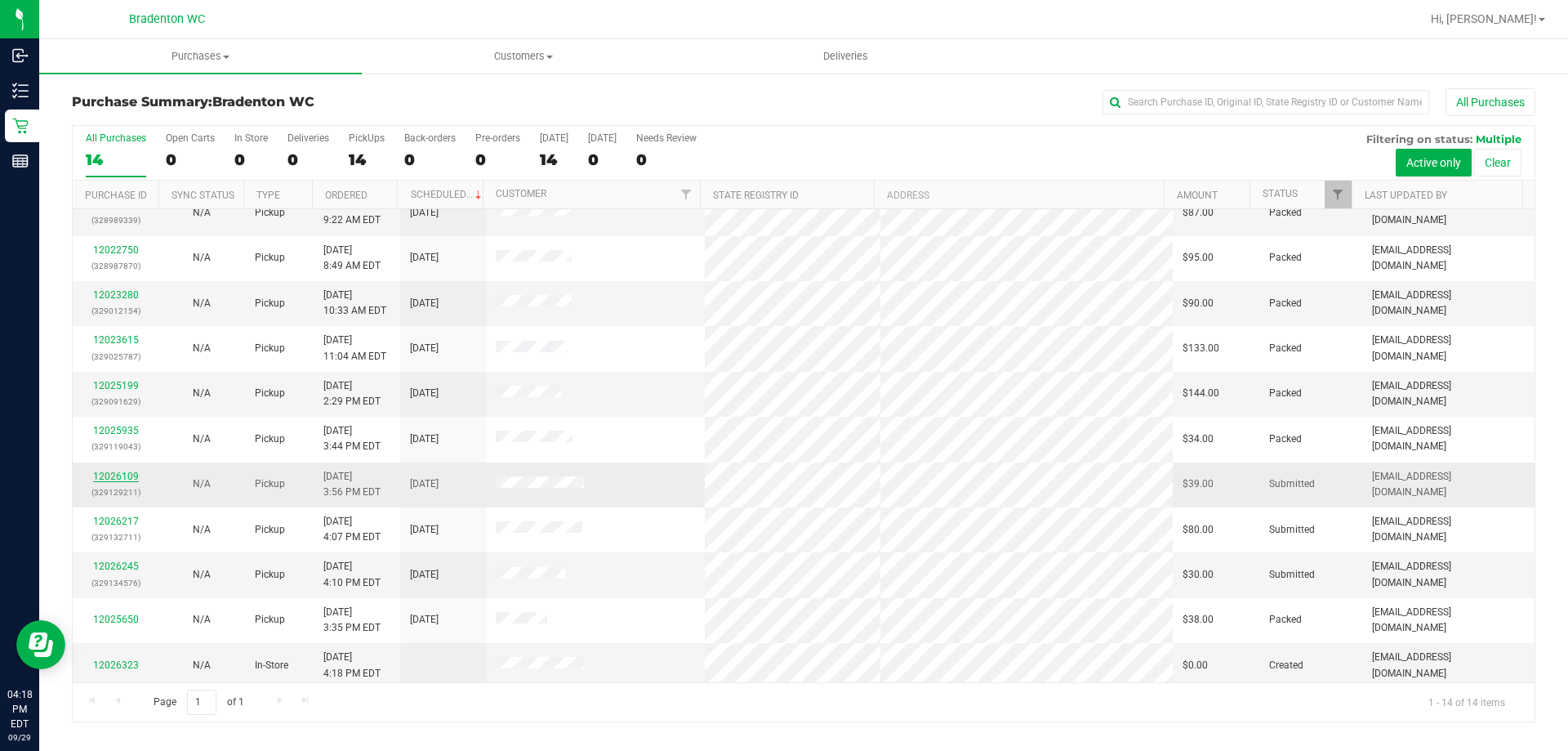
click at [116, 474] on link "12026109" at bounding box center [116, 476] width 46 height 12
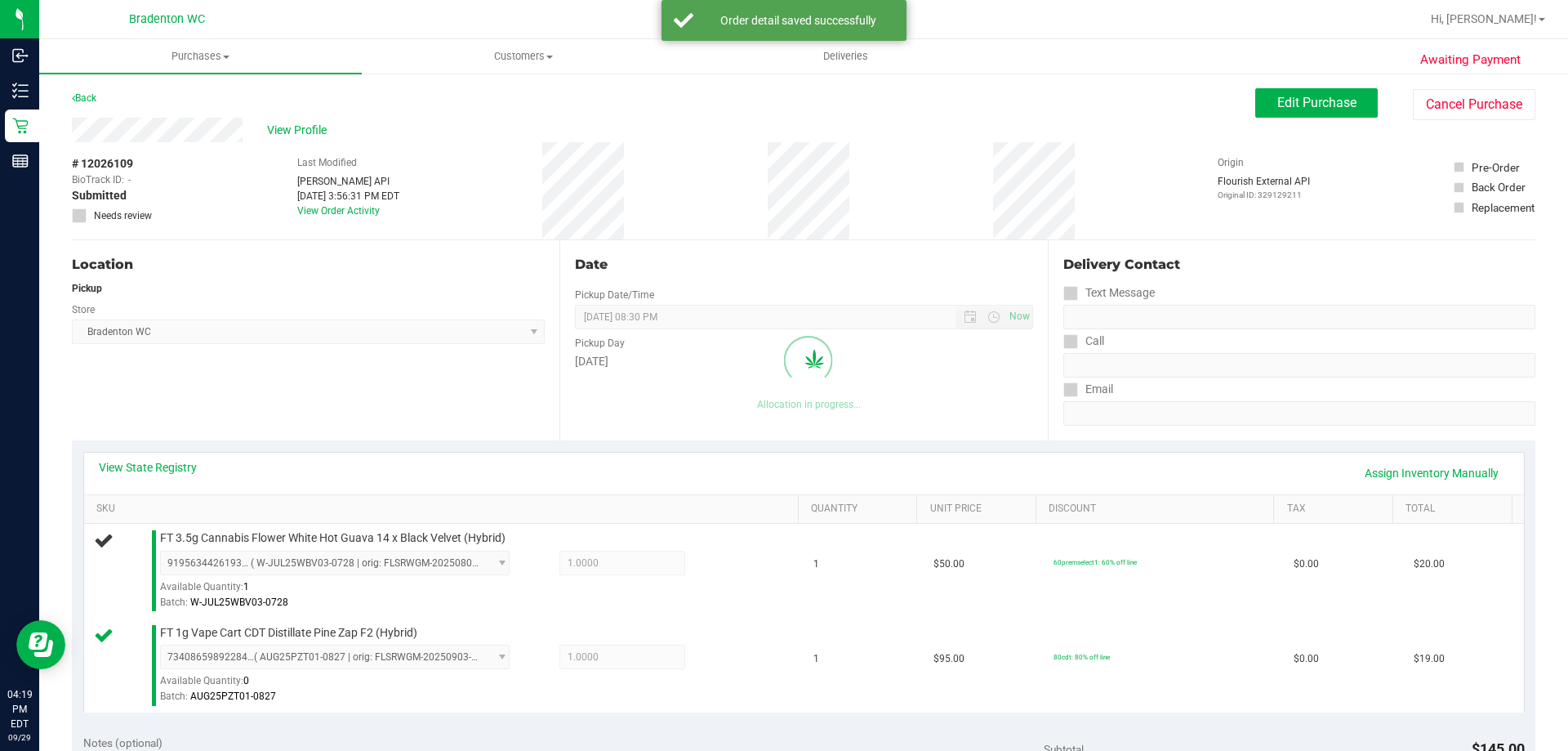
scroll to position [327, 0]
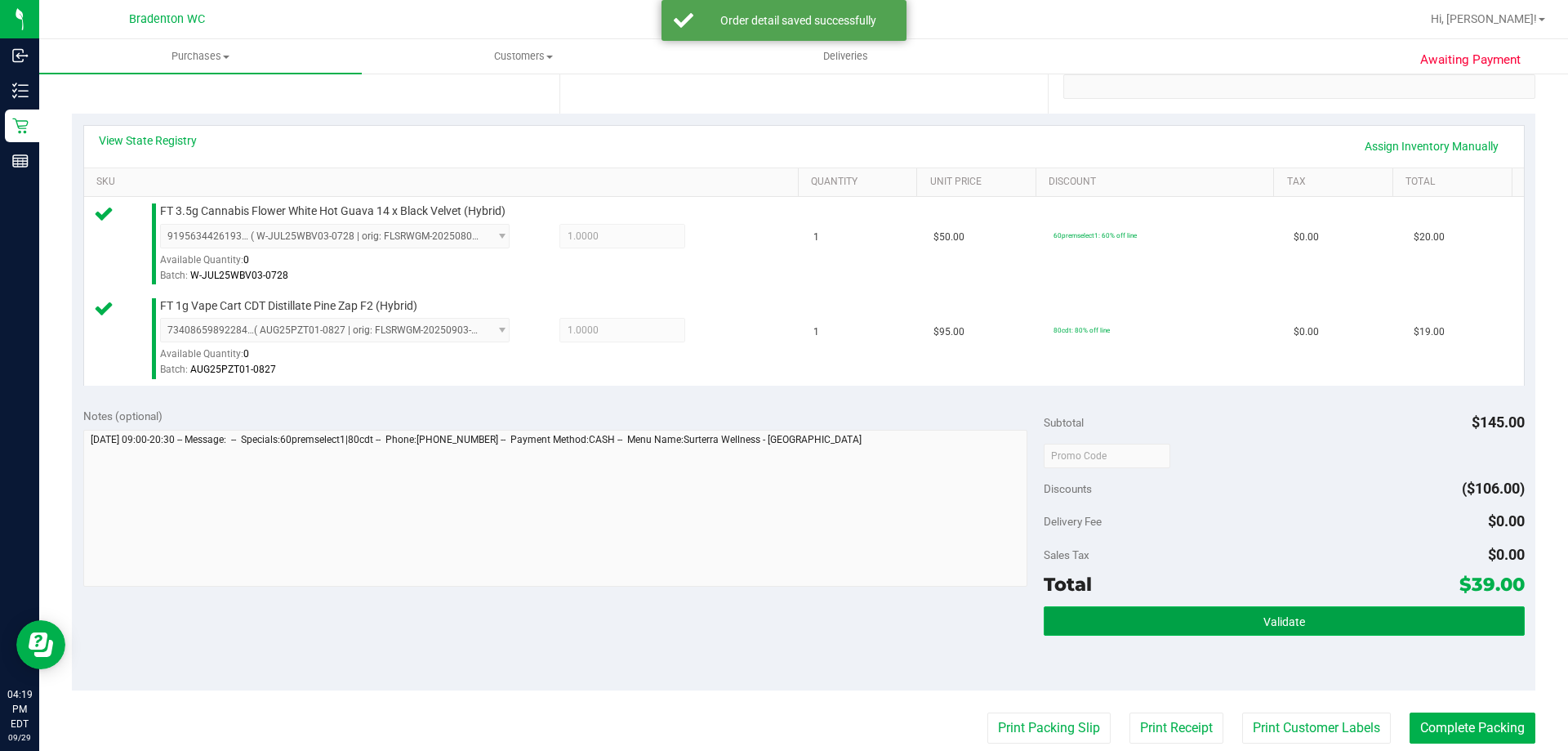
click at [1281, 624] on span "Validate" at bounding box center [1284, 622] width 42 height 13
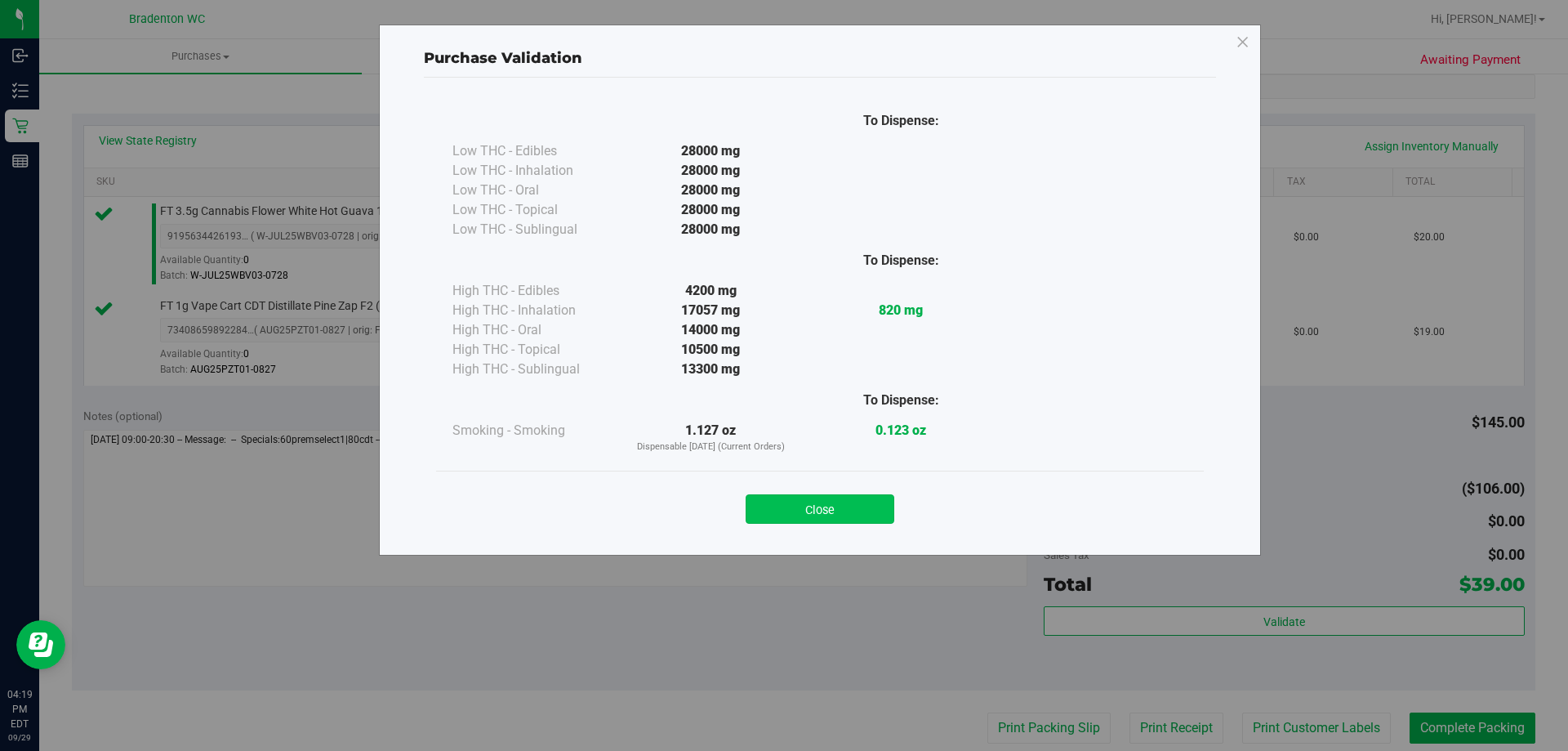
click at [883, 521] on button "Close" at bounding box center [819, 509] width 148 height 29
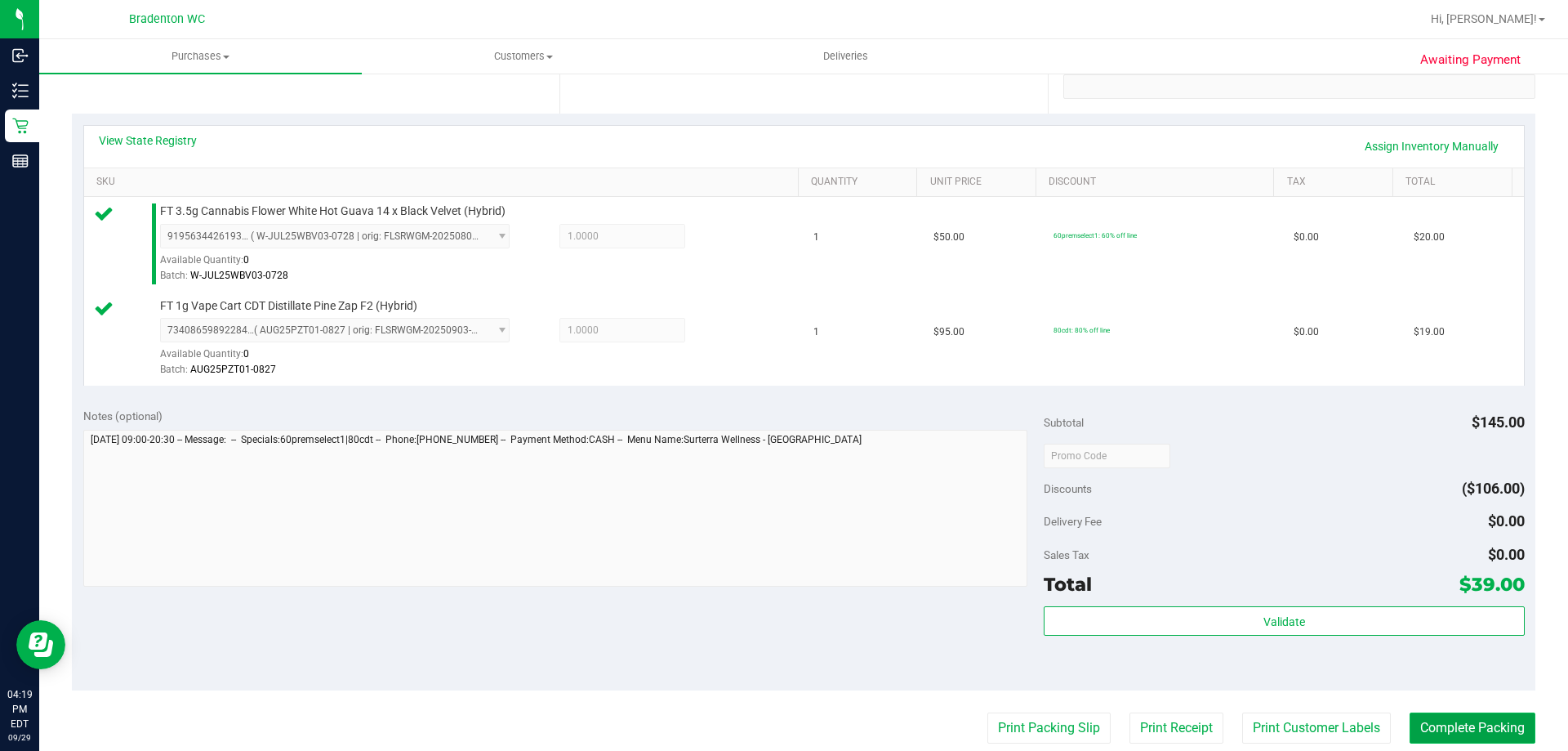
click at [1486, 721] on button "Complete Packing" at bounding box center [1472, 728] width 126 height 31
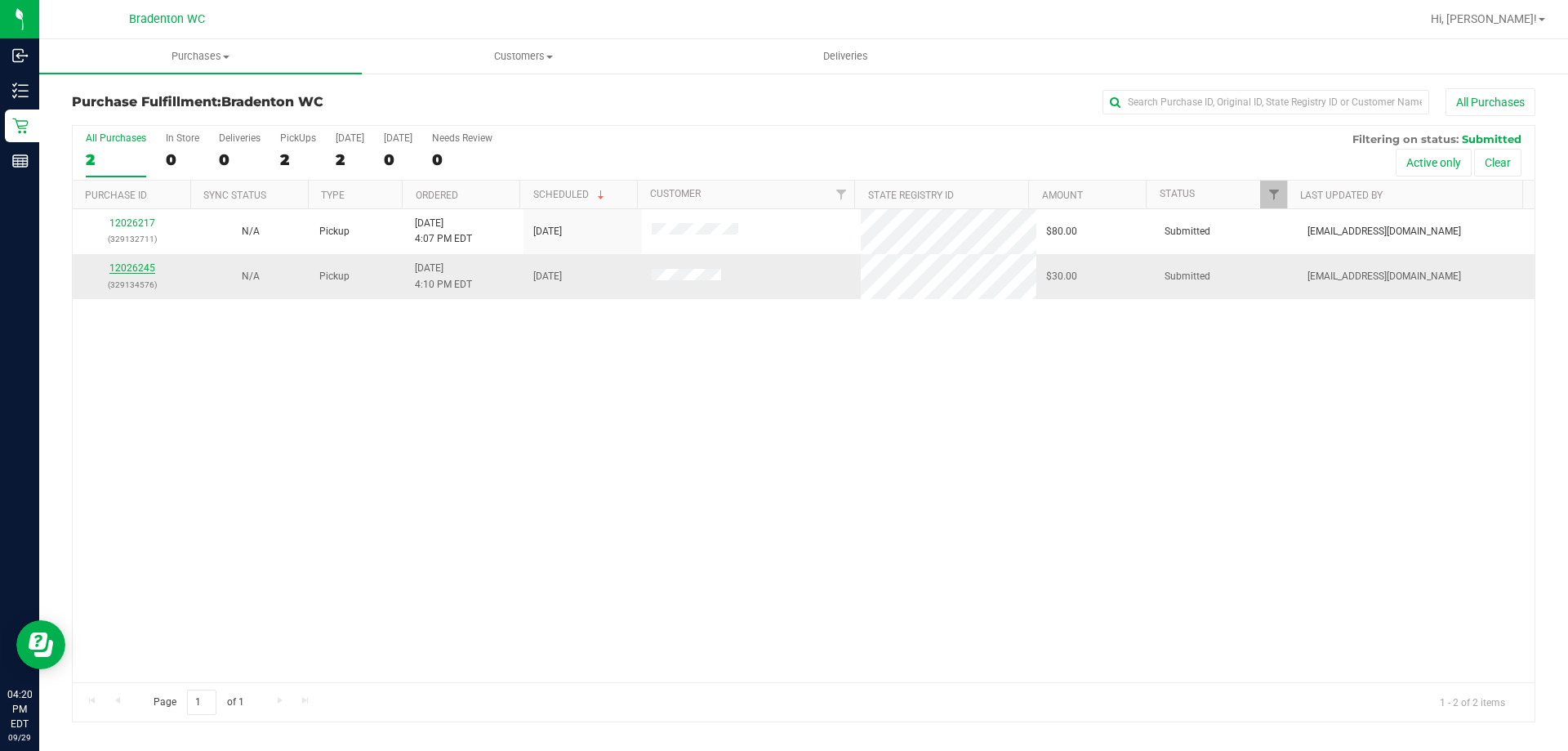
click at [122, 263] on link "12026245" at bounding box center [132, 268] width 46 height 12
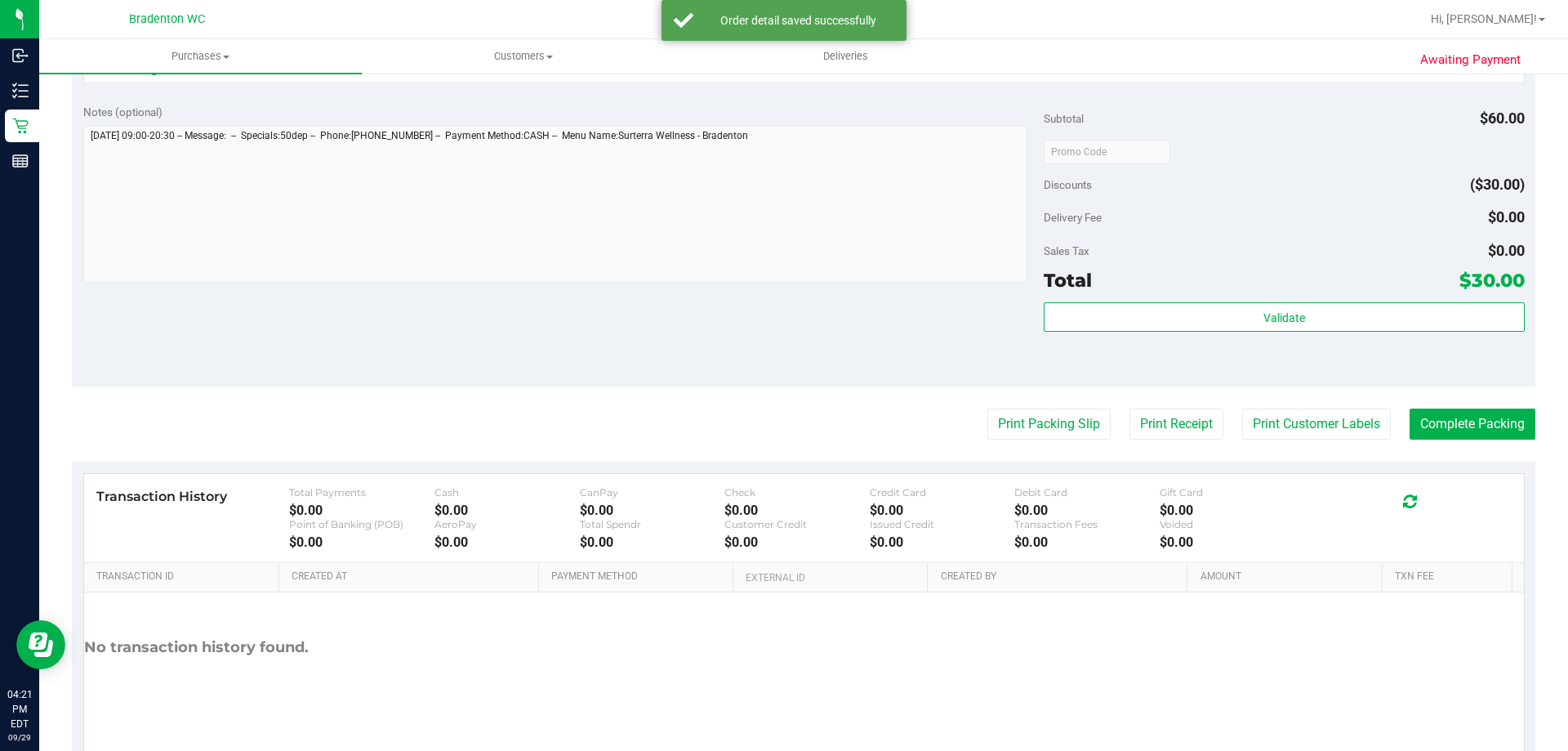
scroll to position [546, 0]
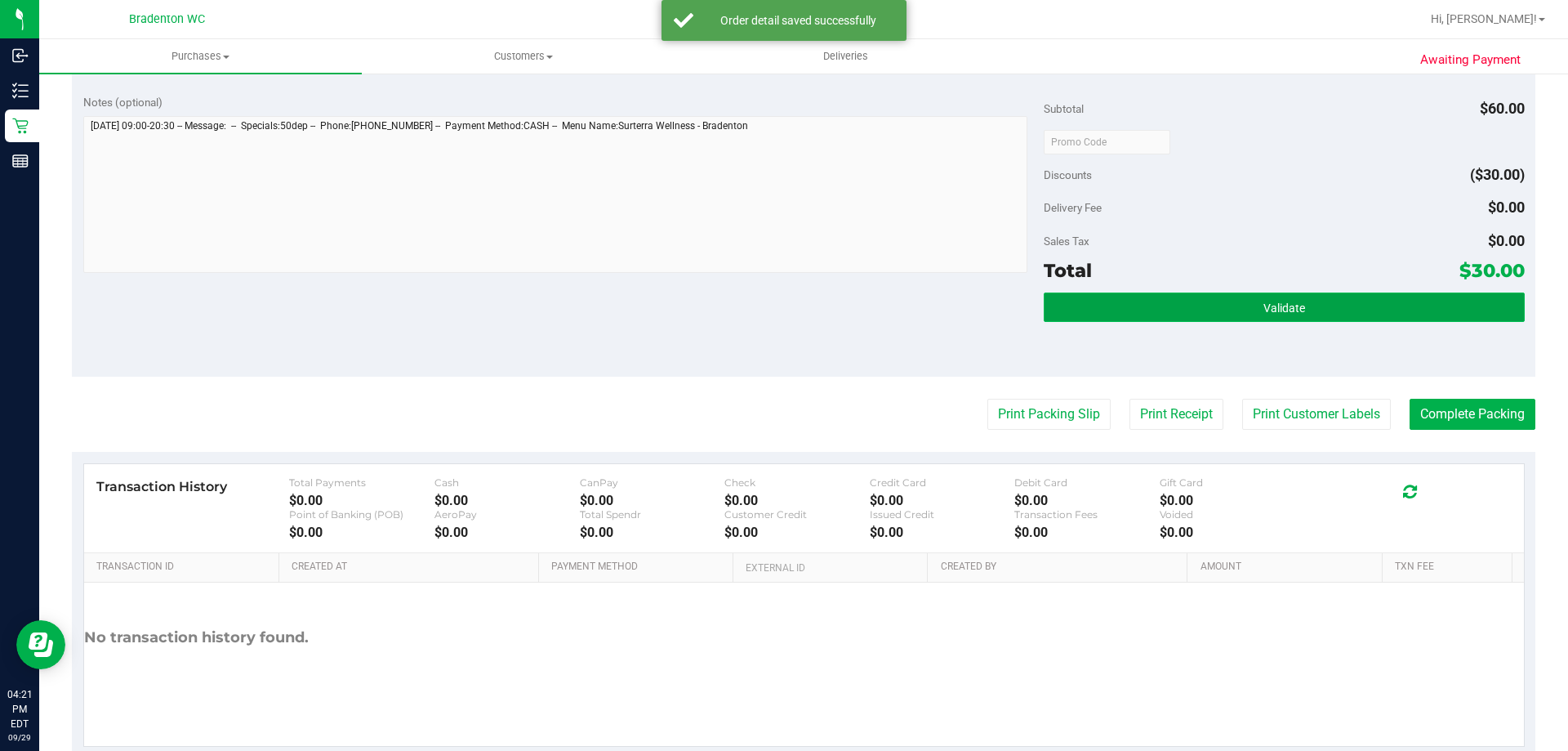
click at [1300, 307] on button "Validate" at bounding box center [1284, 307] width 481 height 29
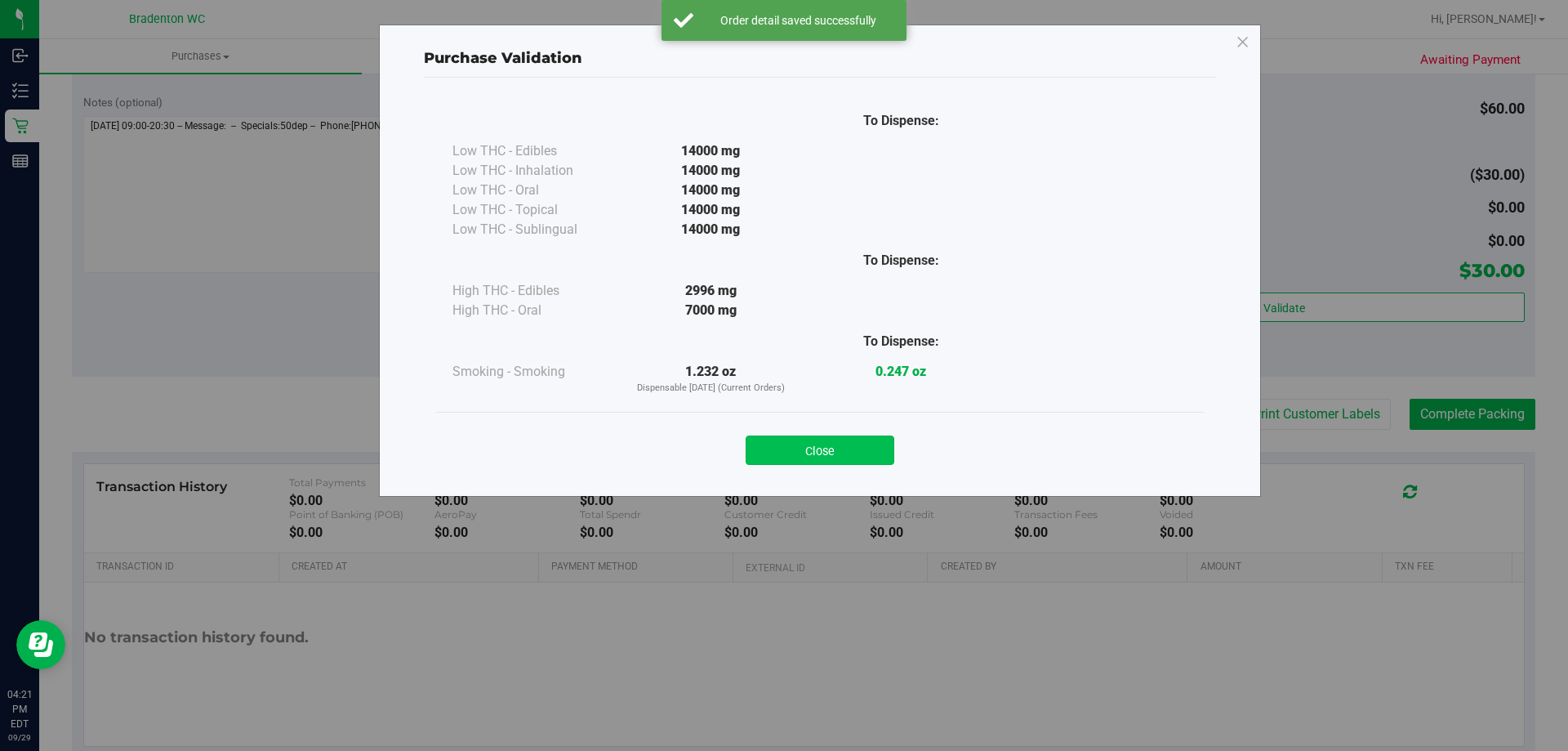
click at [839, 452] on button "Close" at bounding box center [819, 450] width 148 height 29
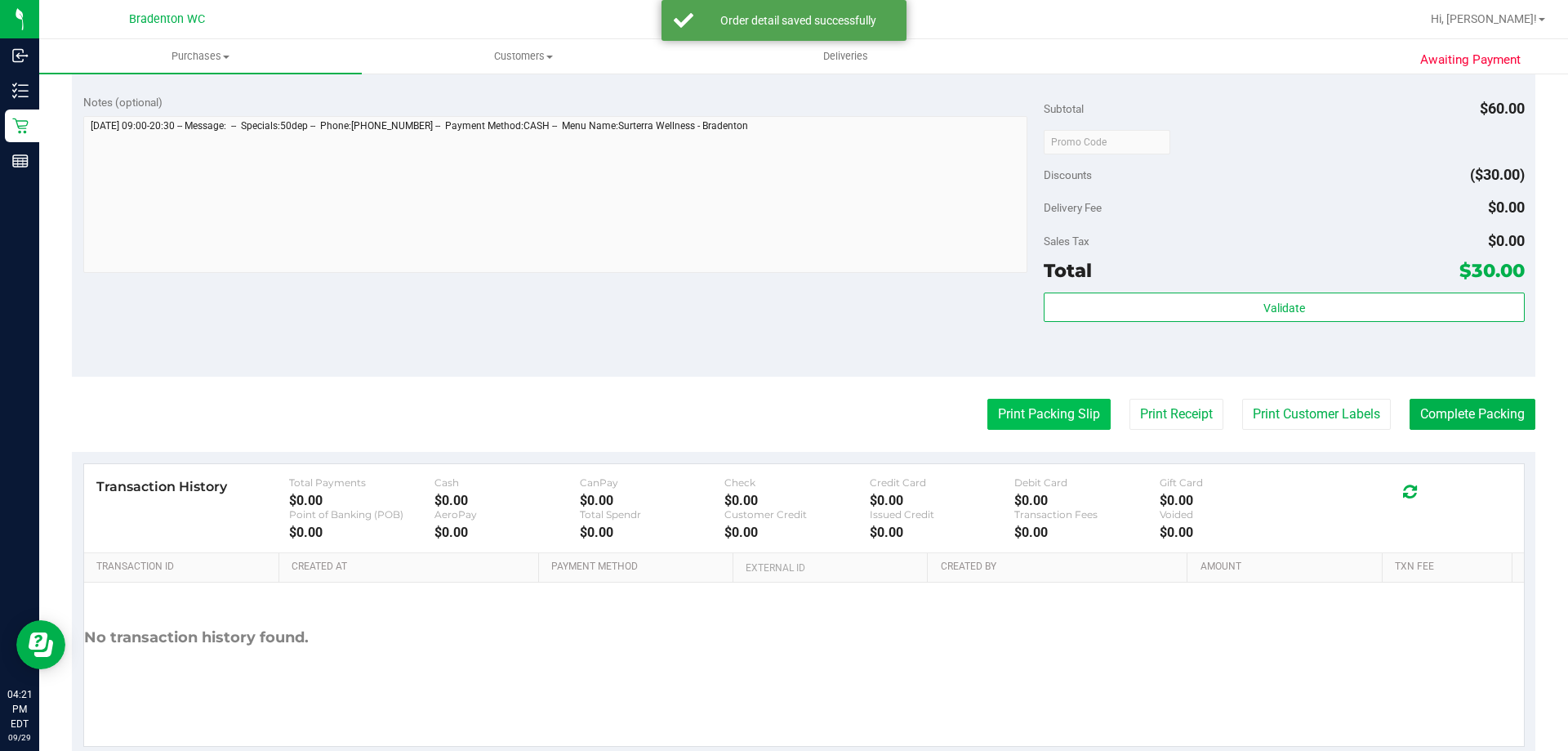
click at [1039, 418] on button "Print Packing Slip" at bounding box center [1049, 414] width 124 height 31
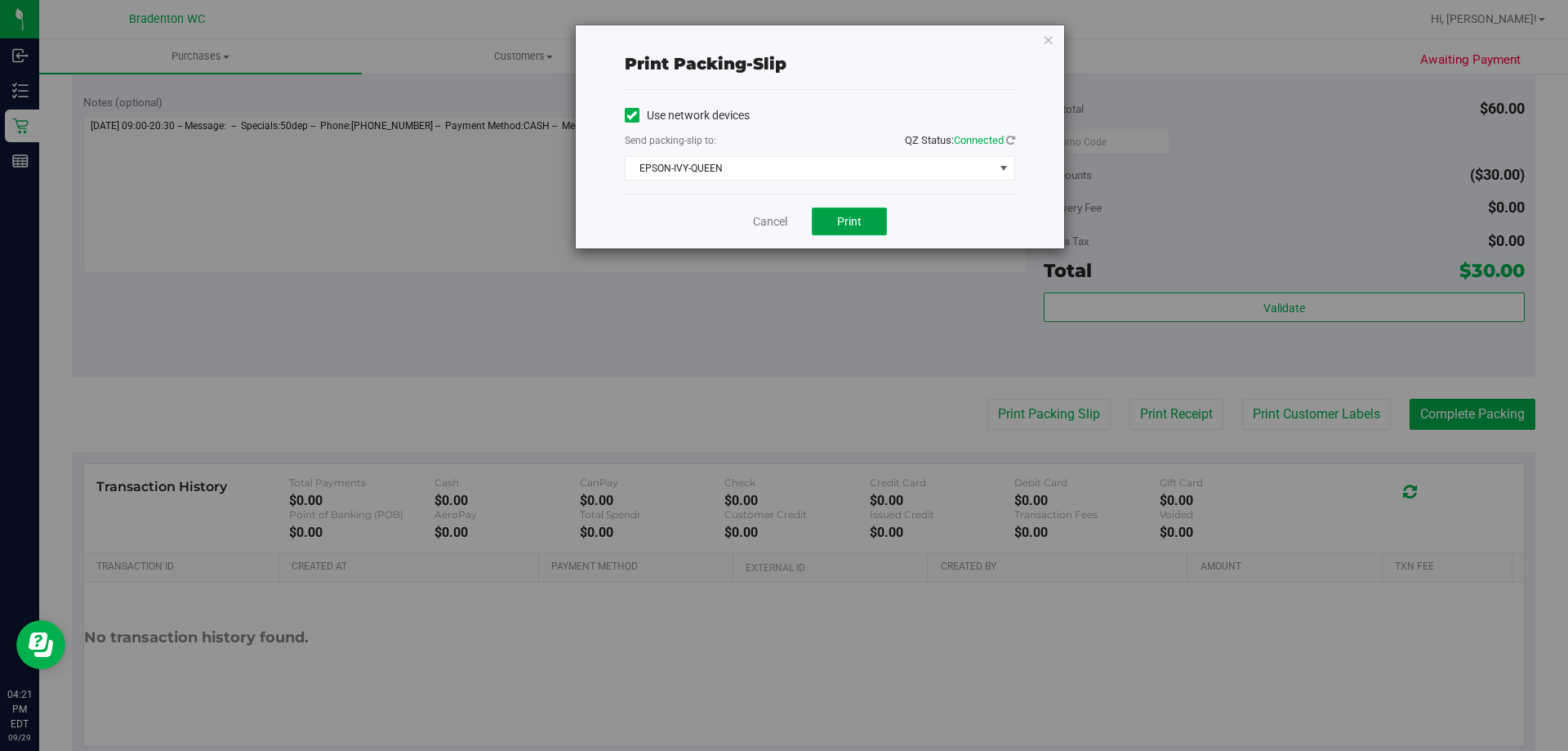
click at [886, 227] on button "Print" at bounding box center [849, 221] width 76 height 28
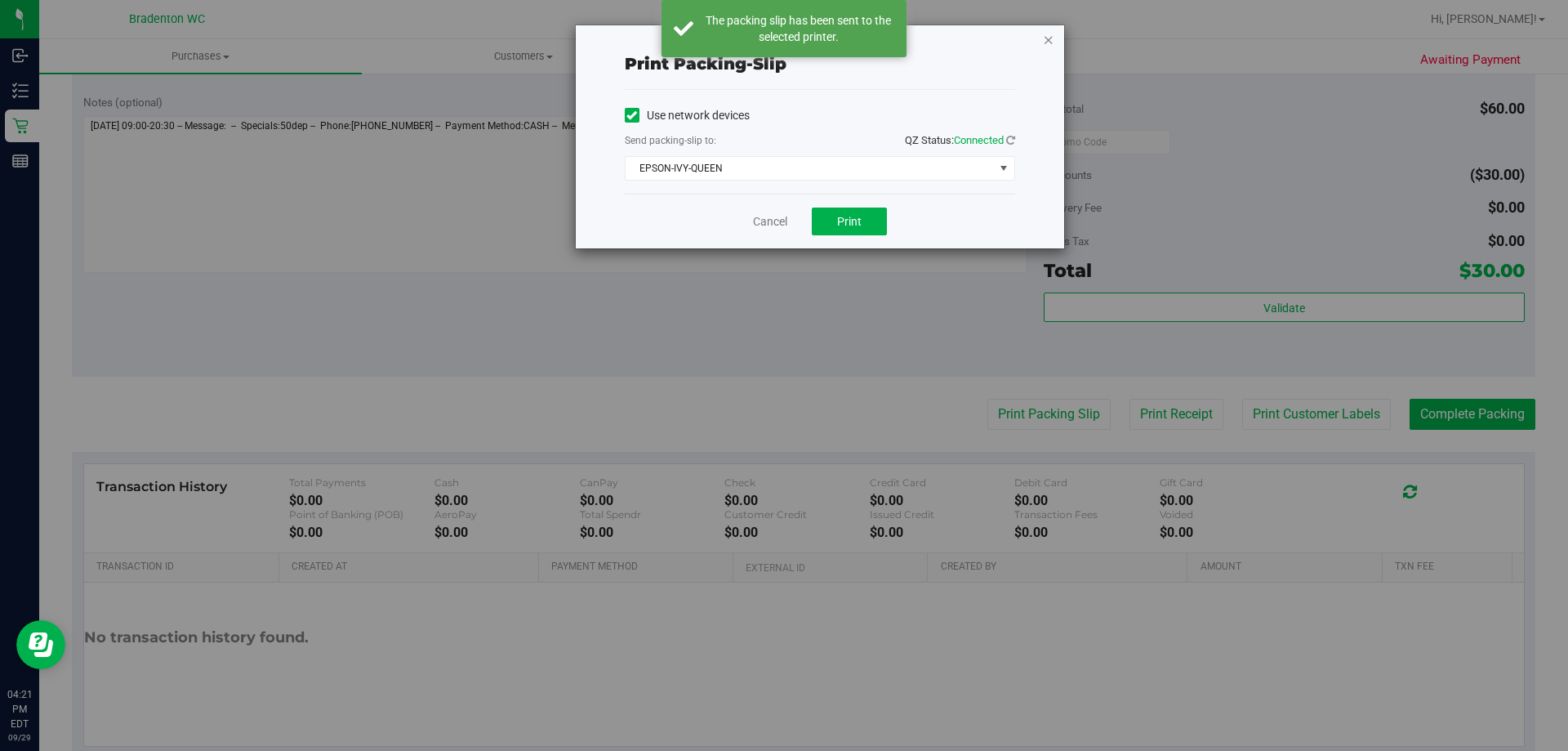
click at [1048, 44] on icon "button" at bounding box center [1048, 39] width 12 height 20
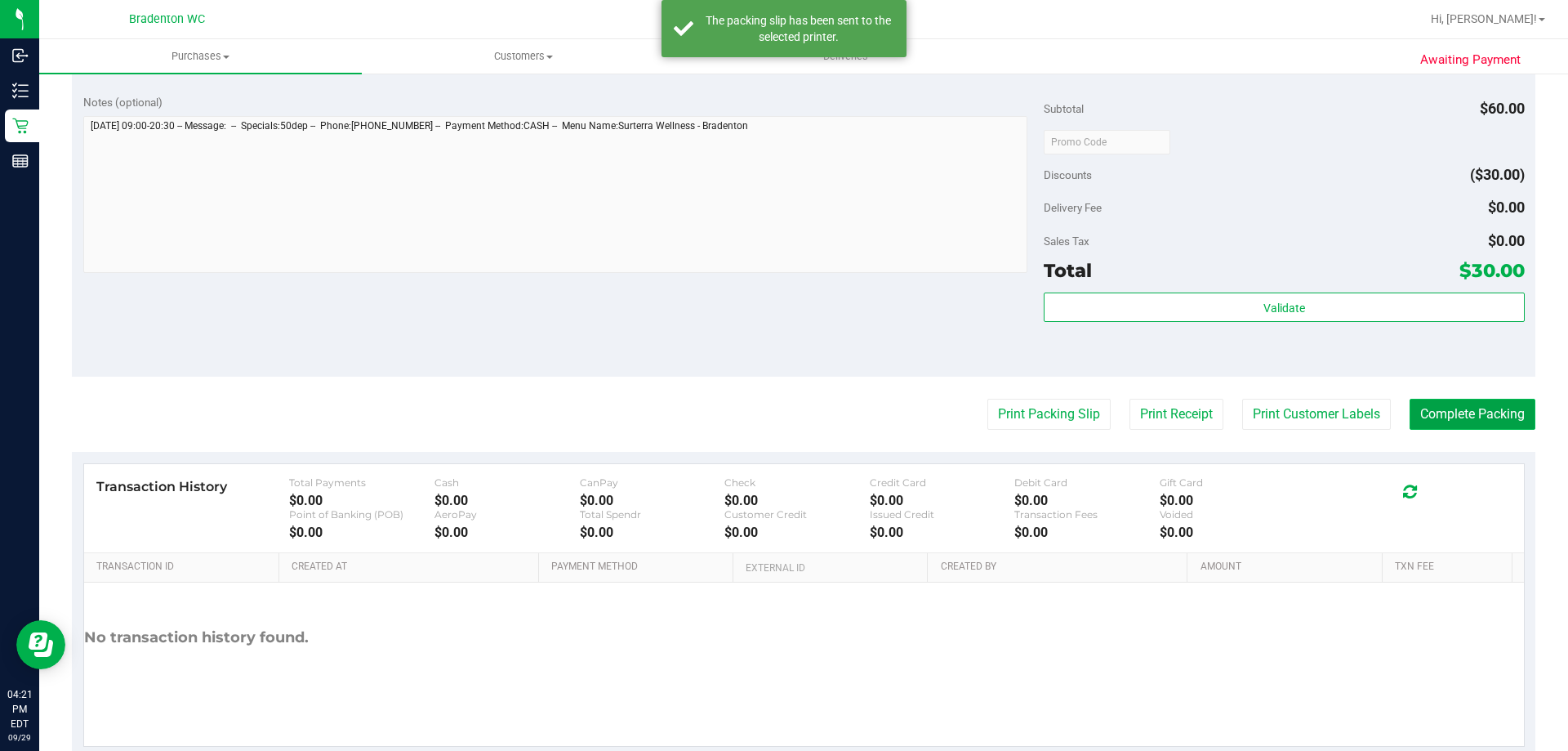
click at [1476, 420] on button "Complete Packing" at bounding box center [1472, 414] width 126 height 31
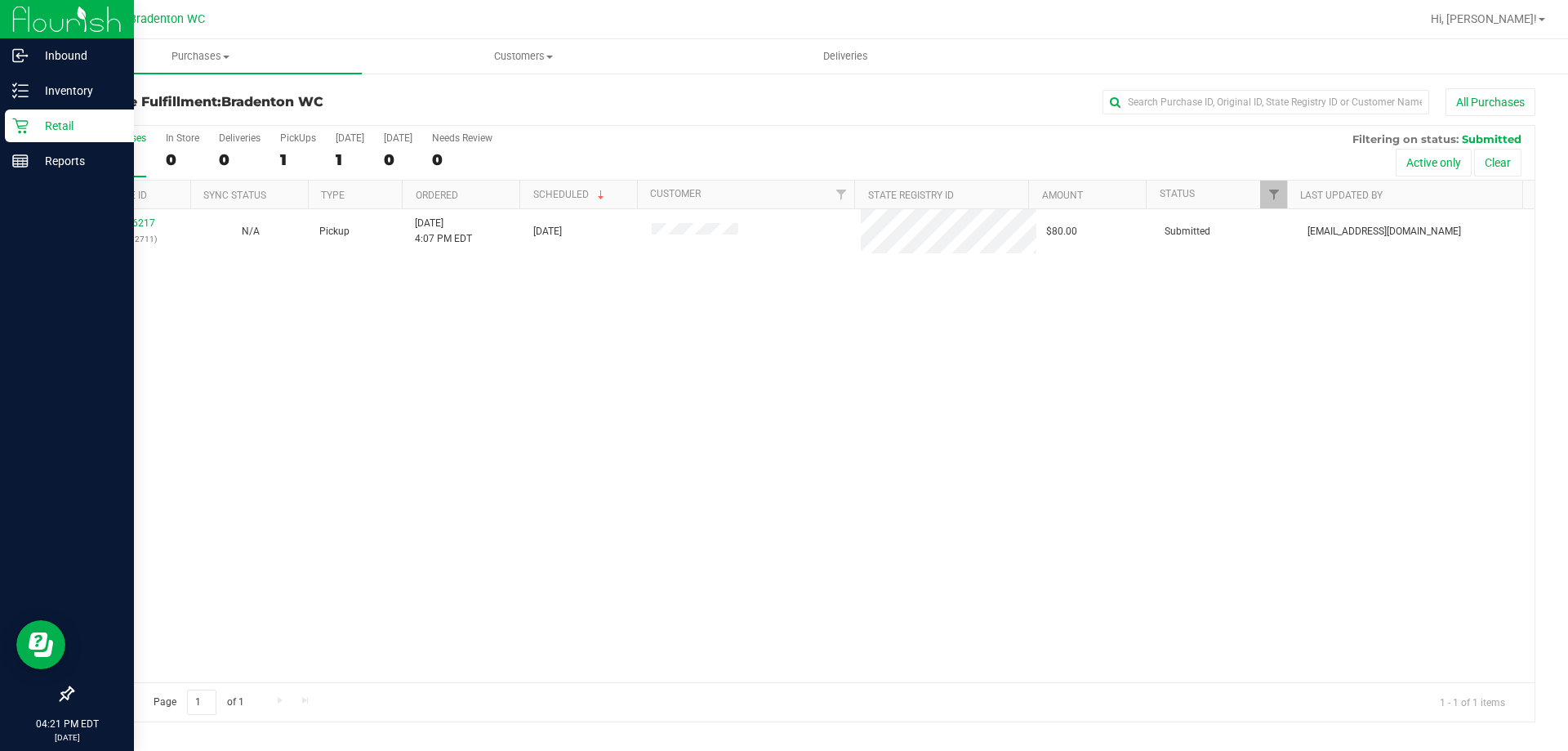
click at [20, 136] on div "Retail" at bounding box center [69, 126] width 129 height 33
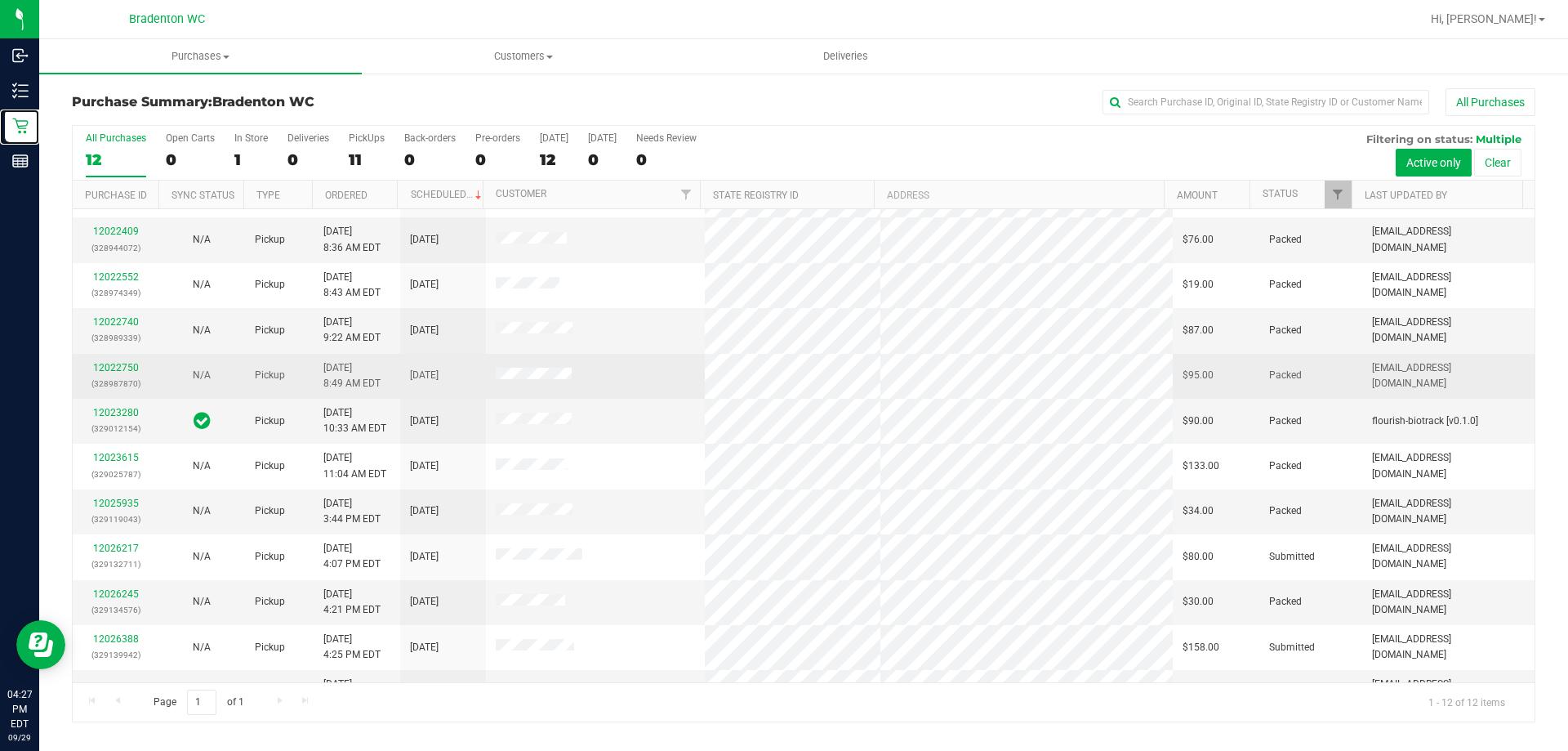
scroll to position [69, 0]
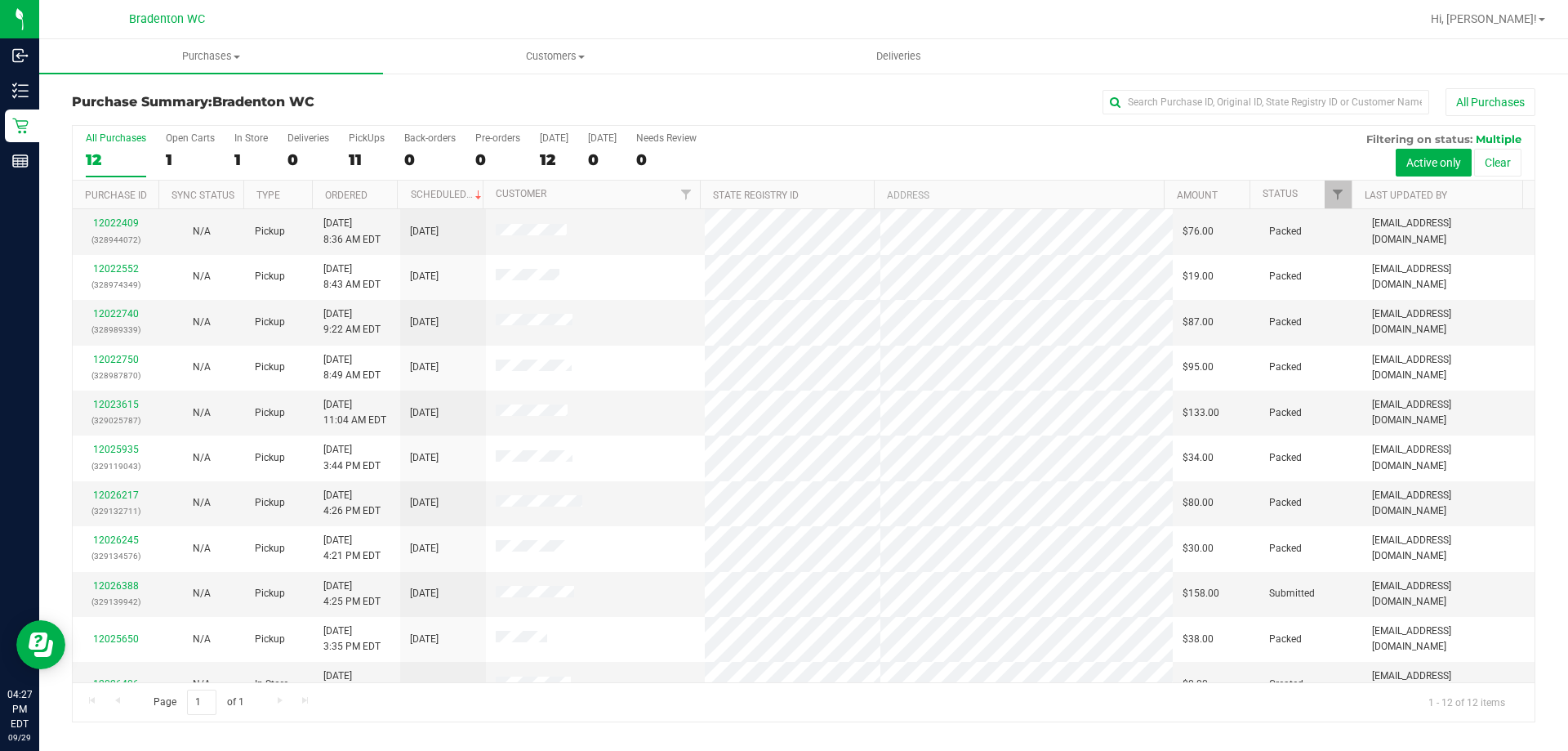
scroll to position [69, 0]
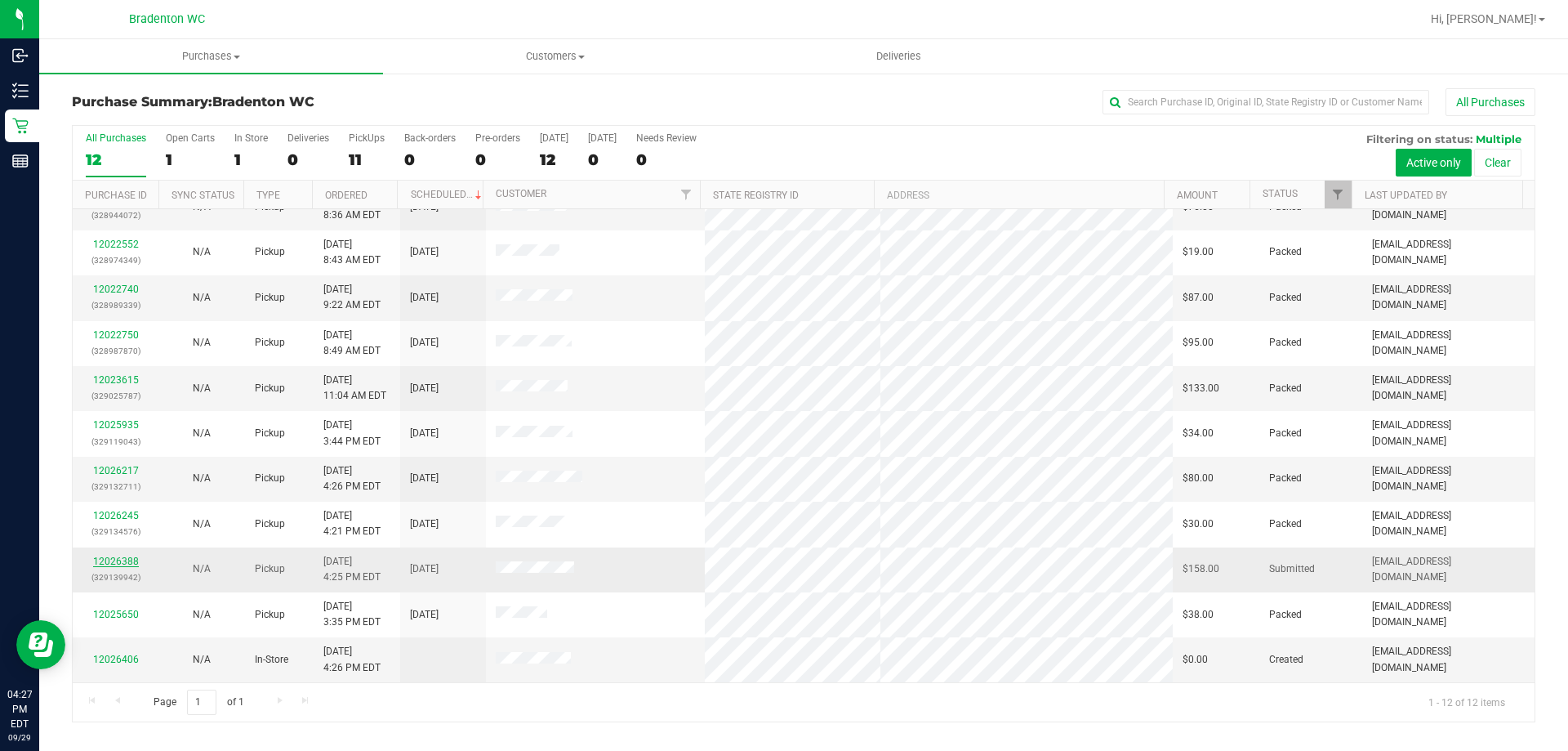
click at [135, 559] on link "12026388" at bounding box center [116, 561] width 46 height 12
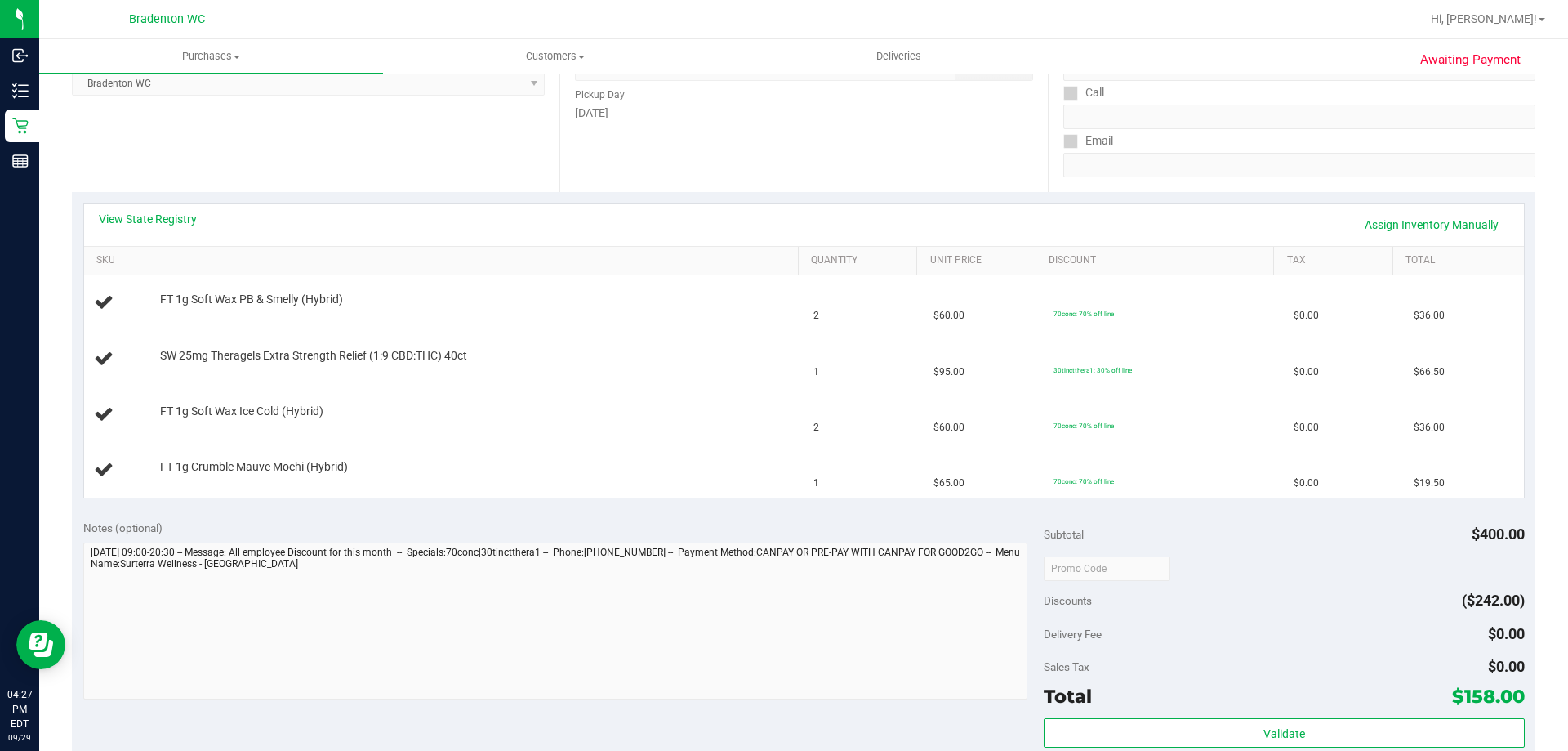
scroll to position [245, 0]
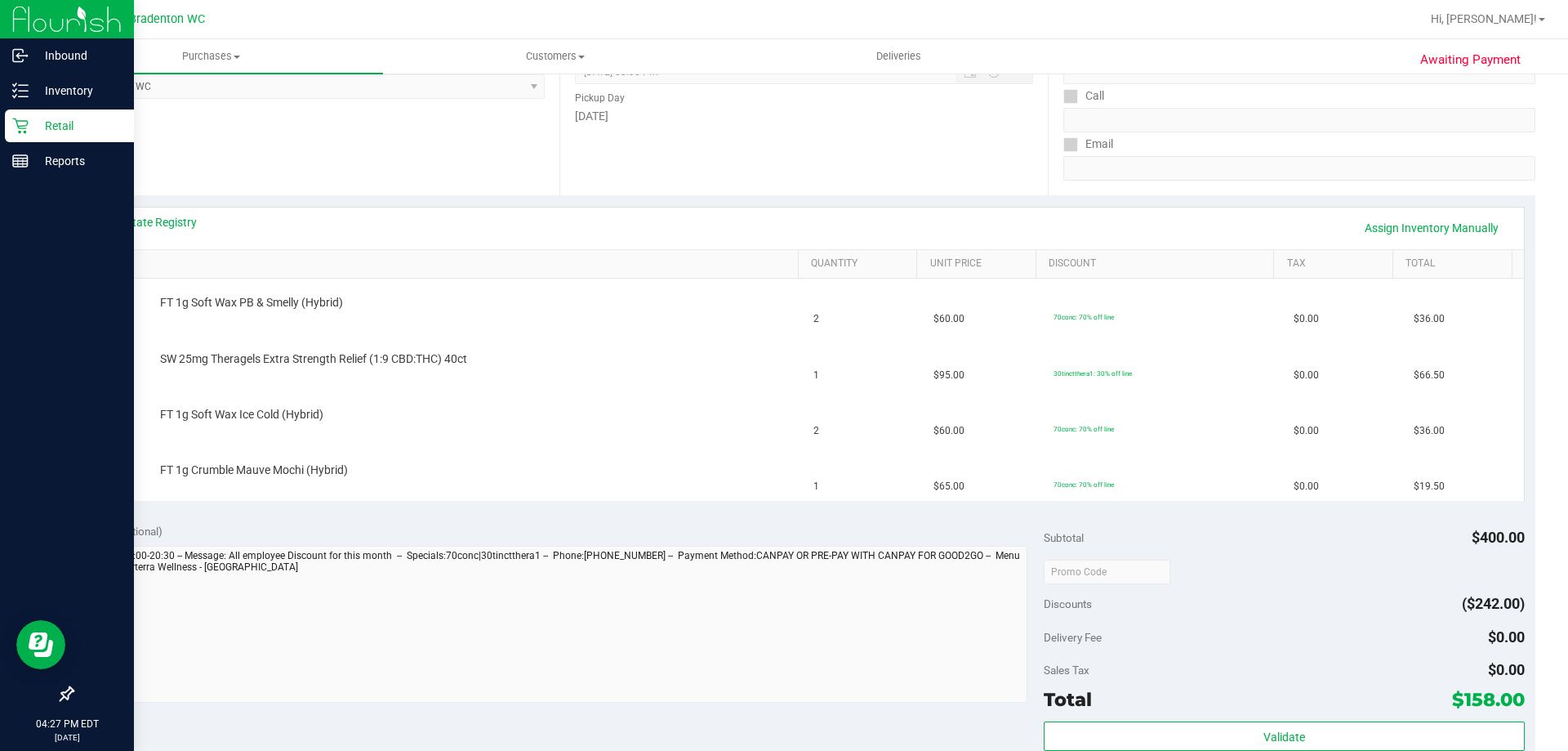
click at [17, 122] on icon at bounding box center [20, 126] width 16 height 16
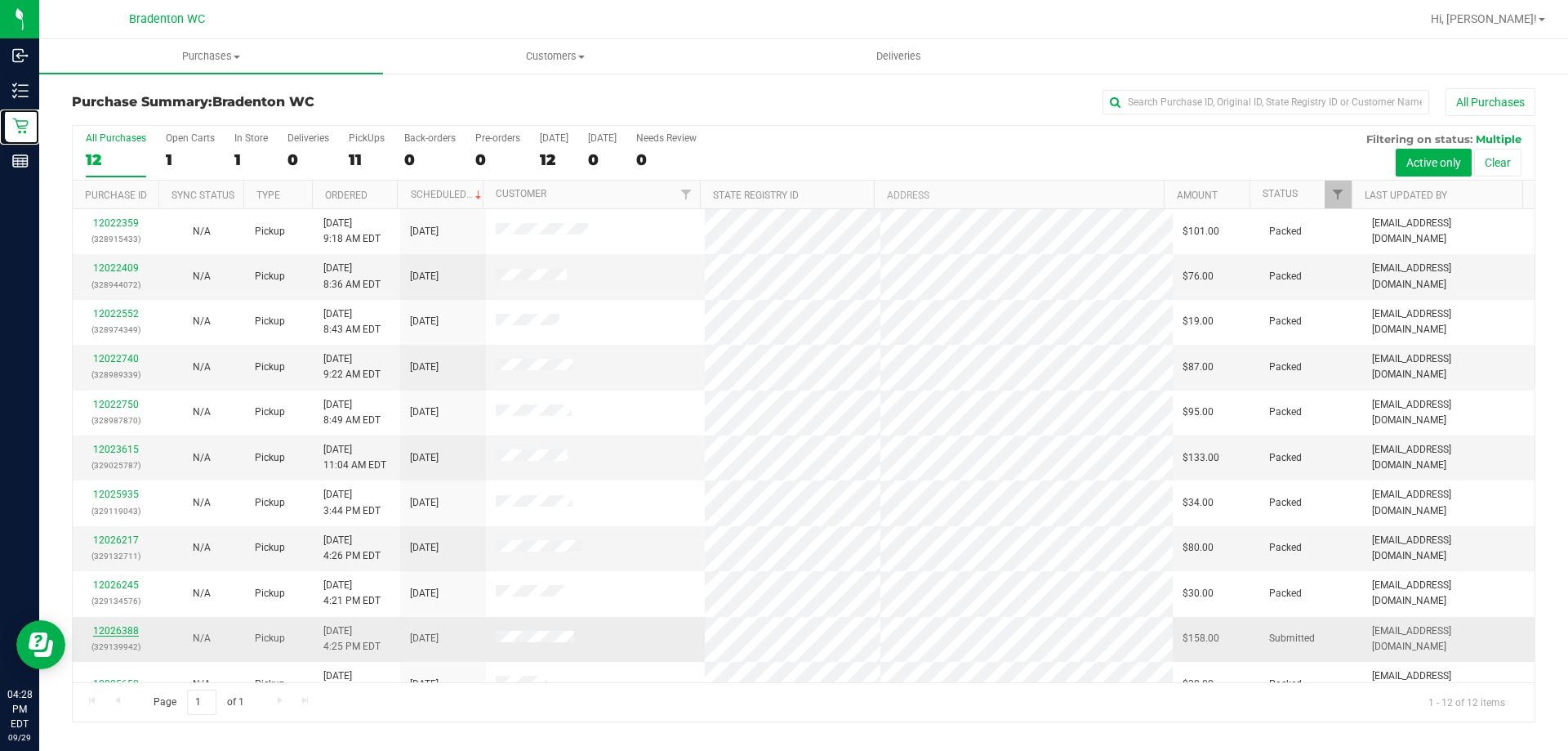
click at [115, 635] on link "12026388" at bounding box center [116, 631] width 46 height 12
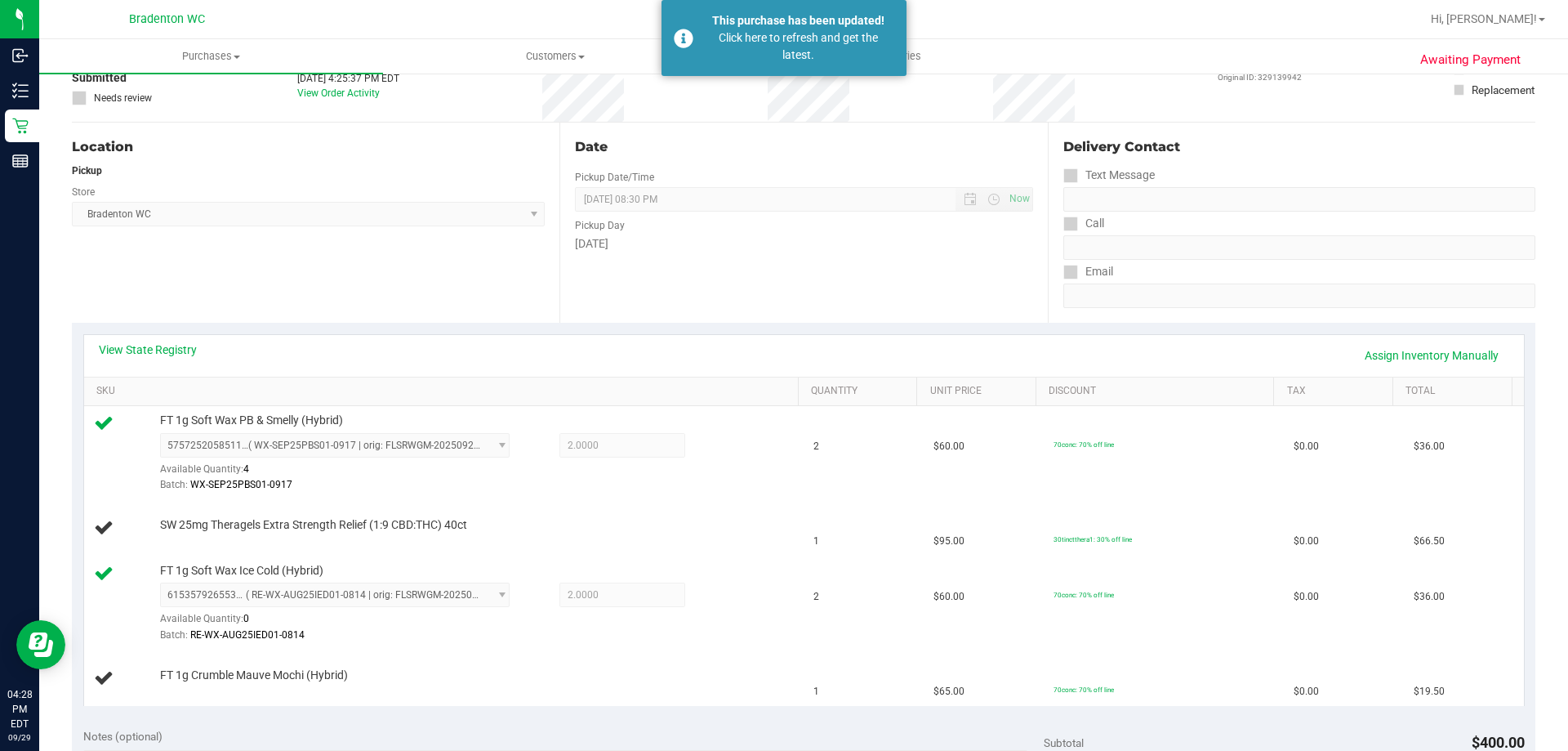
scroll to position [104, 0]
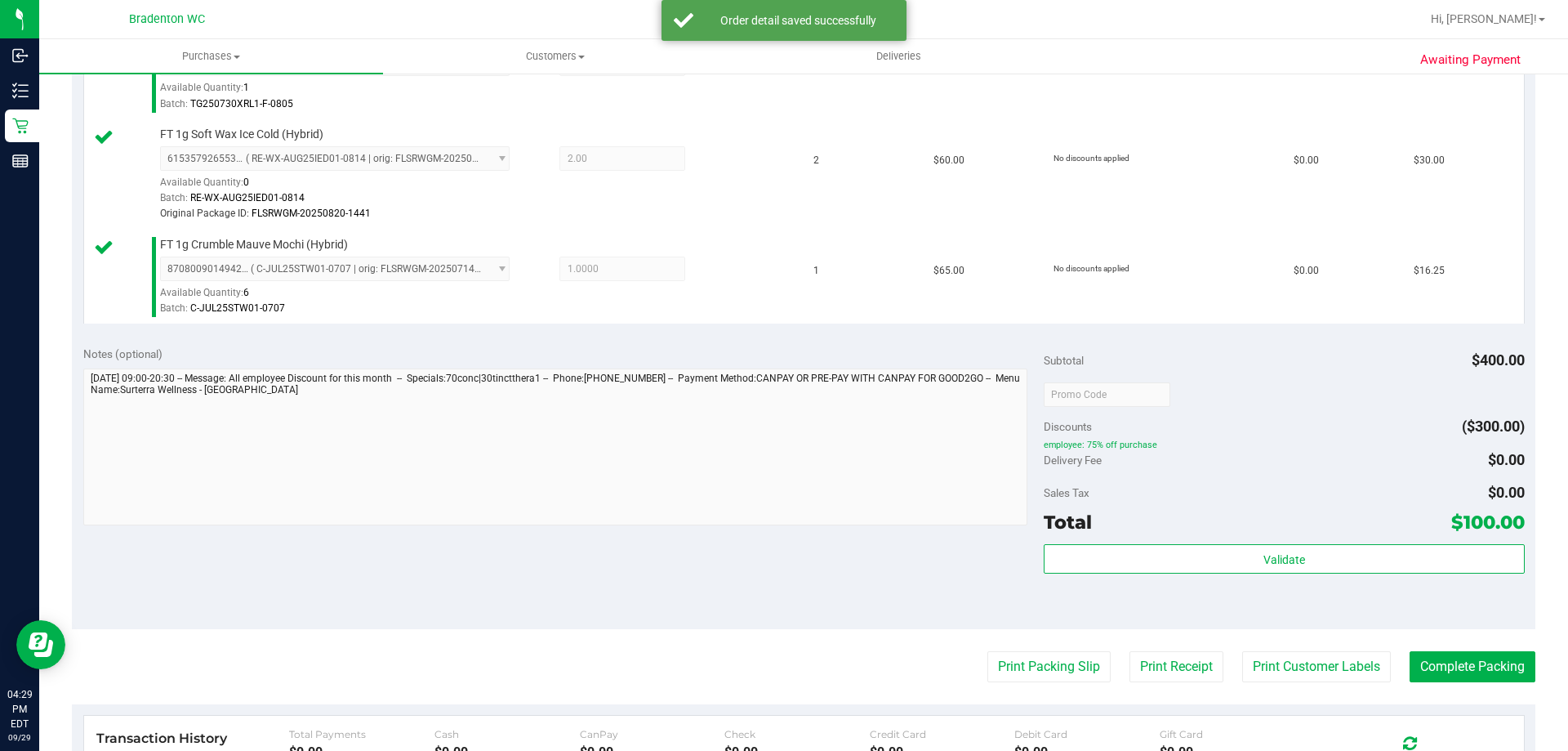
scroll to position [759, 0]
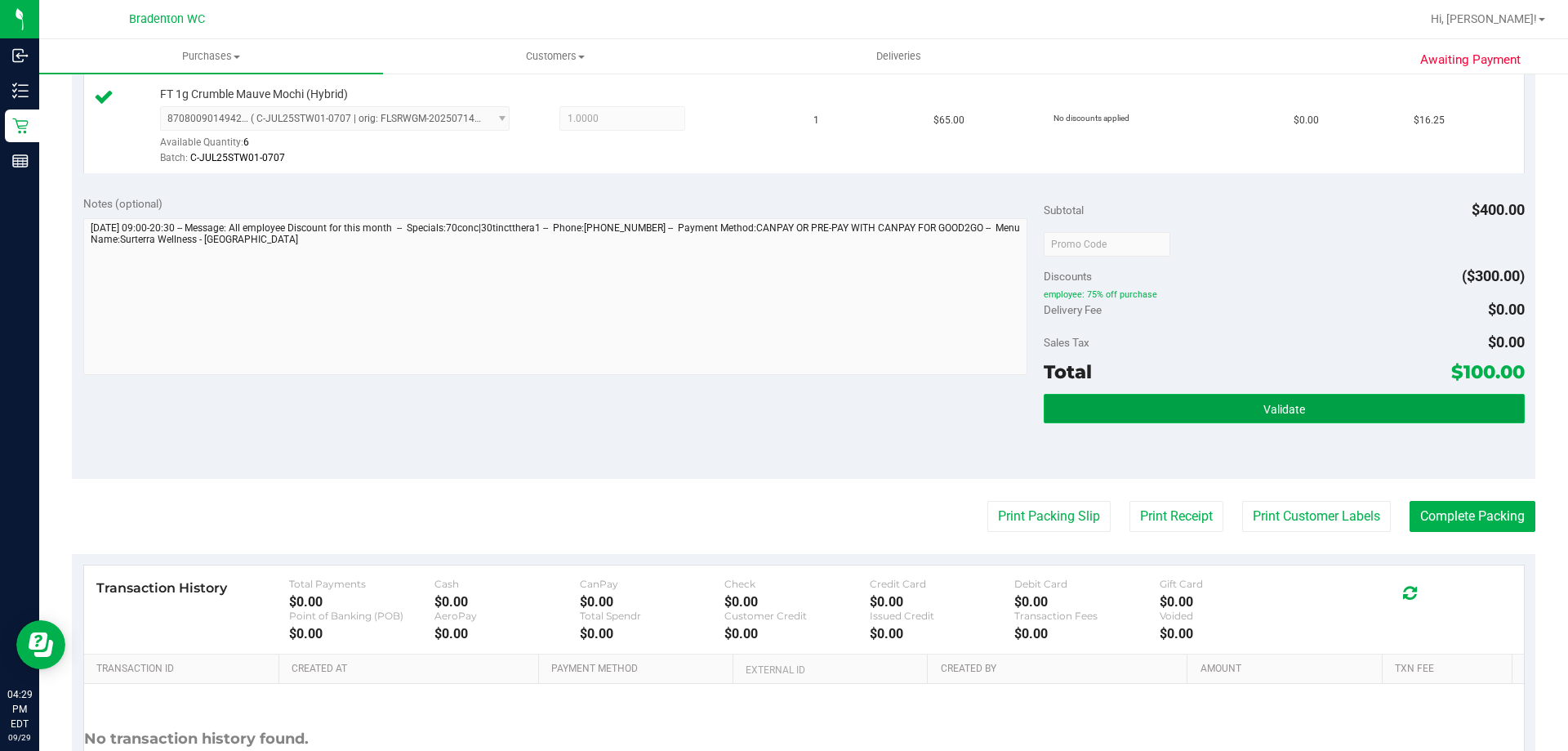
click at [1180, 407] on button "Validate" at bounding box center [1284, 409] width 481 height 29
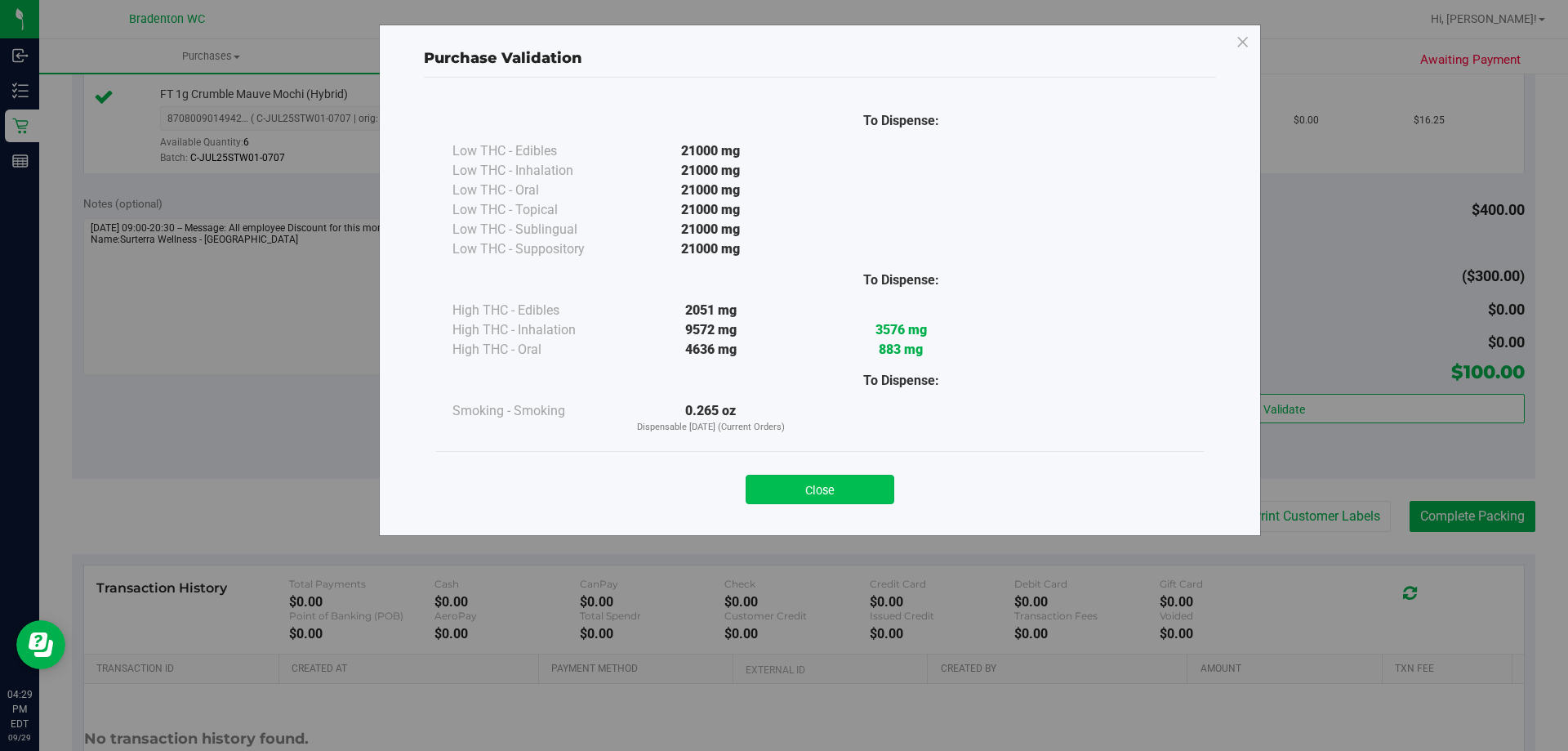
click at [802, 497] on button "Close" at bounding box center [819, 489] width 148 height 29
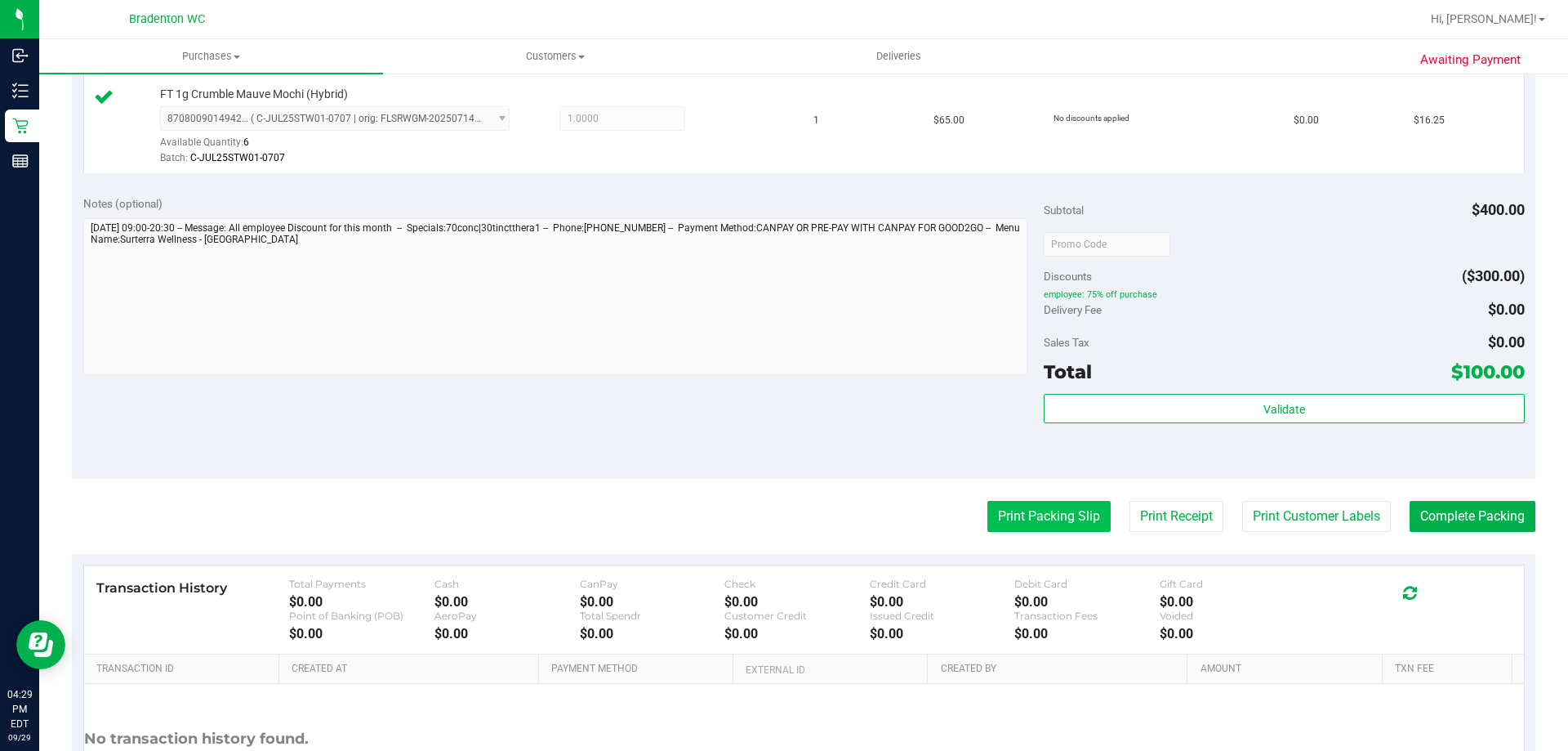
click at [1032, 520] on button "Print Packing Slip" at bounding box center [1049, 516] width 124 height 31
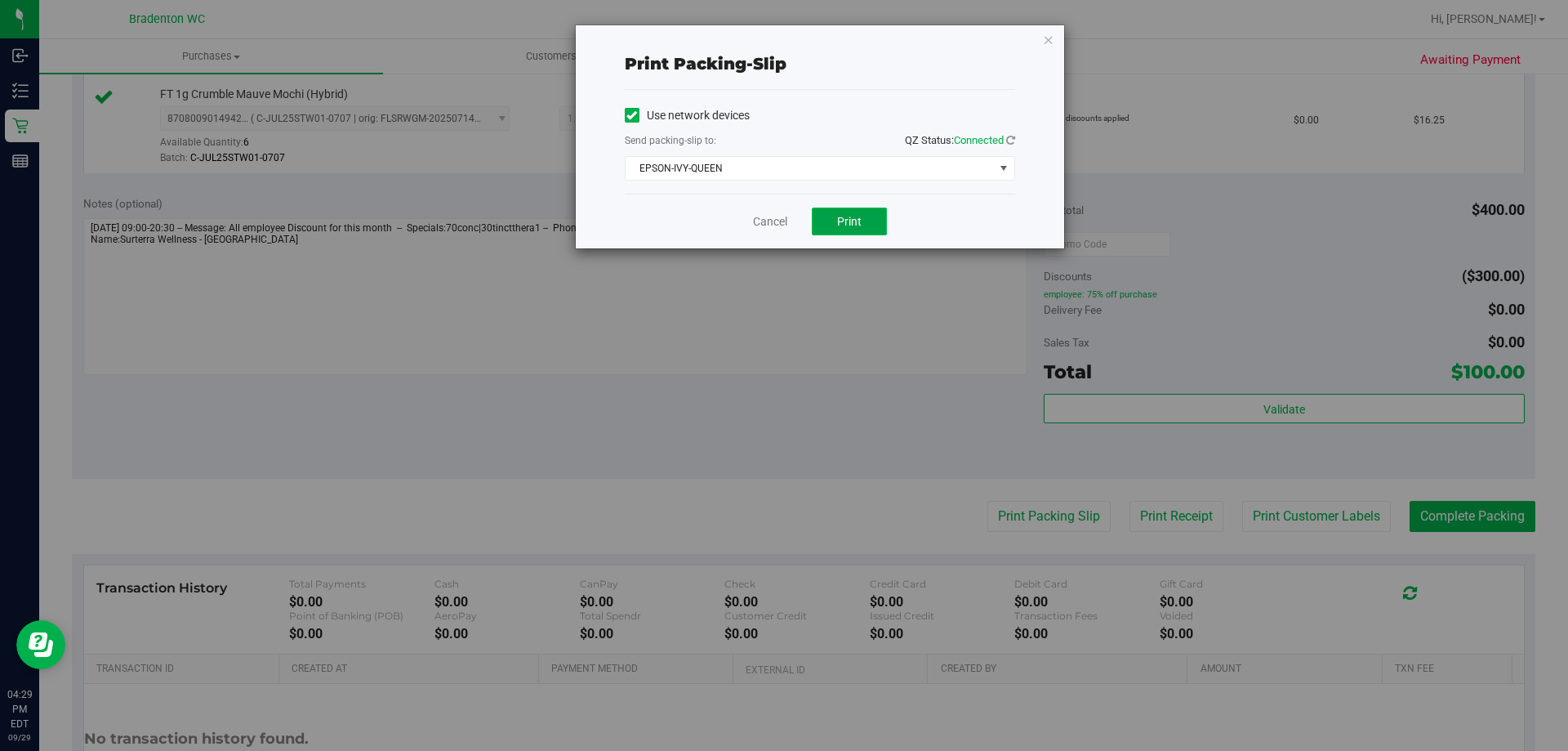
click at [869, 220] on button "Print" at bounding box center [849, 221] width 76 height 28
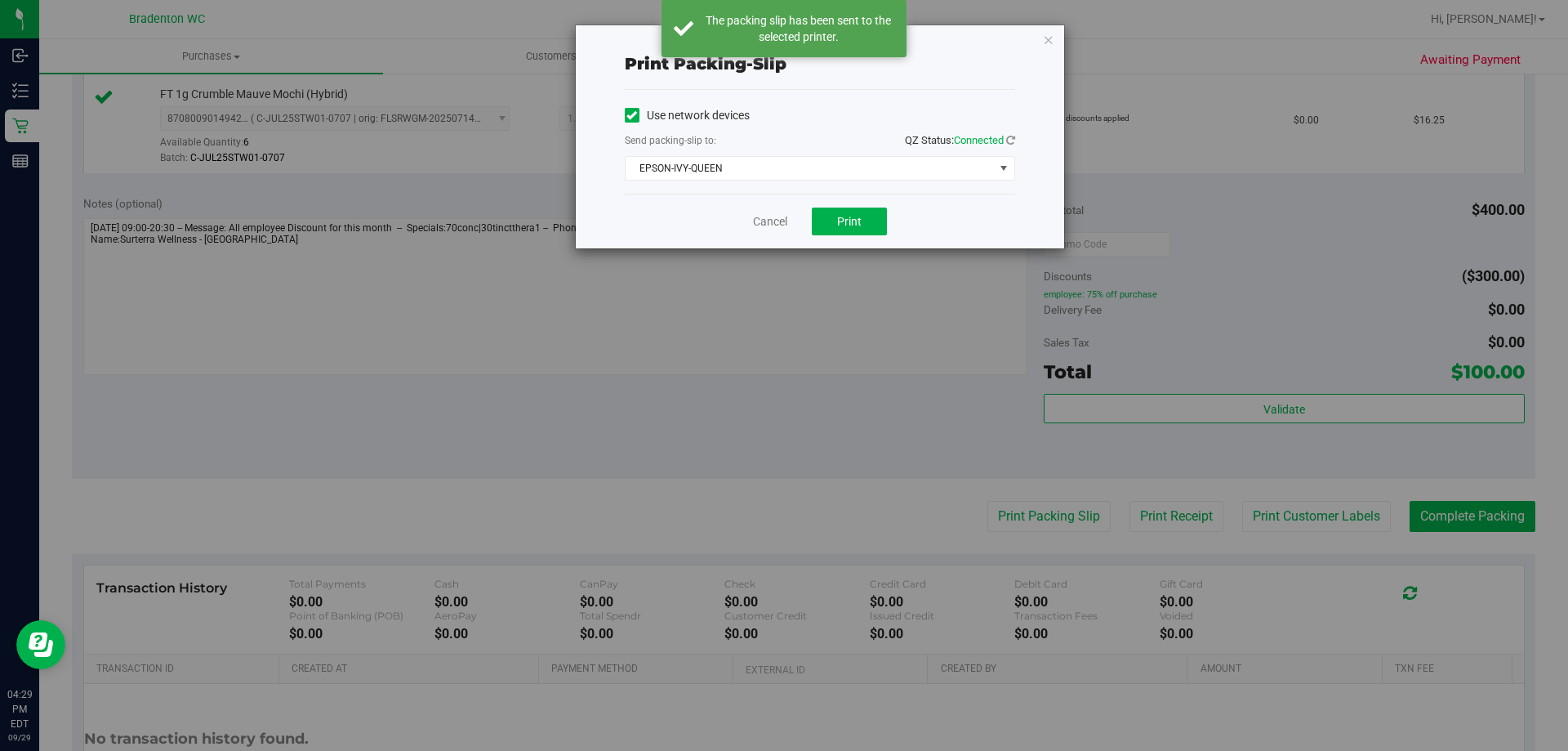
click at [1061, 63] on div "Print packing-slip Use network devices Send packing-slip to: QZ Status: Connect…" at bounding box center [820, 137] width 489 height 223
click at [1047, 37] on icon "button" at bounding box center [1048, 39] width 12 height 20
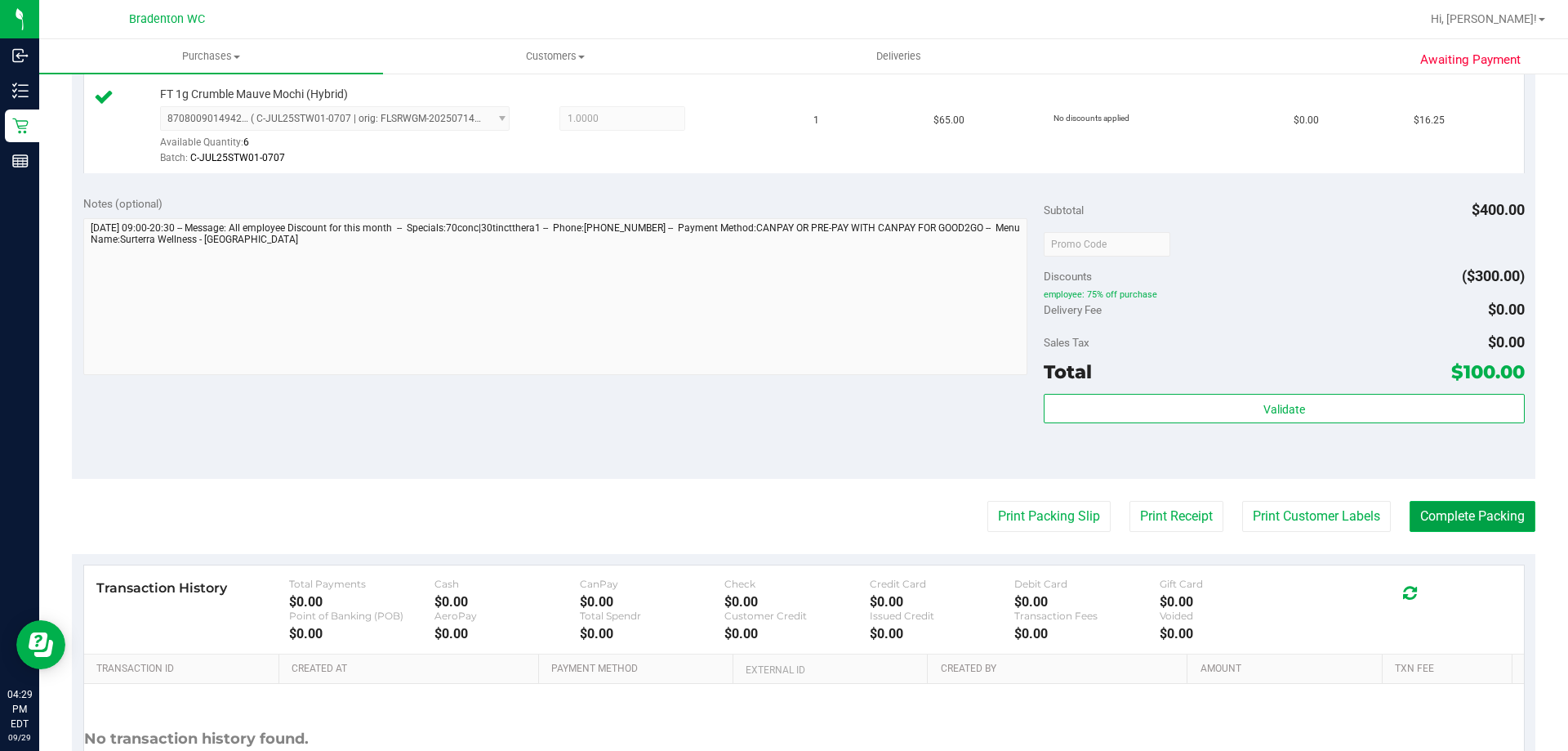
click at [1478, 523] on button "Complete Packing" at bounding box center [1472, 516] width 126 height 31
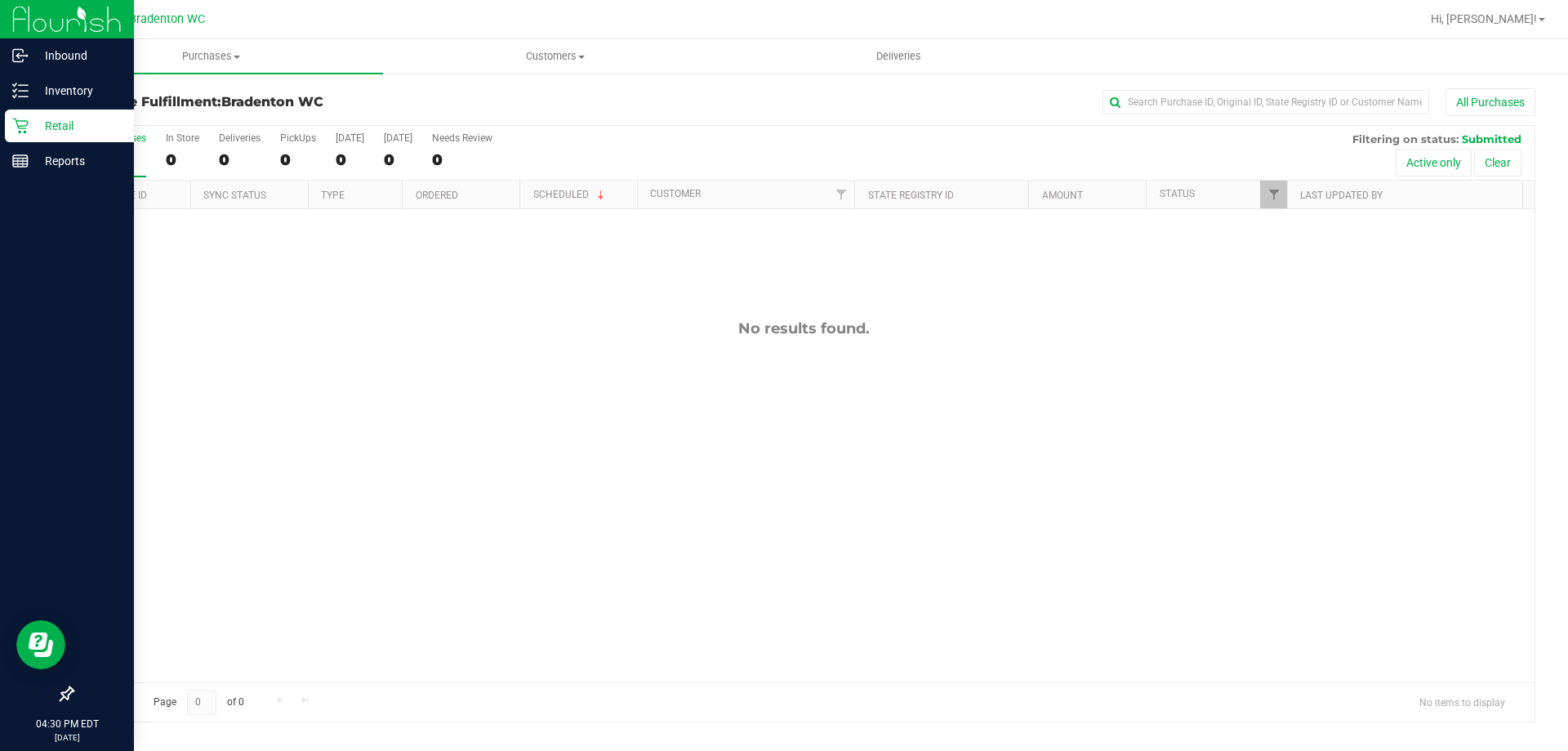
click at [31, 122] on p "Retail" at bounding box center [77, 126] width 98 height 20
